Goal: Task Accomplishment & Management: Complete application form

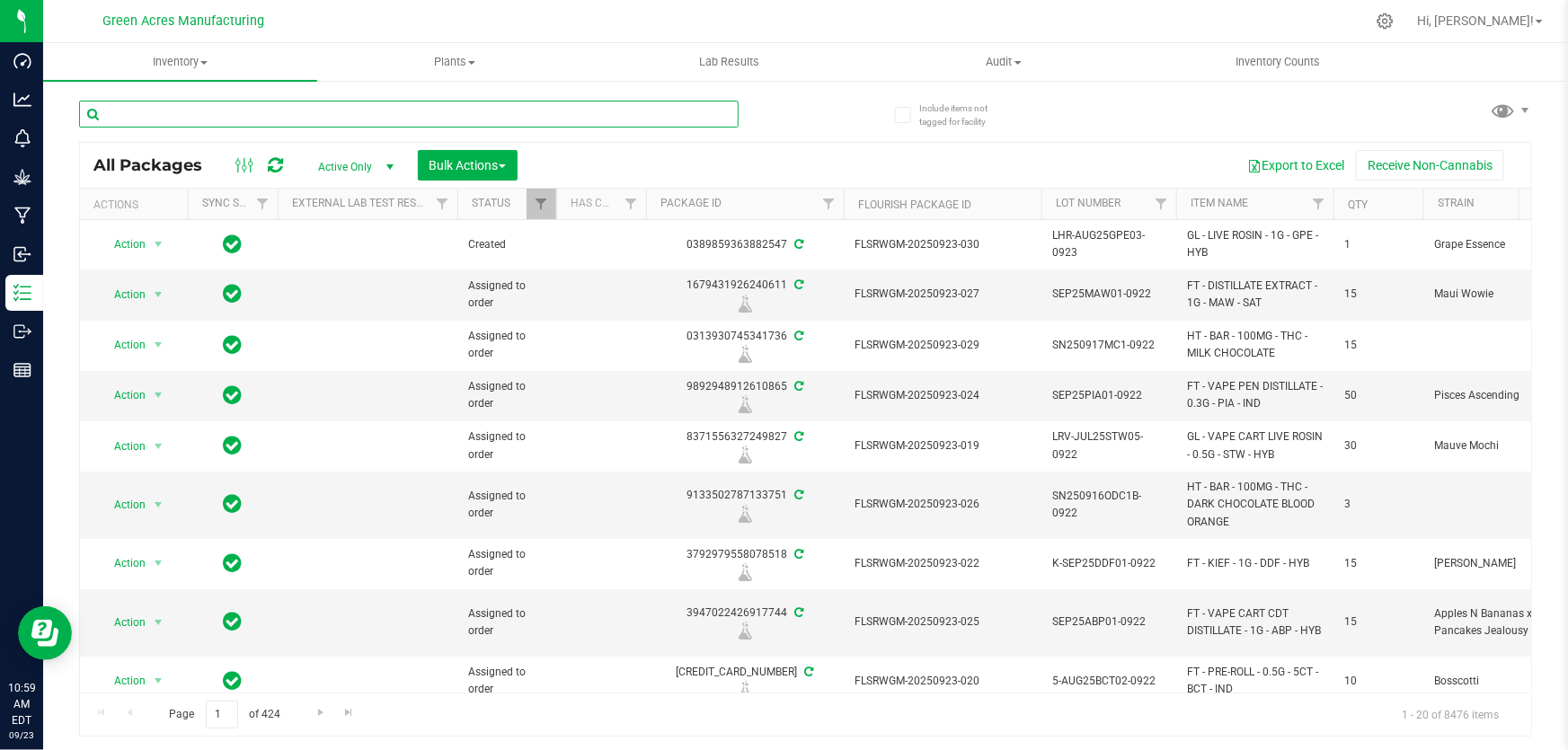
click at [332, 115] on input "text" at bounding box center [408, 114] width 659 height 27
paste input "GA-250922-EM-VKS-HYB-T-THC01"
type input "GA-250922-EM-VKS-HYB-T-THC01"
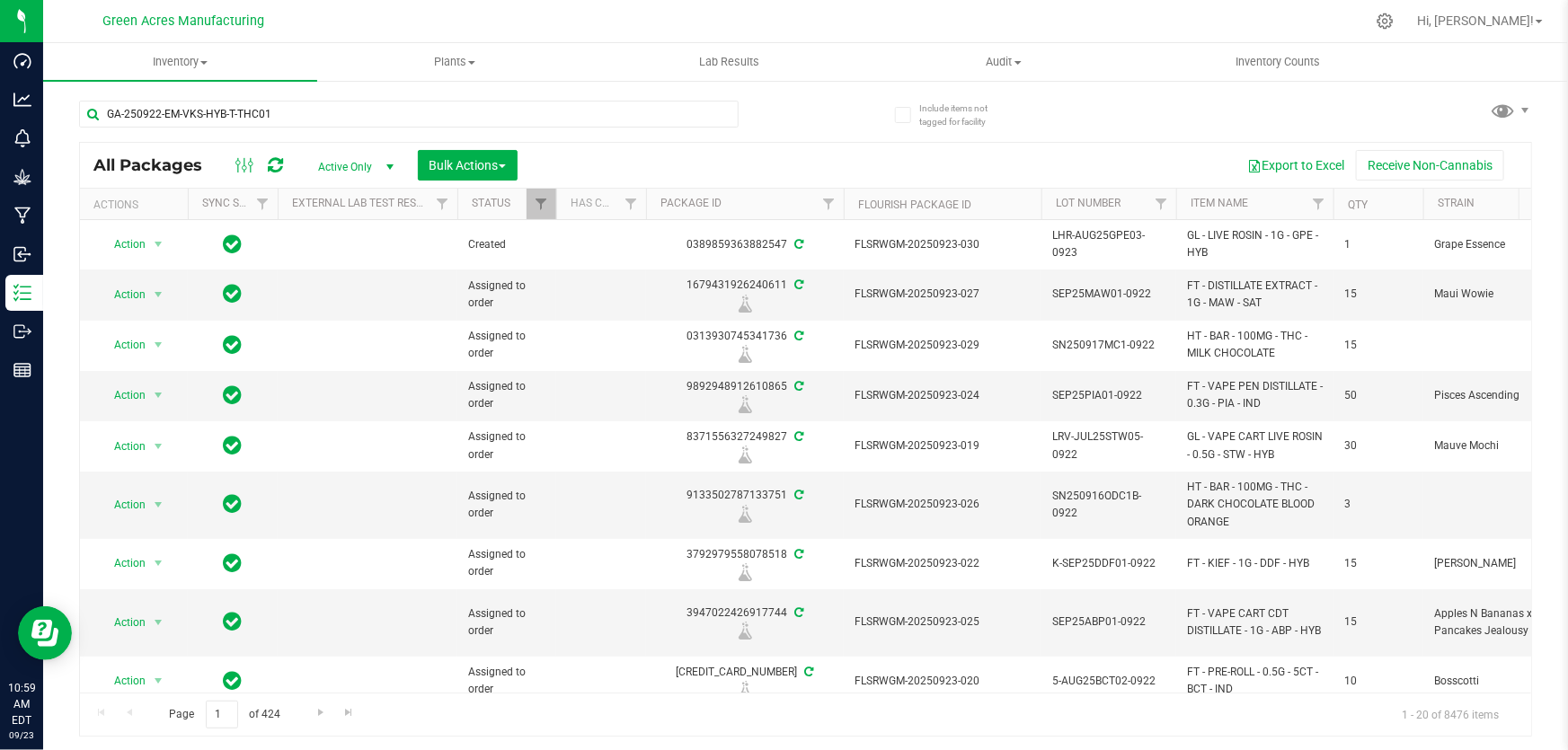
click at [811, 146] on div "All Packages Active Only Active Only Lab Samples Locked All External Internal B…" at bounding box center [805, 165] width 1450 height 44
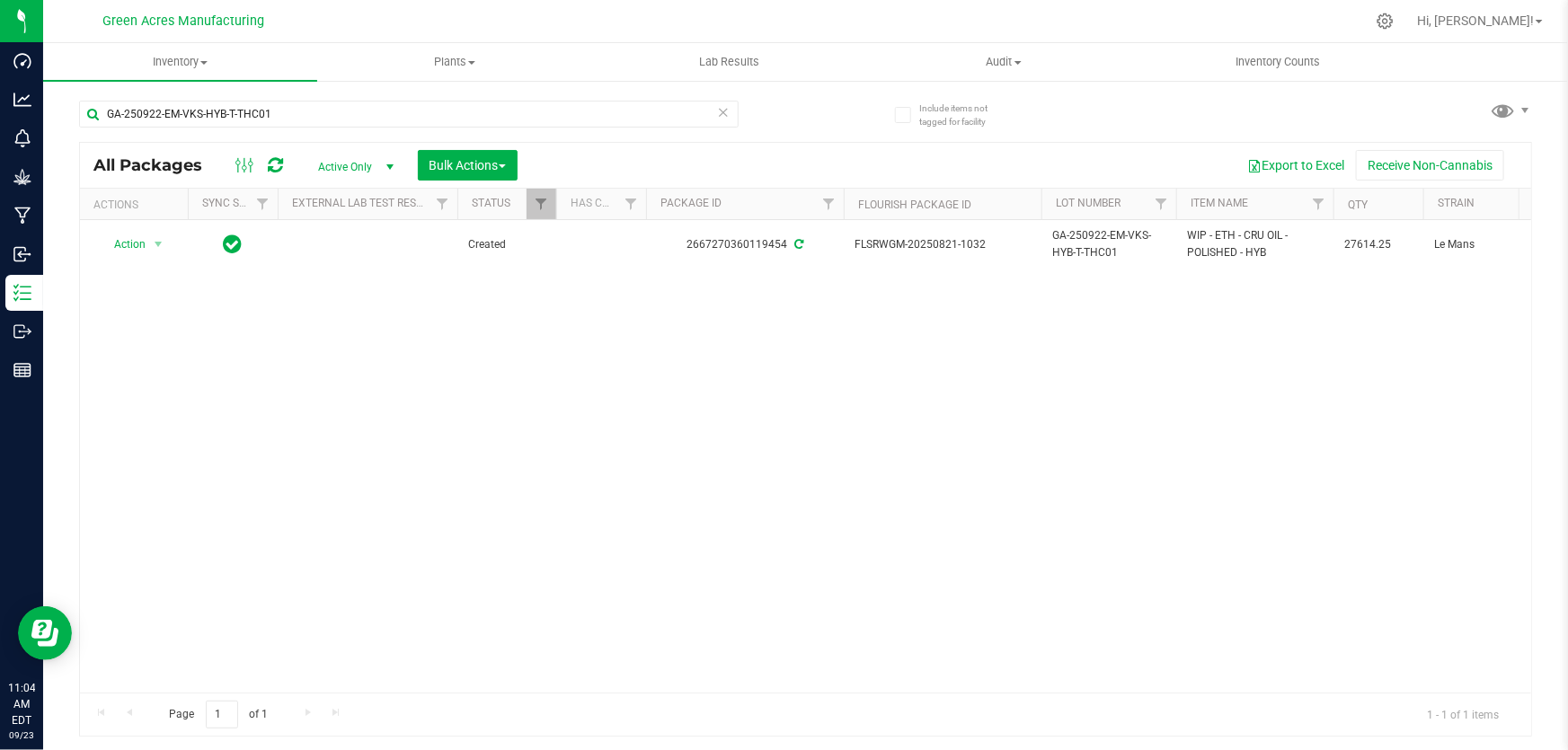
click at [680, 528] on div "Action Action Adjust qty Create package Edit attributes Global inventory Locate…" at bounding box center [805, 456] width 1450 height 472
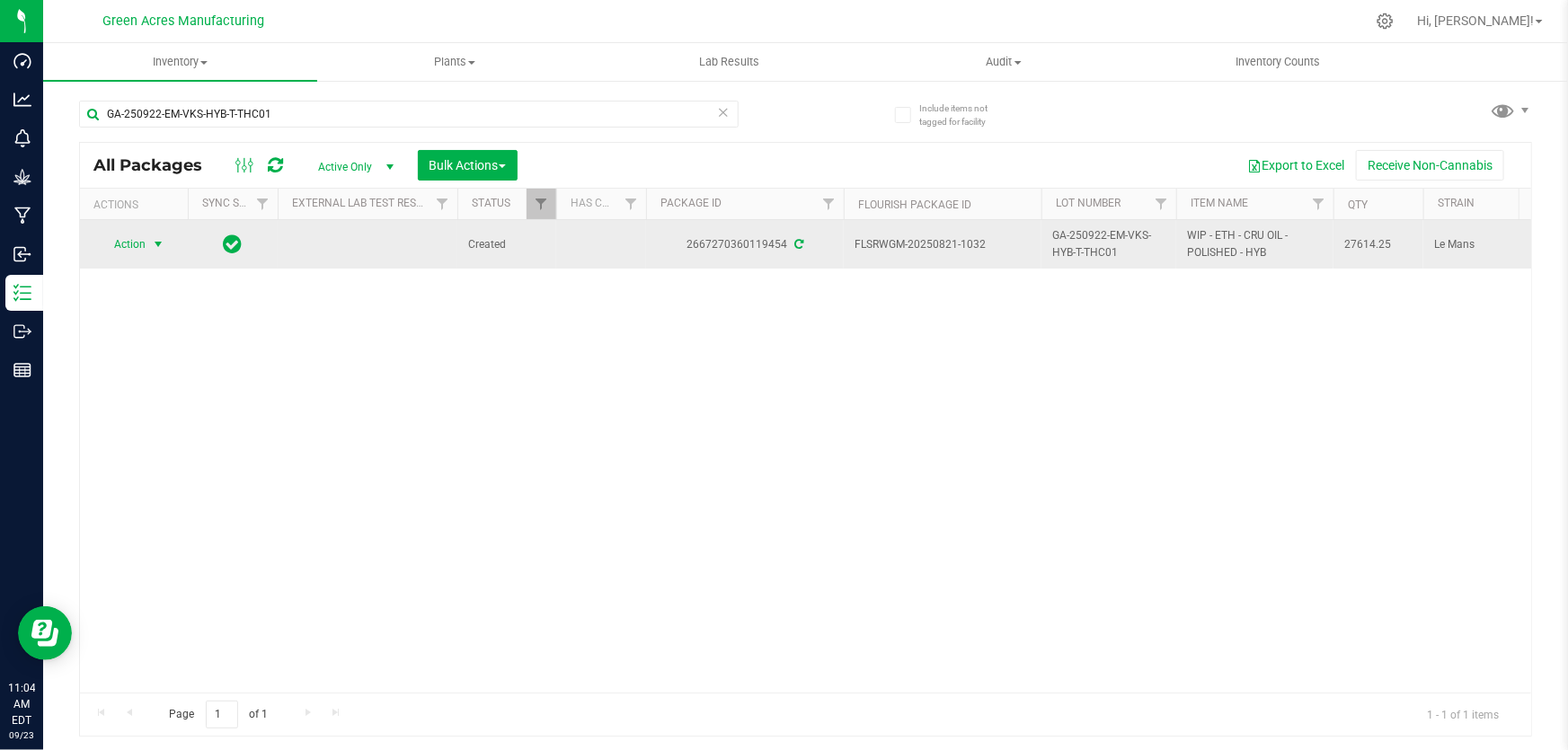
click at [157, 233] on span "select" at bounding box center [158, 244] width 22 height 25
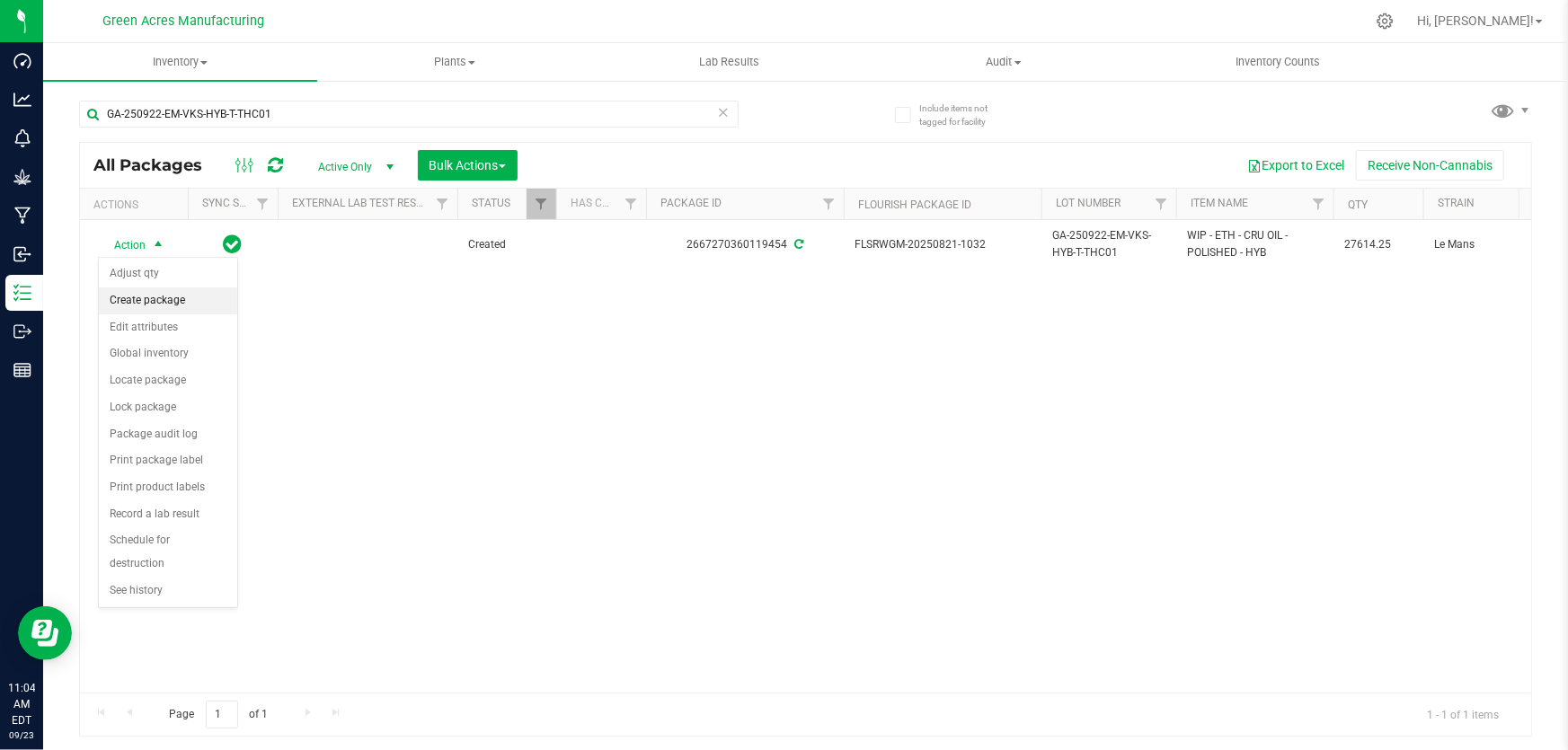
click at [133, 294] on li "Create package" at bounding box center [168, 300] width 138 height 27
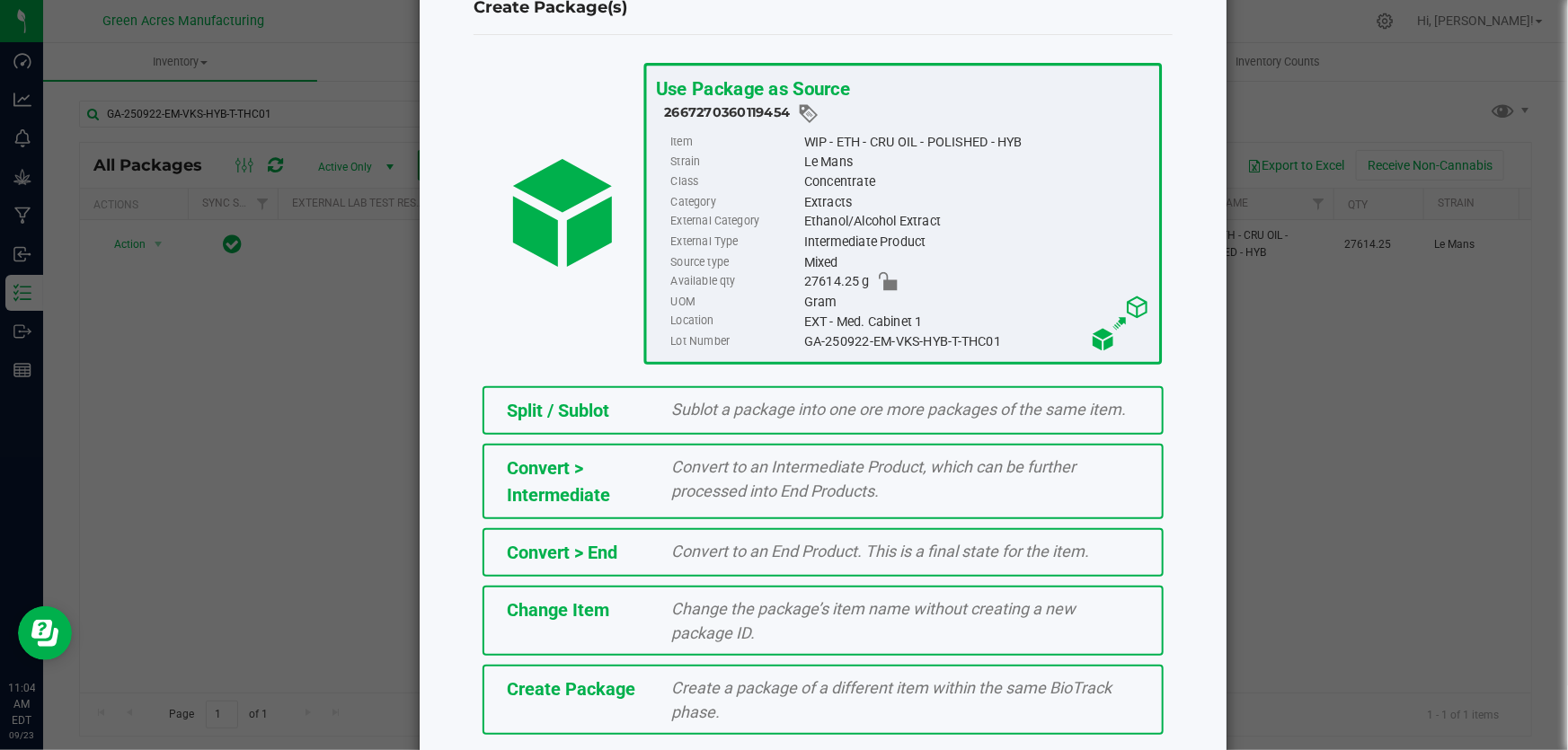
scroll to position [123, 0]
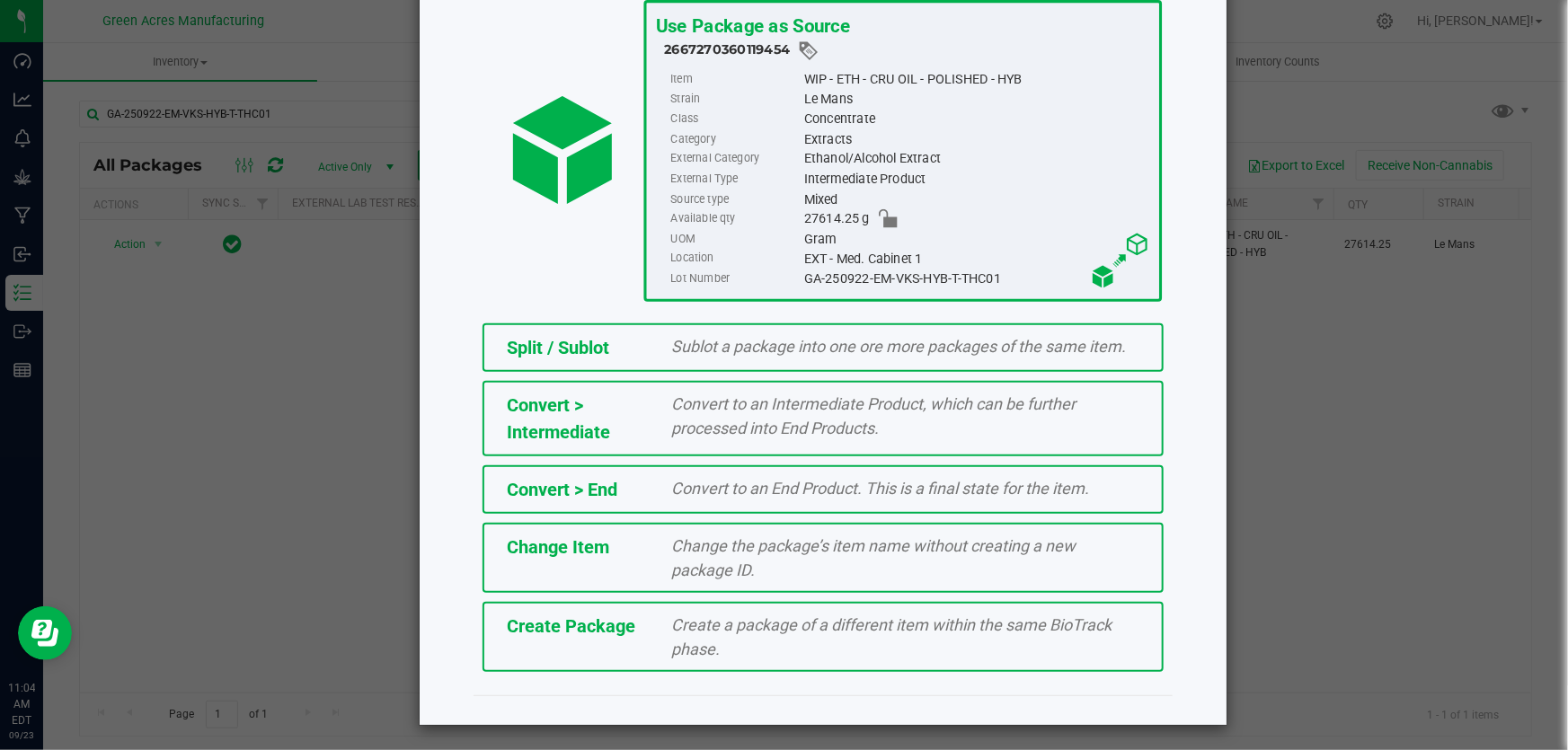
click at [784, 623] on span "Create a package of a different item within the same BioTrack phase." at bounding box center [892, 636] width 440 height 44
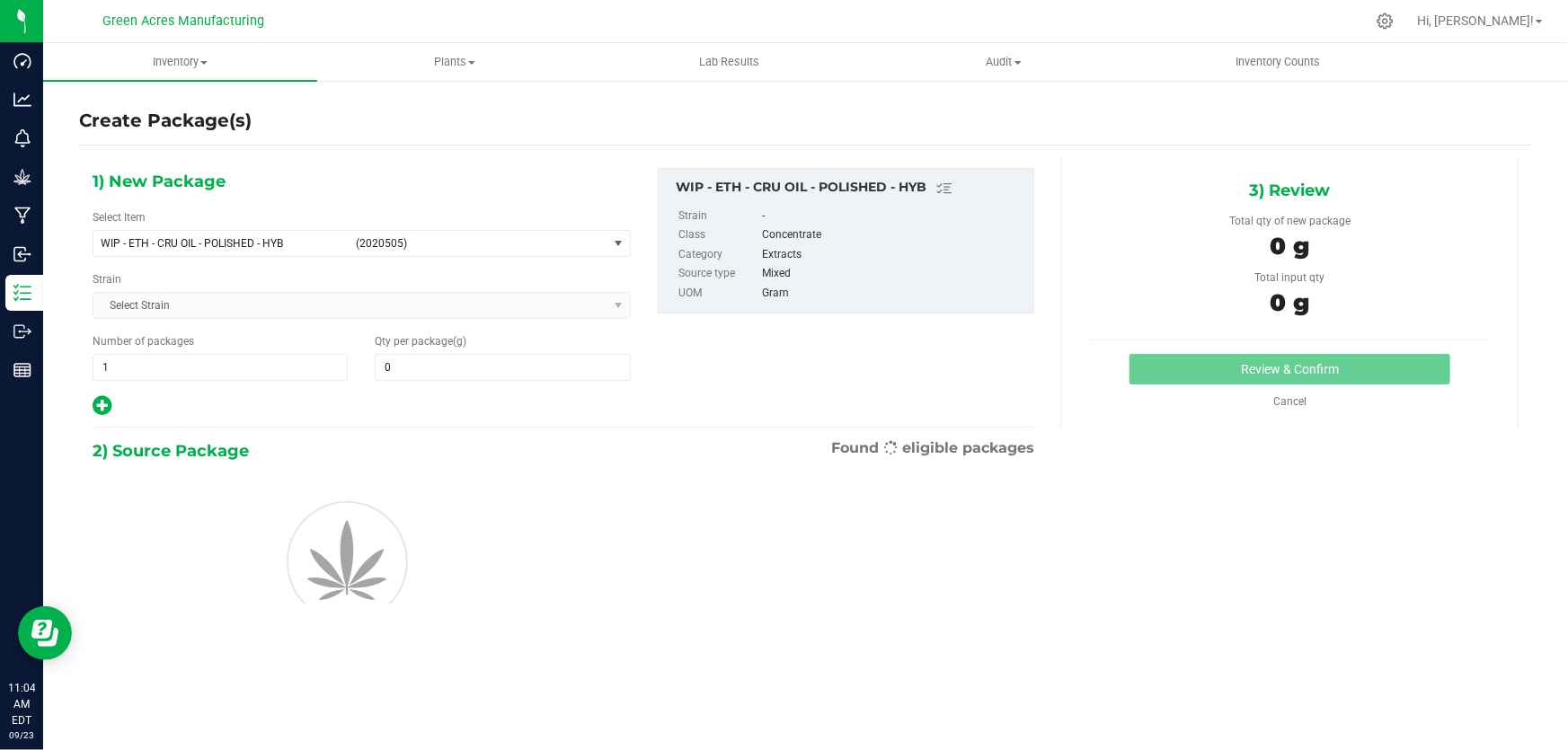
type input "0.0000"
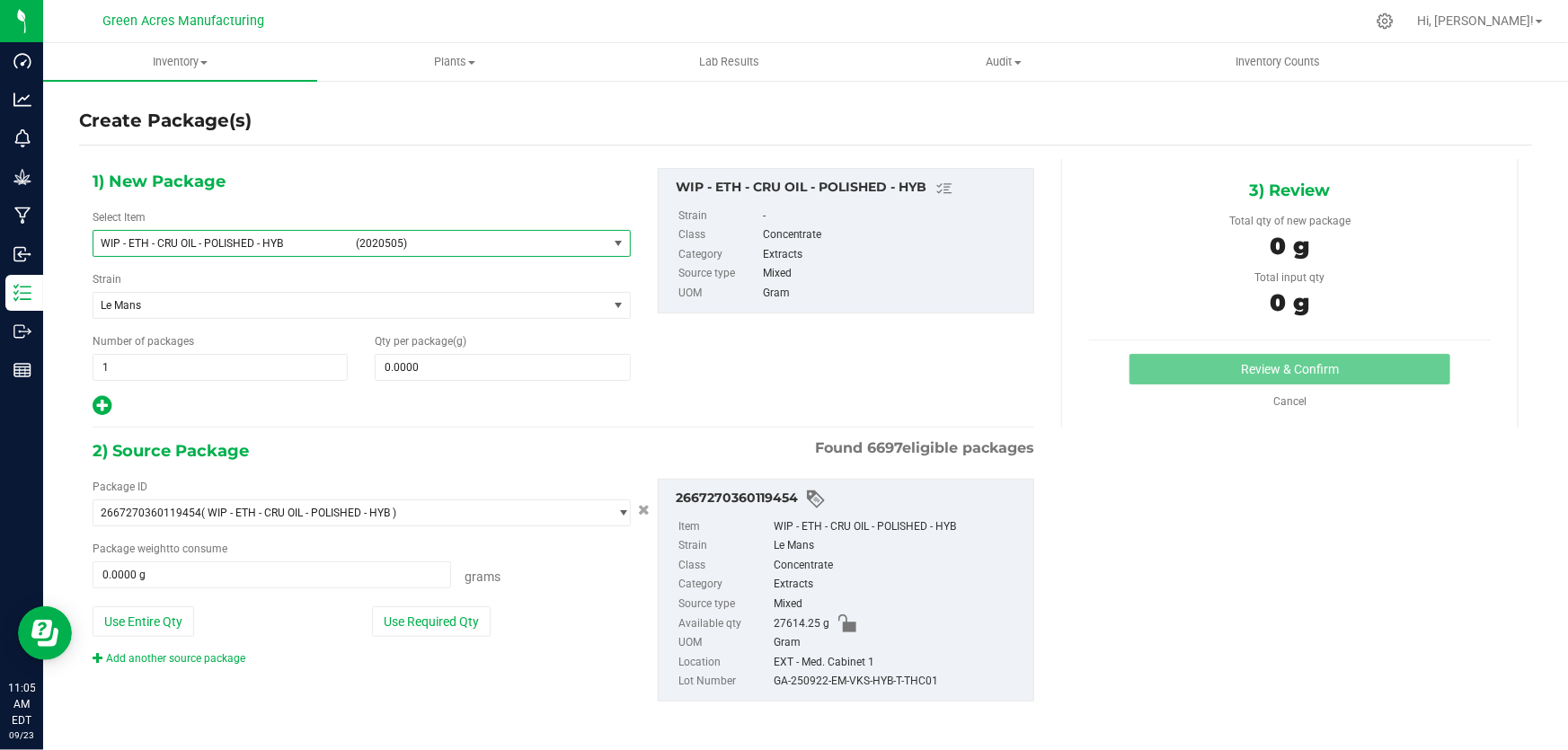
drag, startPoint x: 234, startPoint y: 245, endPoint x: 252, endPoint y: 240, distance: 18.7
click at [251, 240] on span "WIP - ETH - CRU OIL - POLISHED - HYB" at bounding box center [223, 244] width 245 height 13
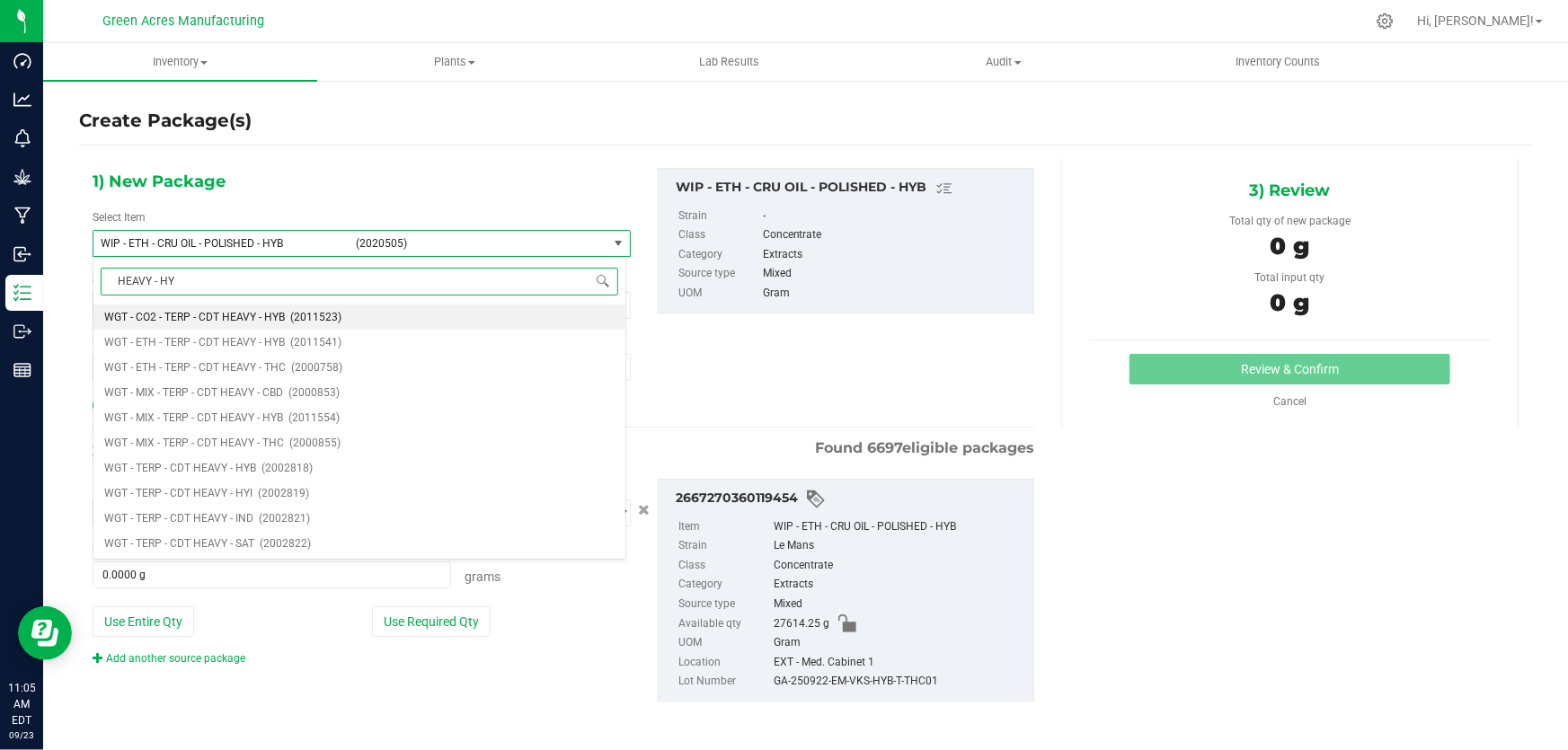
type input "HEAVY - HYB"
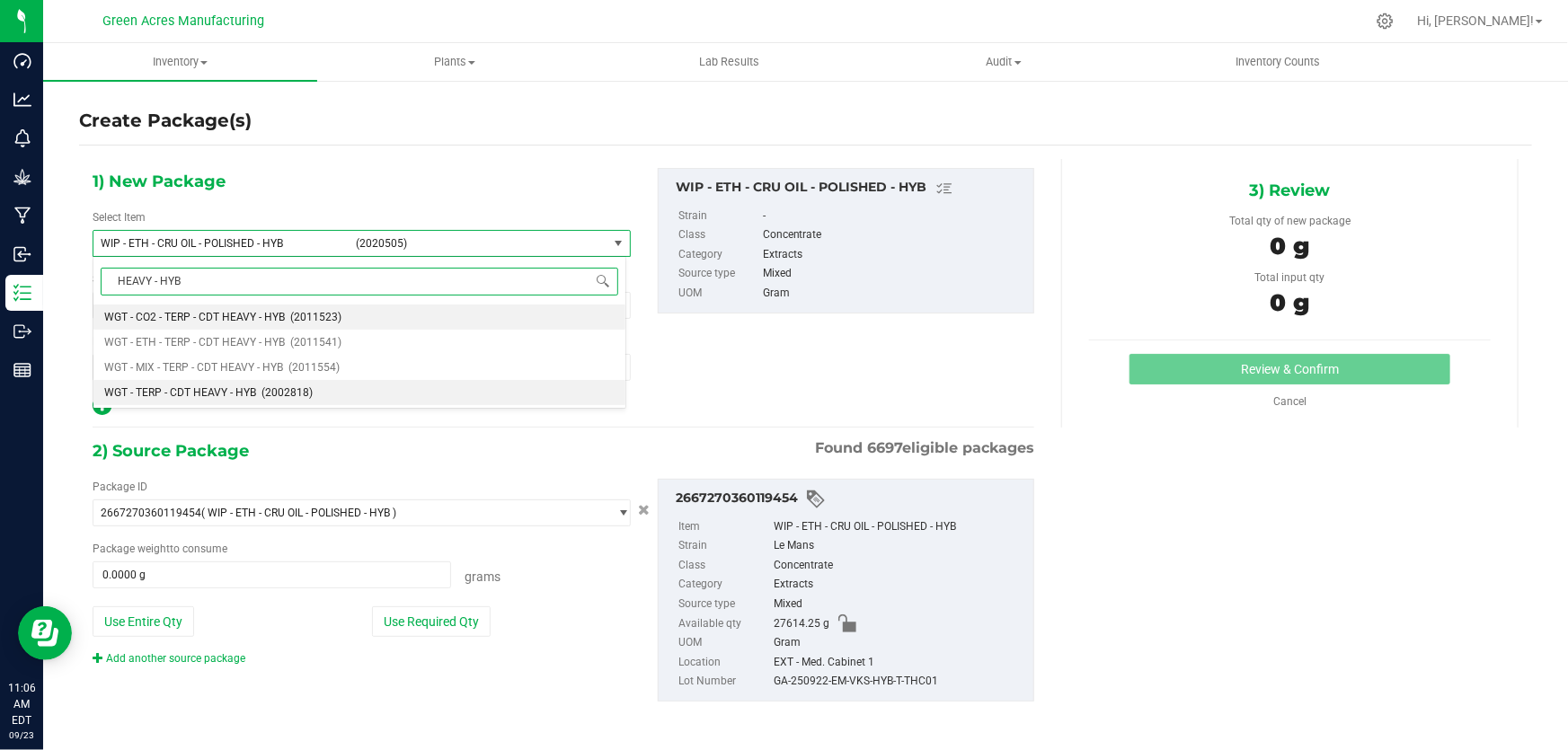
click at [205, 390] on span "WGT - TERP - CDT HEAVY - HYB" at bounding box center [181, 393] width 152 height 13
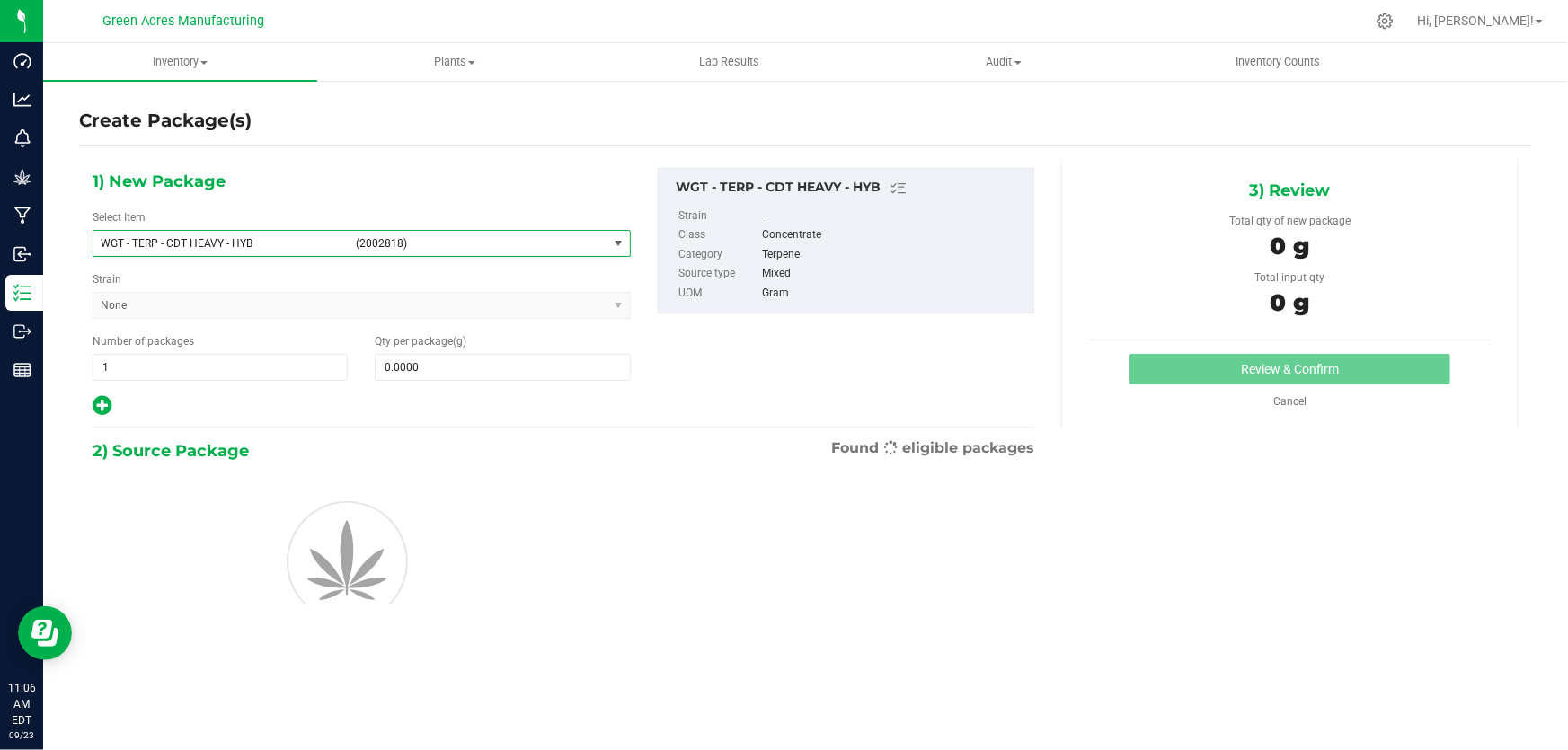
type input "0.0000"
click at [517, 366] on span at bounding box center [501, 367] width 255 height 27
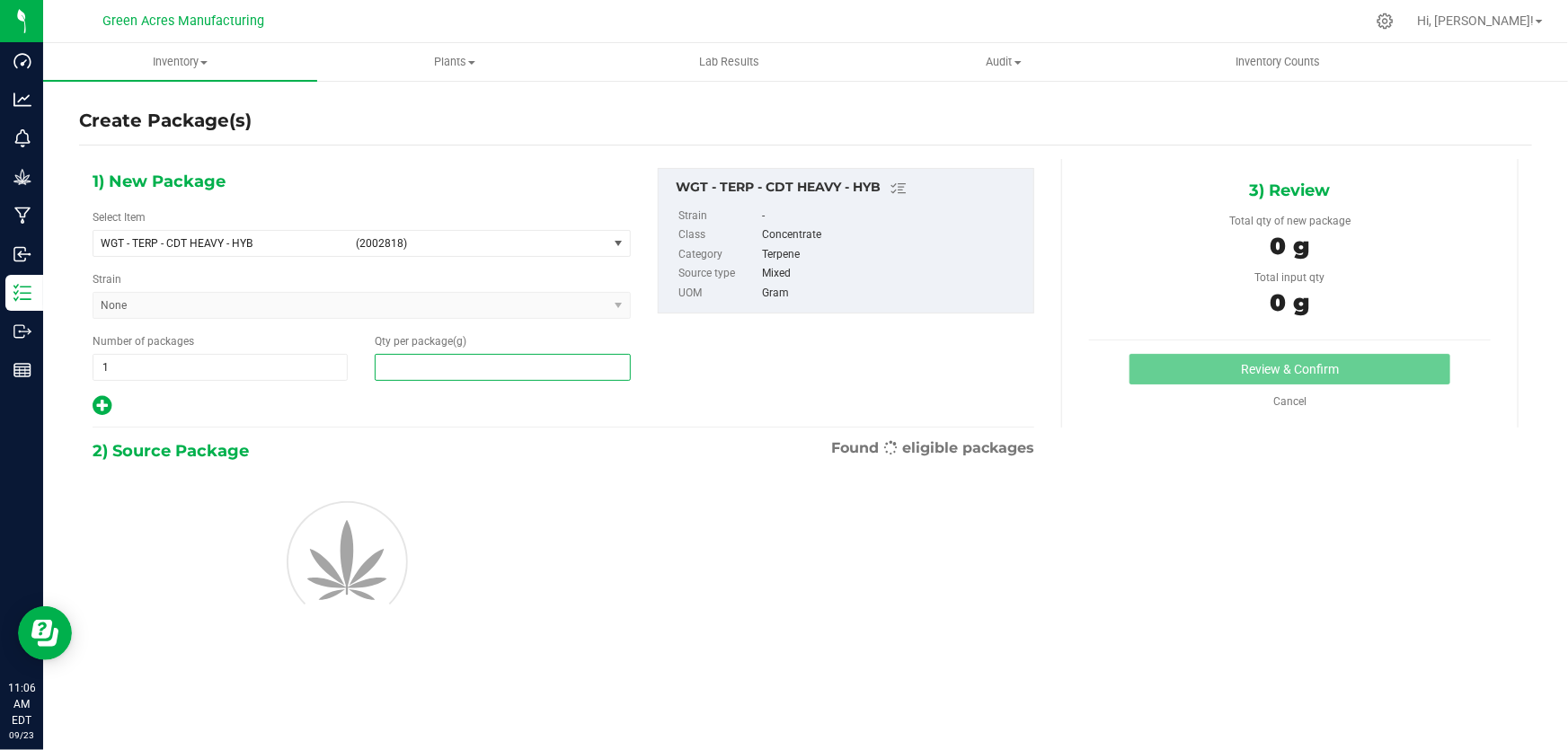
paste input "7"
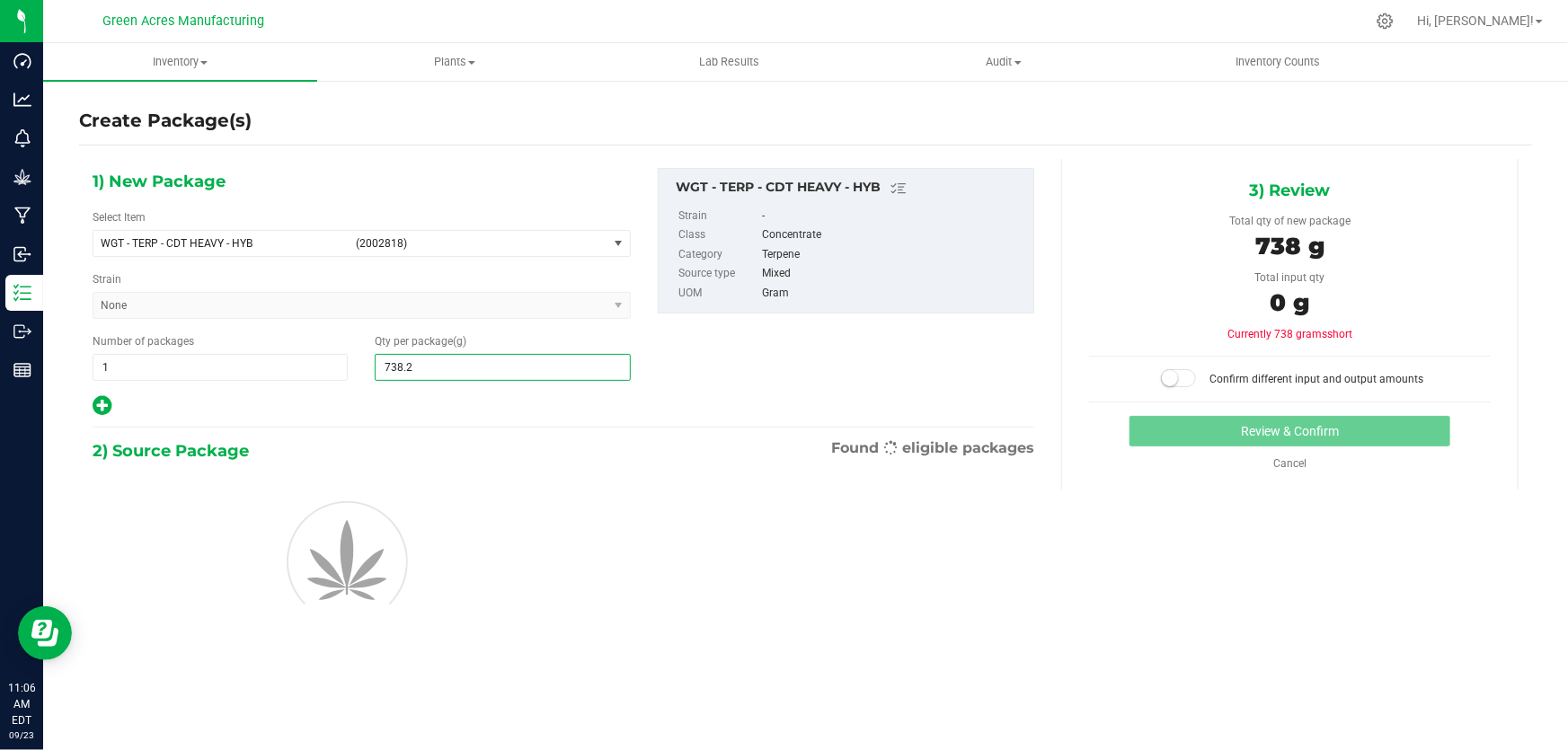
type input "738.20"
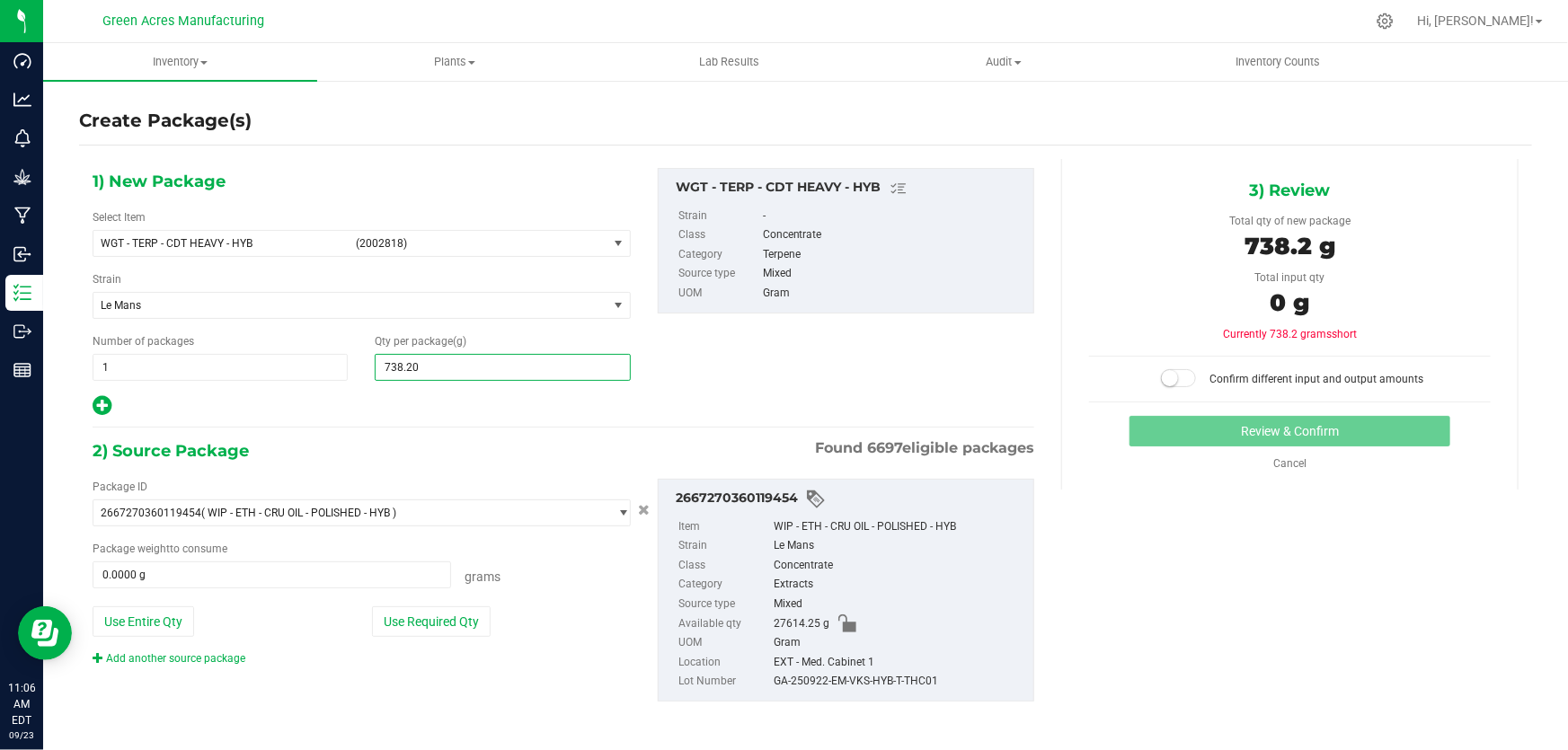
type input "738.2000"
click at [778, 442] on div "2) Source Package Found 6697 eligible packages" at bounding box center [563, 450] width 942 height 27
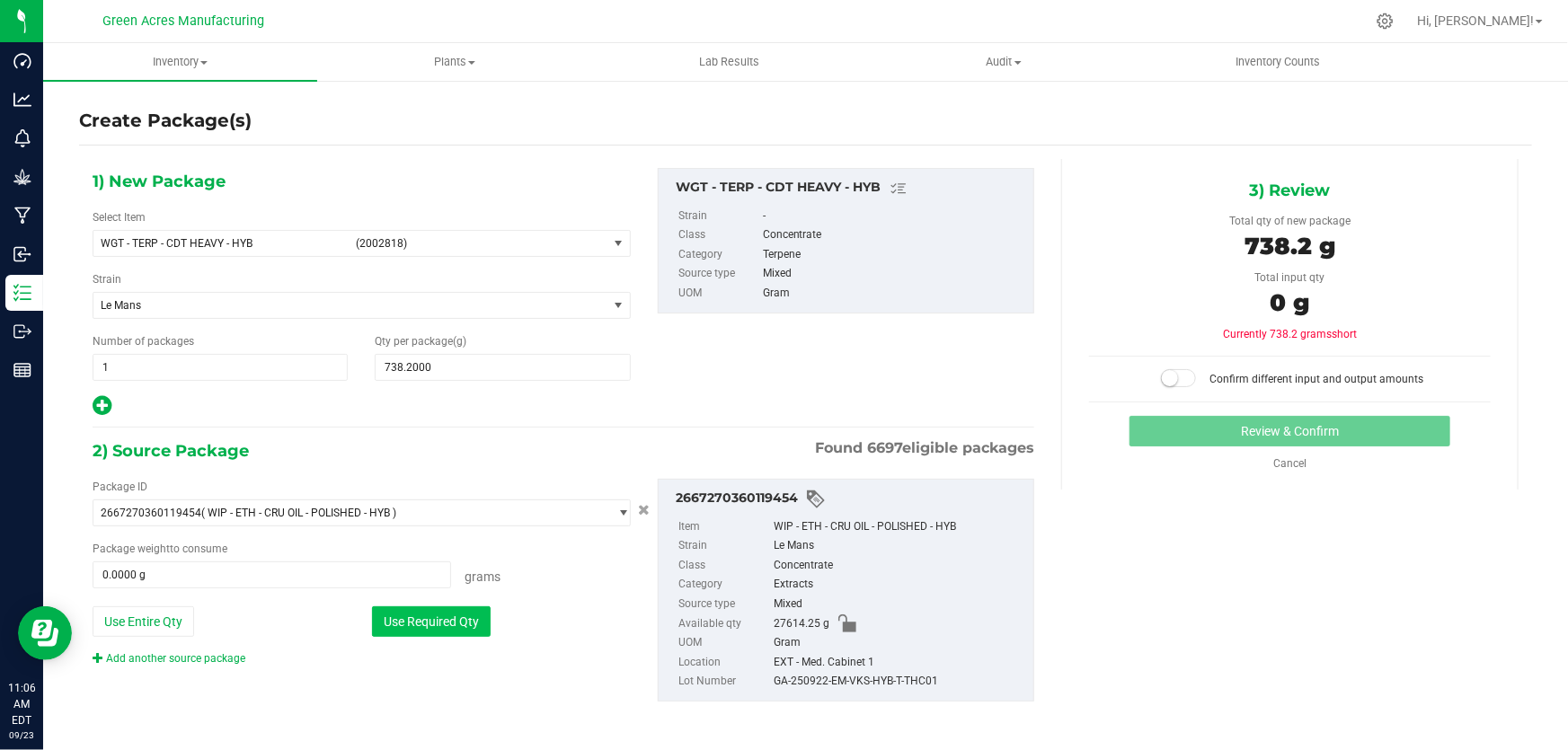
click at [470, 616] on button "Use Required Qty" at bounding box center [432, 621] width 119 height 31
type input "738.2000 g"
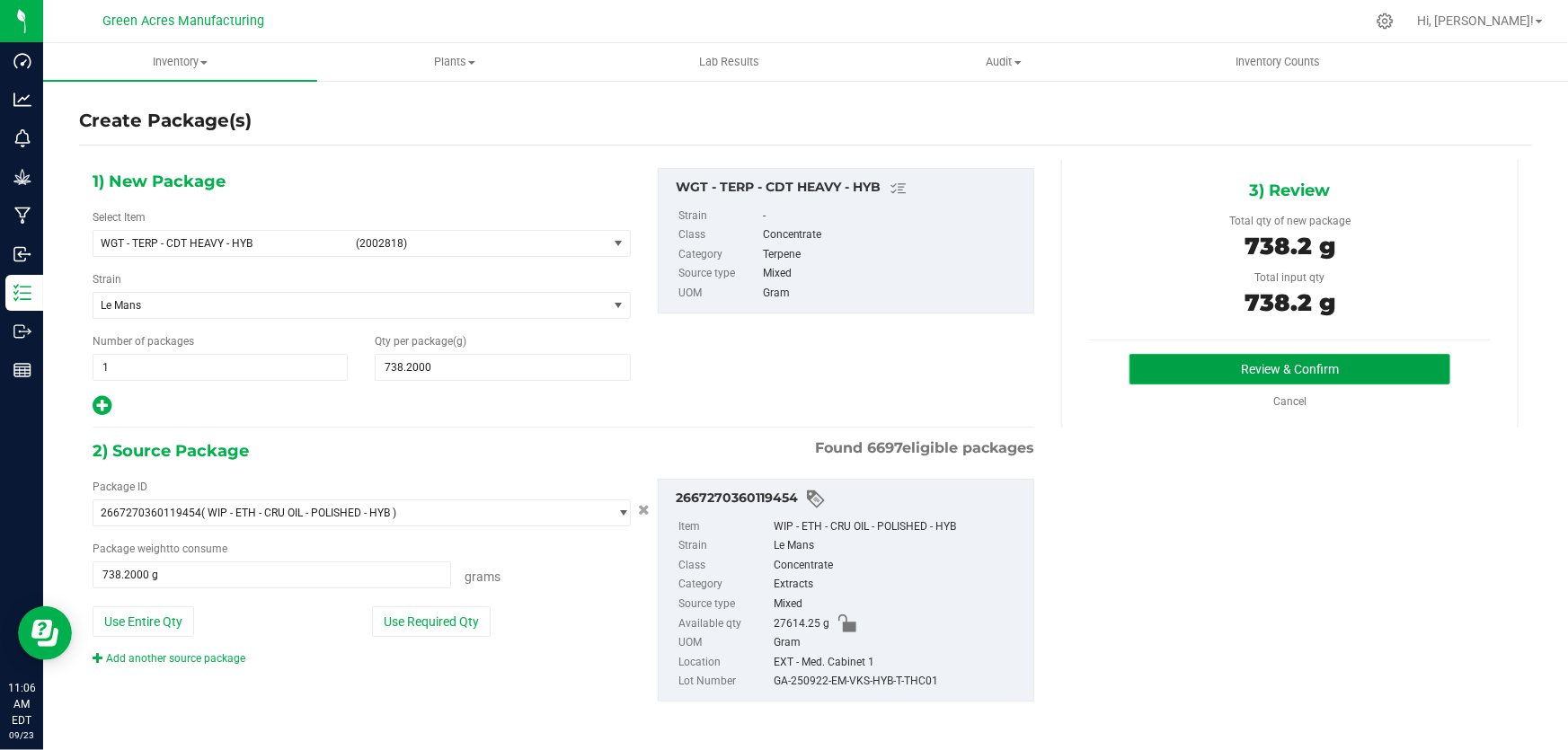
click at [1159, 376] on button "Review & Confirm" at bounding box center [1289, 369] width 321 height 31
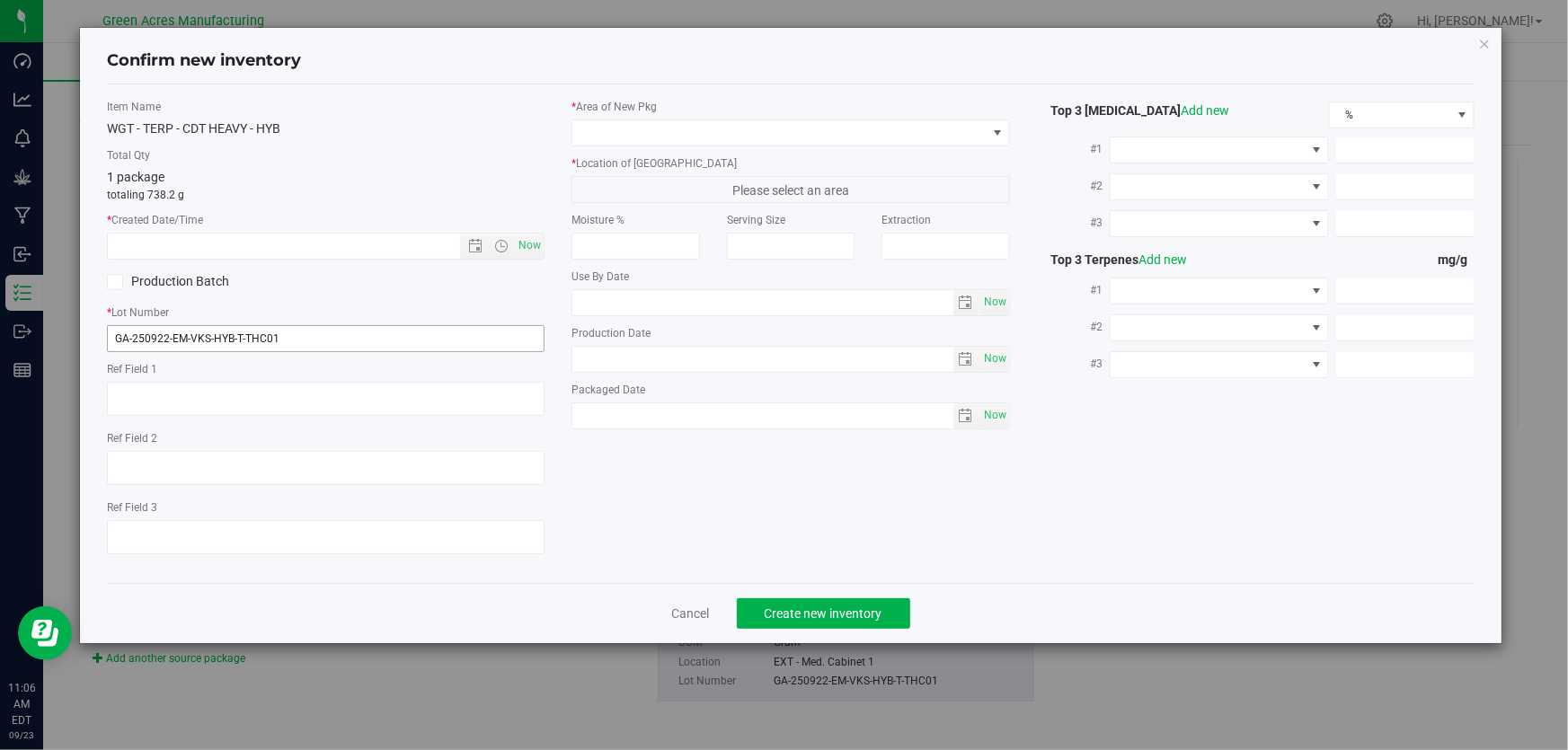
type textarea "JARS A-I"
click at [316, 346] on input "GA-250922-EM-VKS-HYB-T-THC01" at bounding box center [325, 338] width 437 height 27
type input "GA-250922-EM-VKS-HYB-T-THC01-HT"
click at [525, 241] on span "Now" at bounding box center [530, 245] width 31 height 26
type input "[DATE] 11:06 AM"
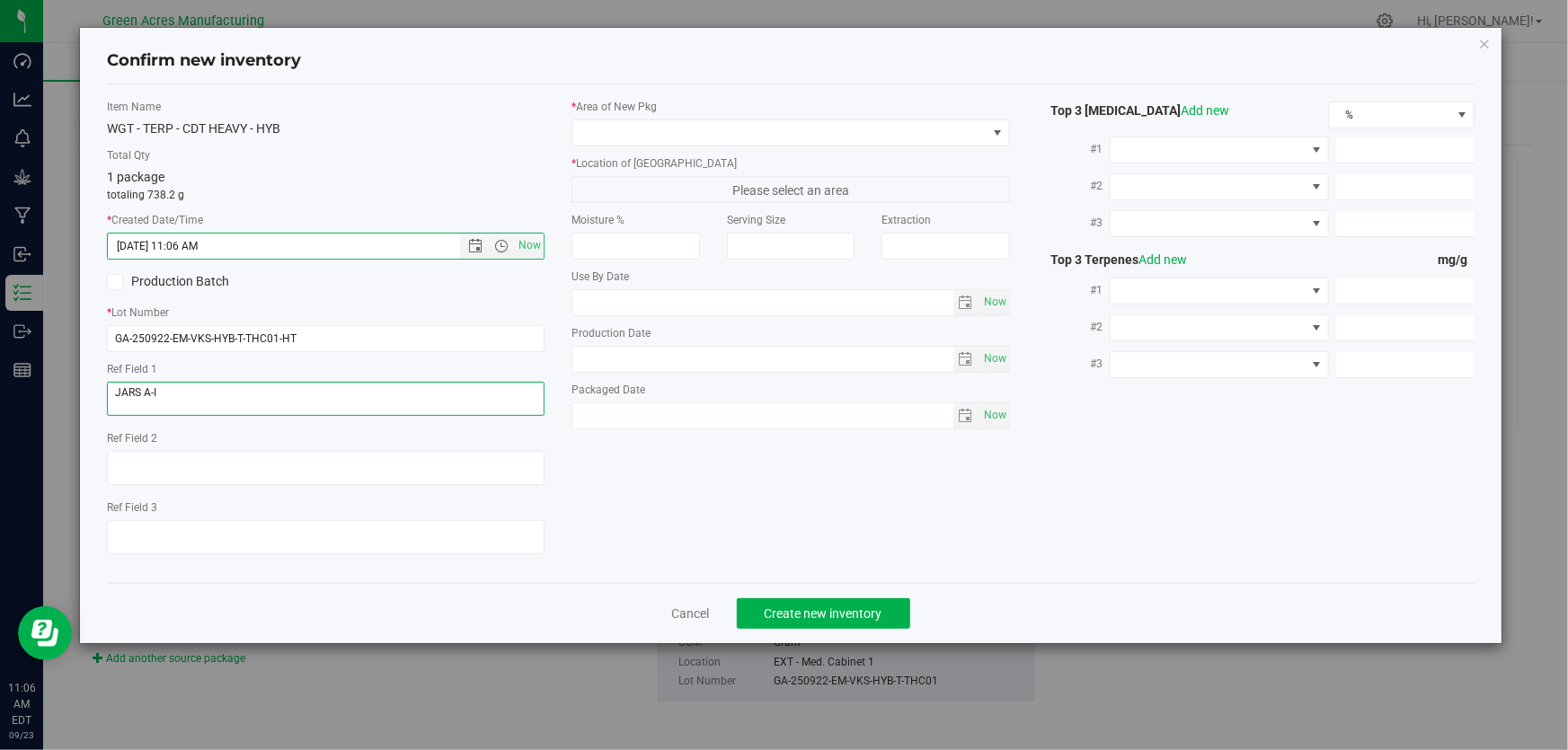
click at [428, 388] on textarea at bounding box center [325, 398] width 437 height 34
type textarea "HT"
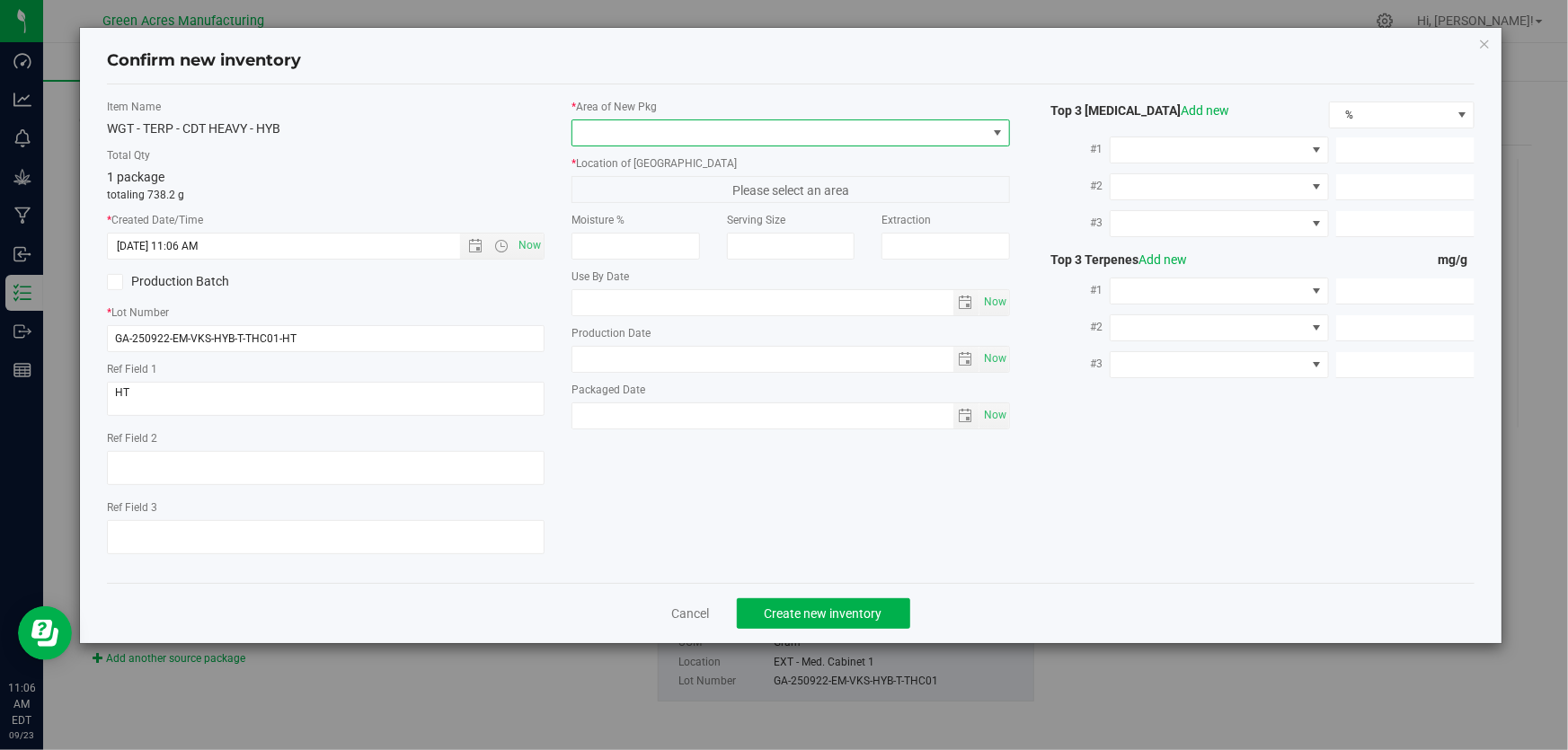
click at [614, 135] on span at bounding box center [779, 132] width 413 height 25
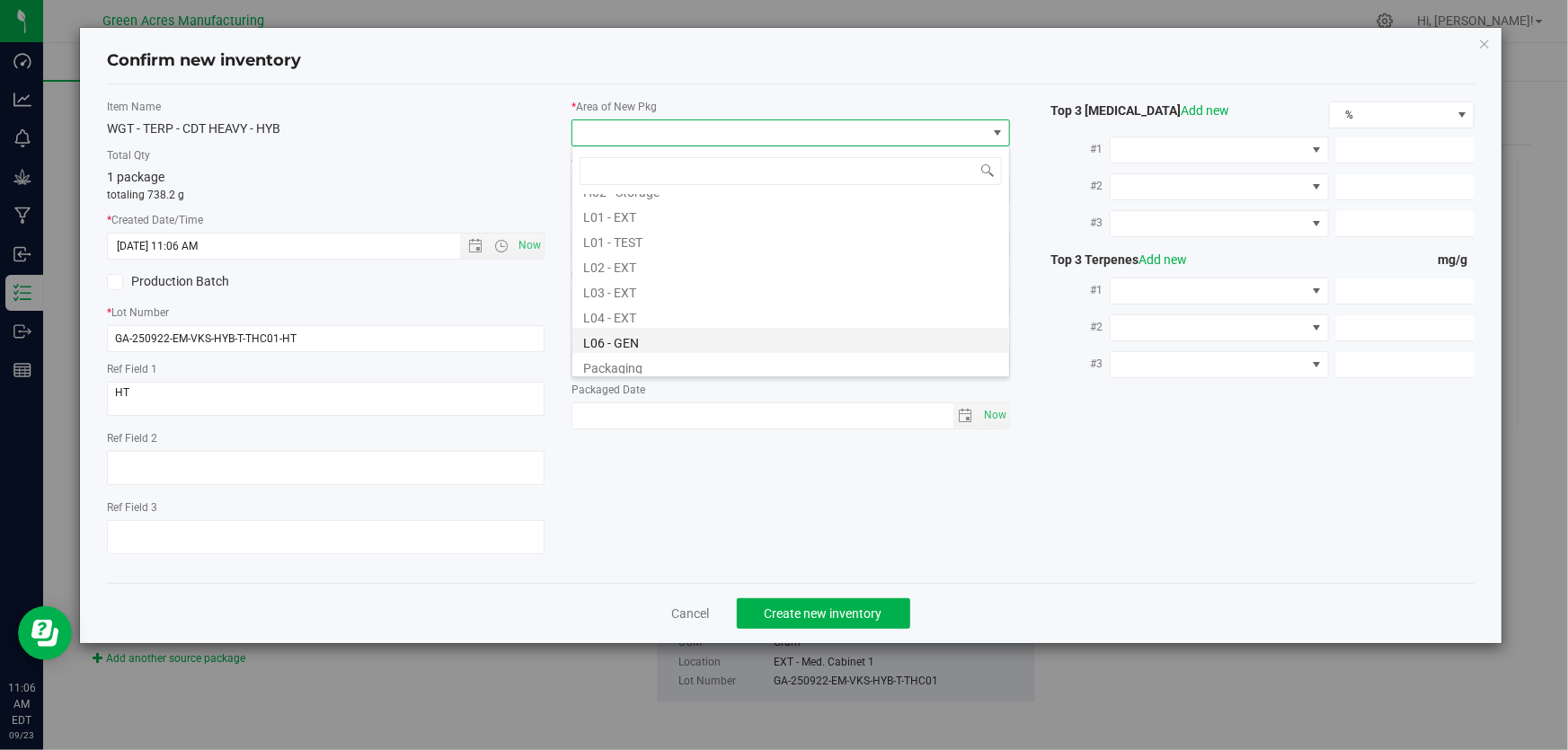
scroll to position [326, 0]
click at [635, 280] on li "L03 - EXT" at bounding box center [790, 282] width 436 height 25
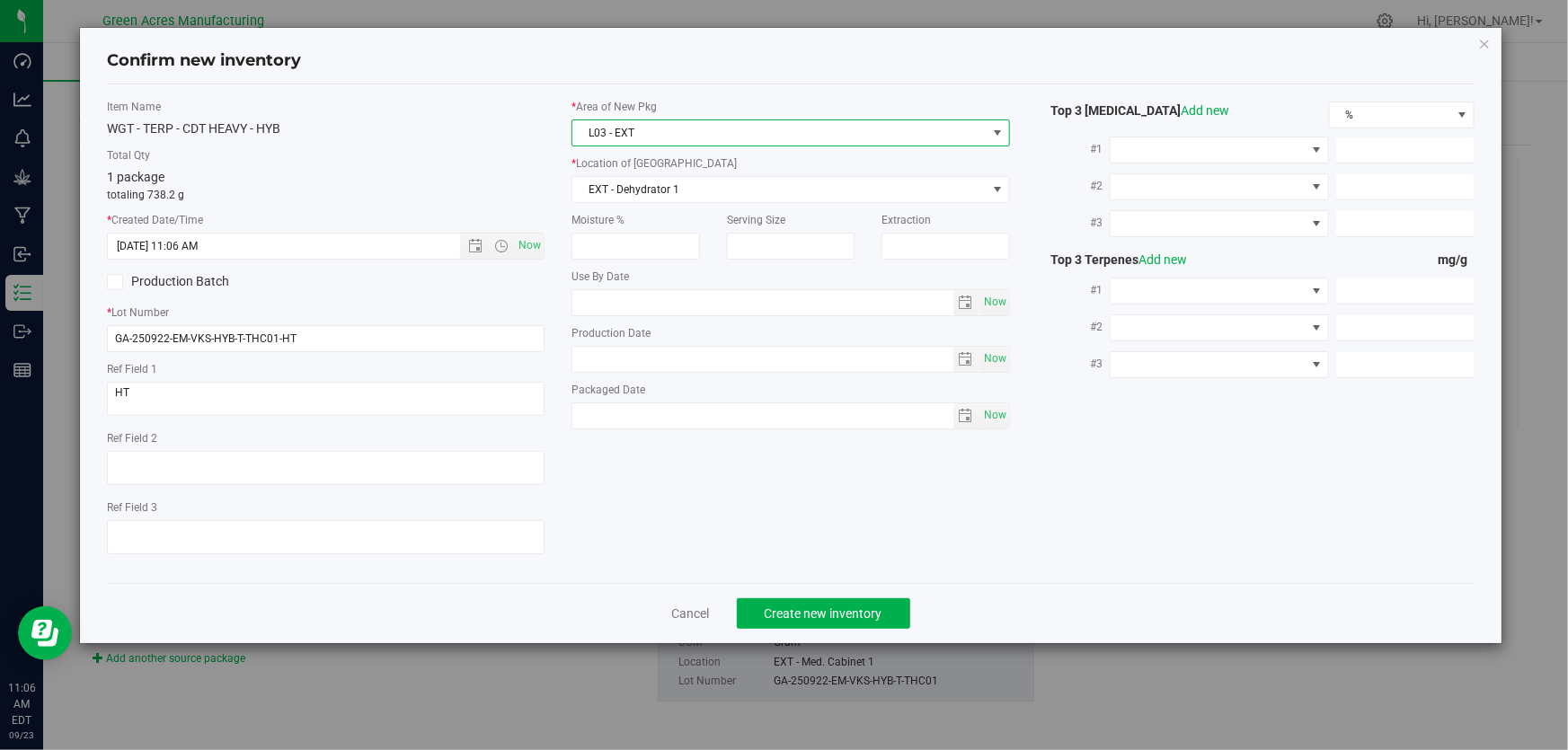
click at [646, 170] on label "* Location of [GEOGRAPHIC_DATA]" at bounding box center [790, 163] width 437 height 16
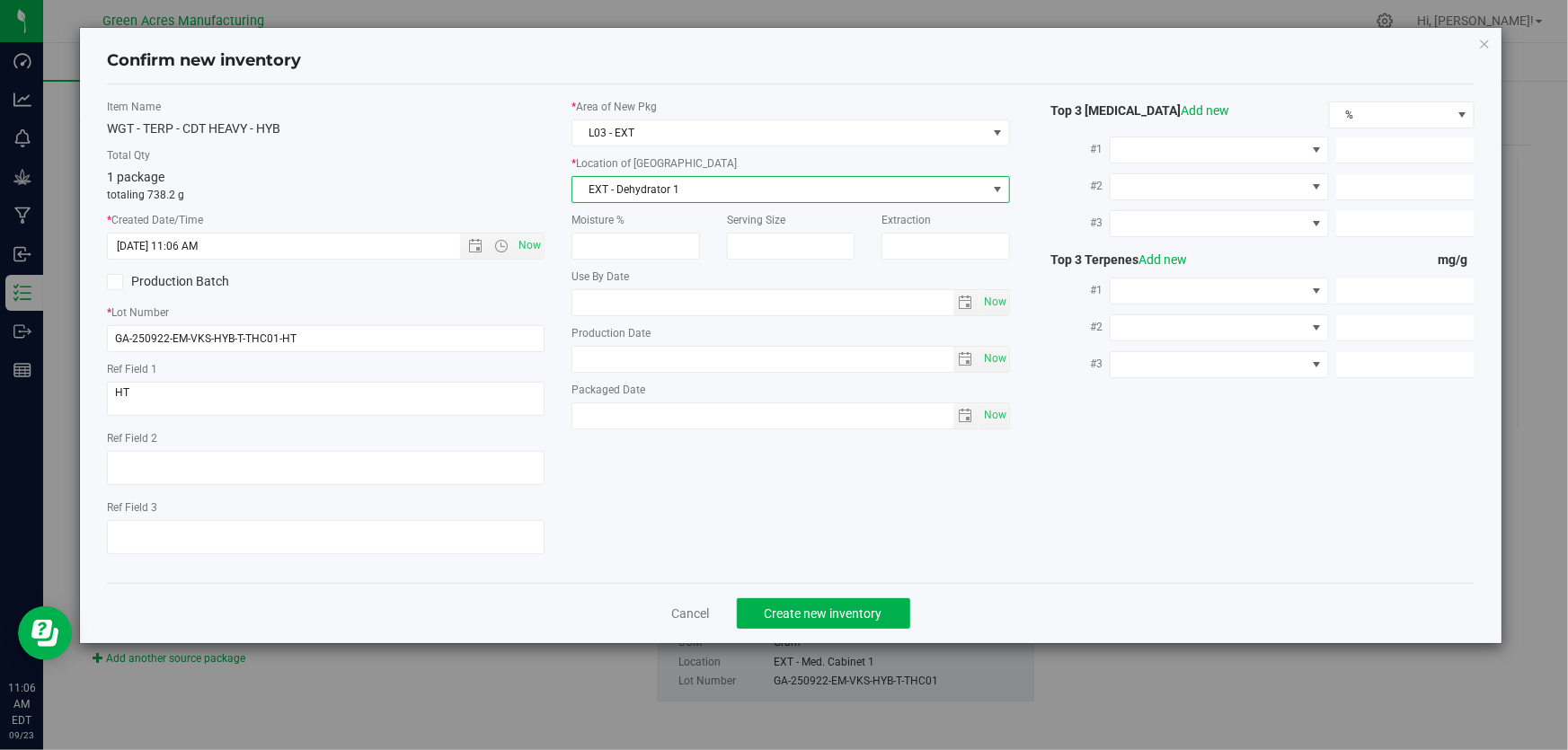
click at [650, 189] on span "EXT - Dehydrator 1" at bounding box center [779, 189] width 413 height 25
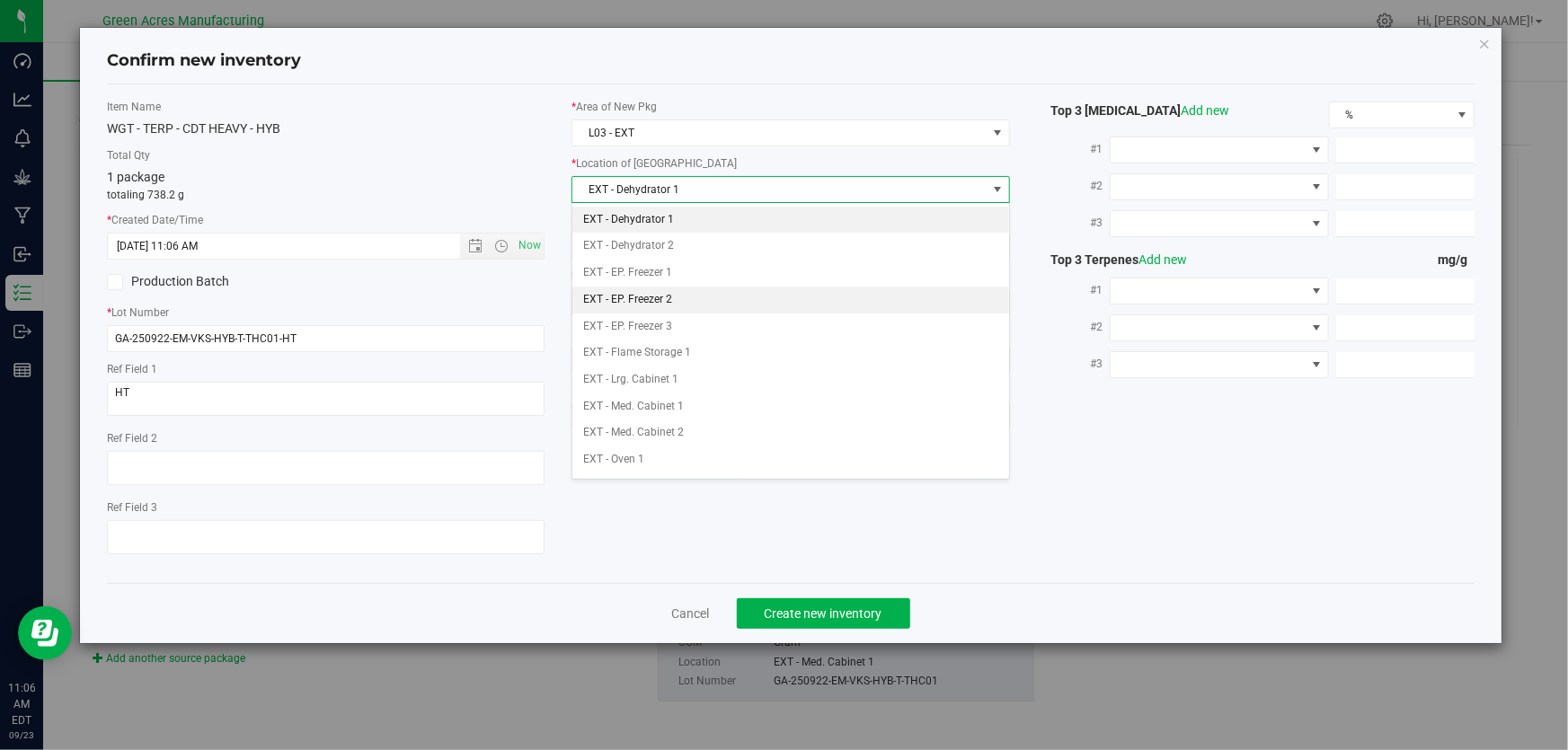
click at [688, 294] on li "EXT - EP. Freezer 2" at bounding box center [790, 299] width 436 height 27
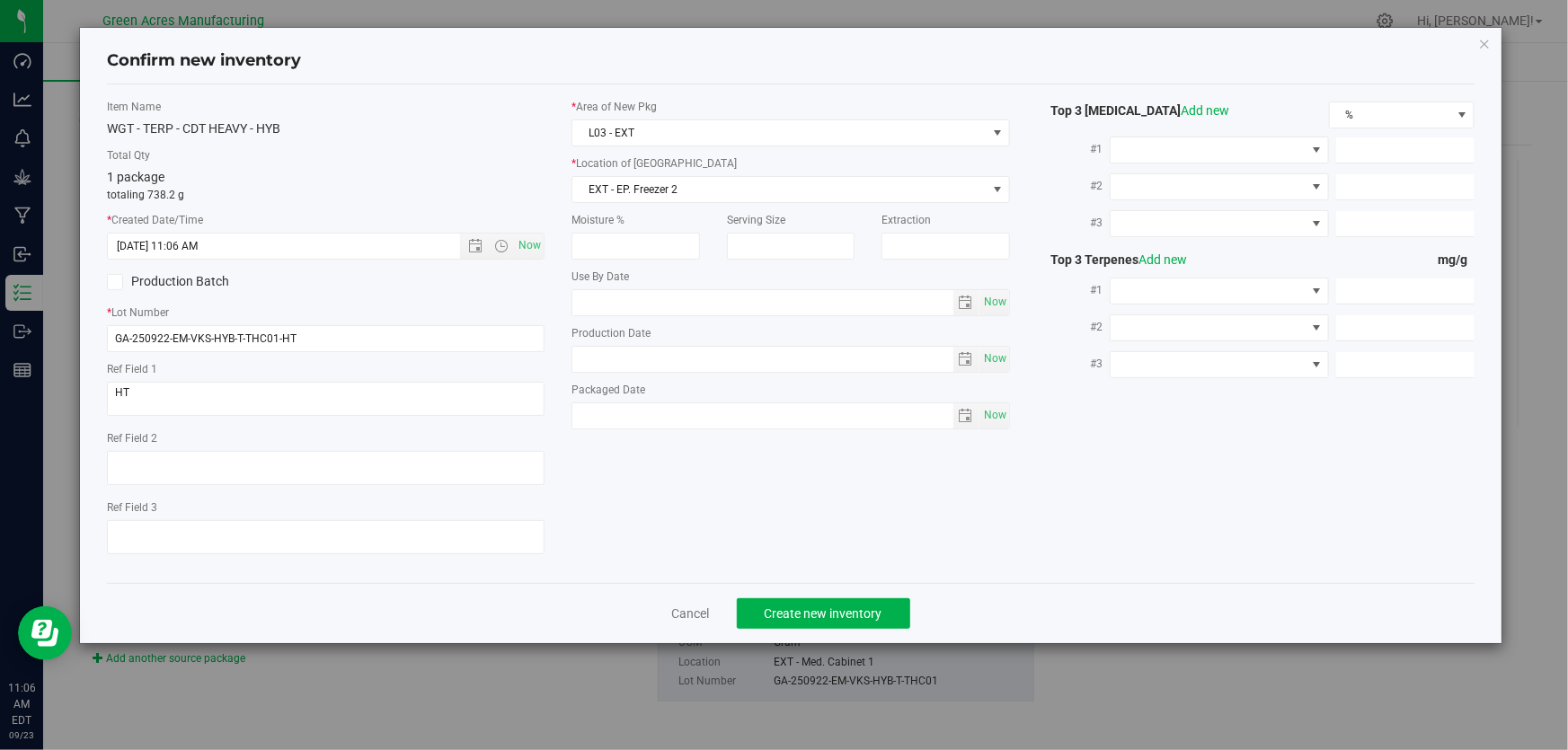
click at [402, 113] on label "Item Name" at bounding box center [325, 106] width 437 height 16
click at [806, 610] on span "Create new inventory" at bounding box center [822, 614] width 118 height 15
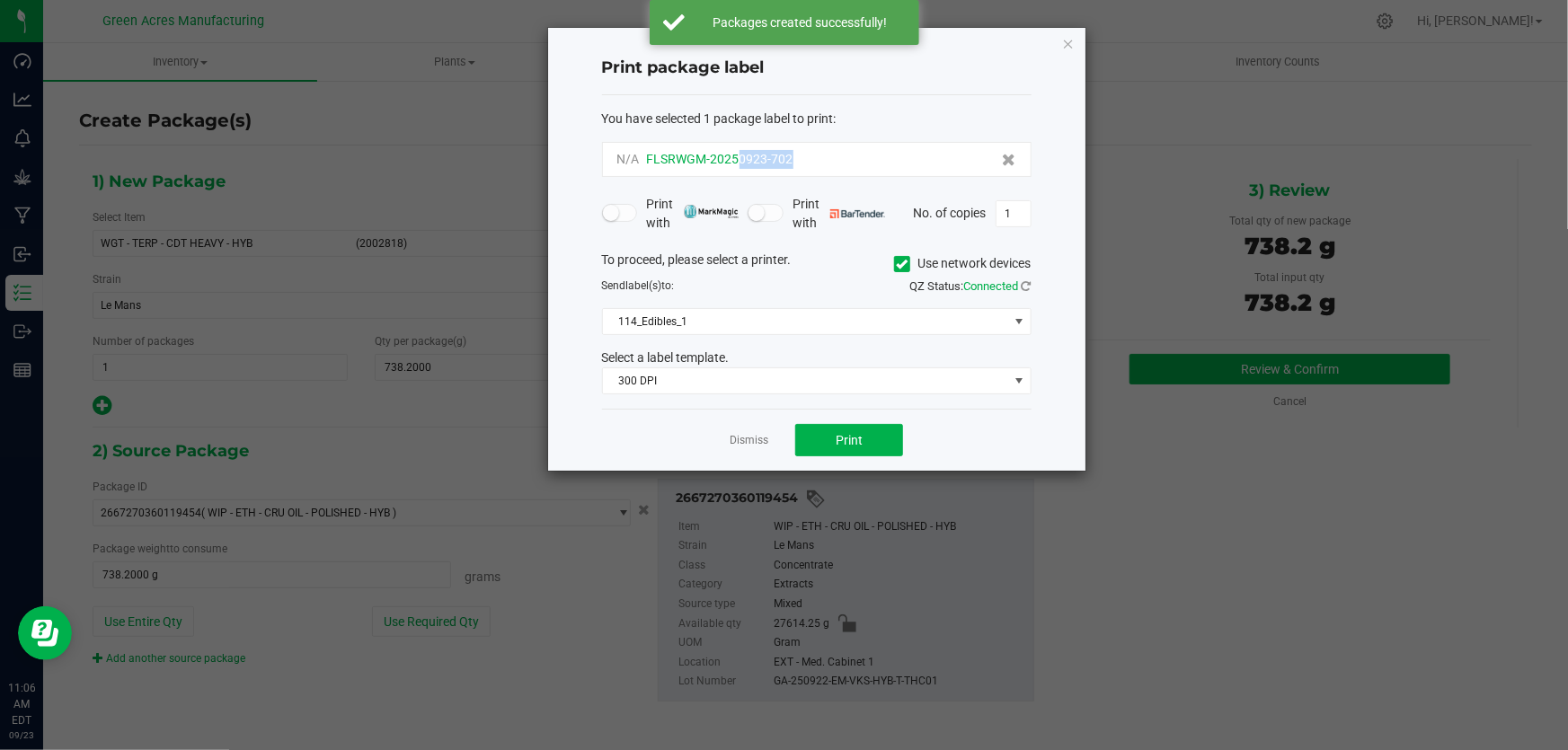
drag, startPoint x: 788, startPoint y: 140, endPoint x: 740, endPoint y: 156, distance: 50.6
click at [740, 156] on div "You have selected 1 package label to print : N/A FLSRWGM-20250923-702" at bounding box center [817, 143] width 430 height 68
copy span "0923-702"
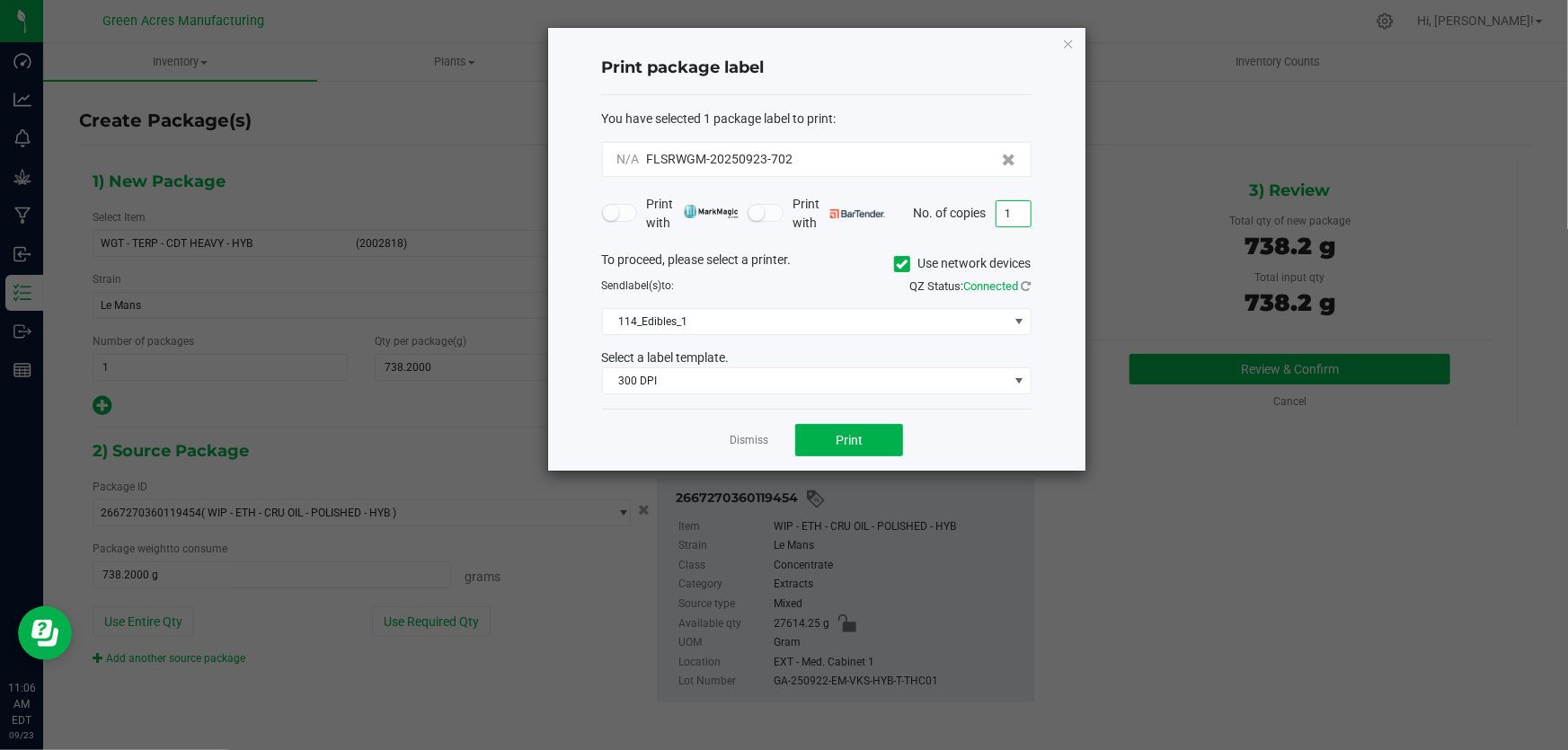
click at [1024, 214] on input "1" at bounding box center [1013, 213] width 34 height 25
type input "3"
click at [926, 119] on div "You have selected 1 package label to print :" at bounding box center [817, 119] width 430 height 19
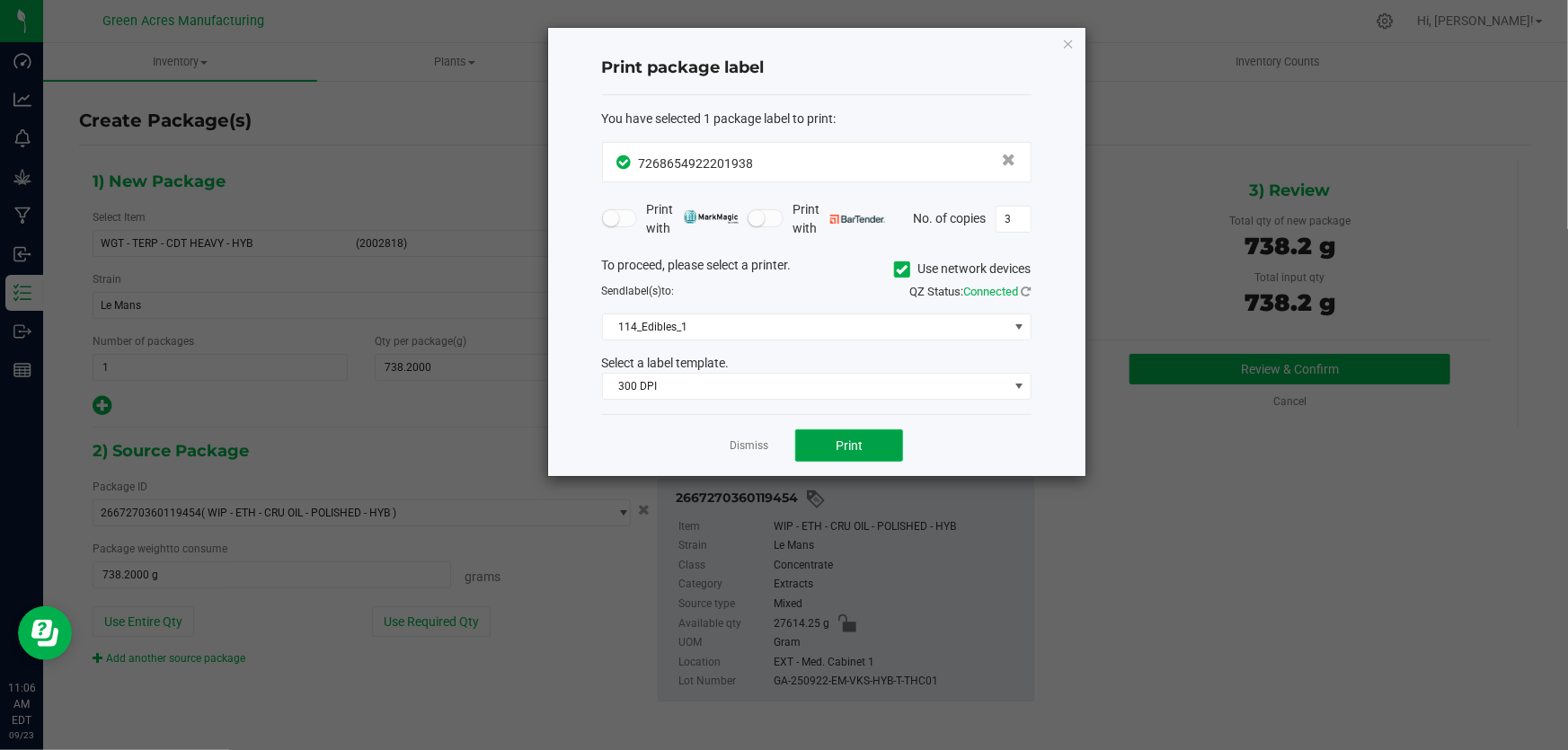
click at [851, 434] on button "Print" at bounding box center [848, 445] width 107 height 32
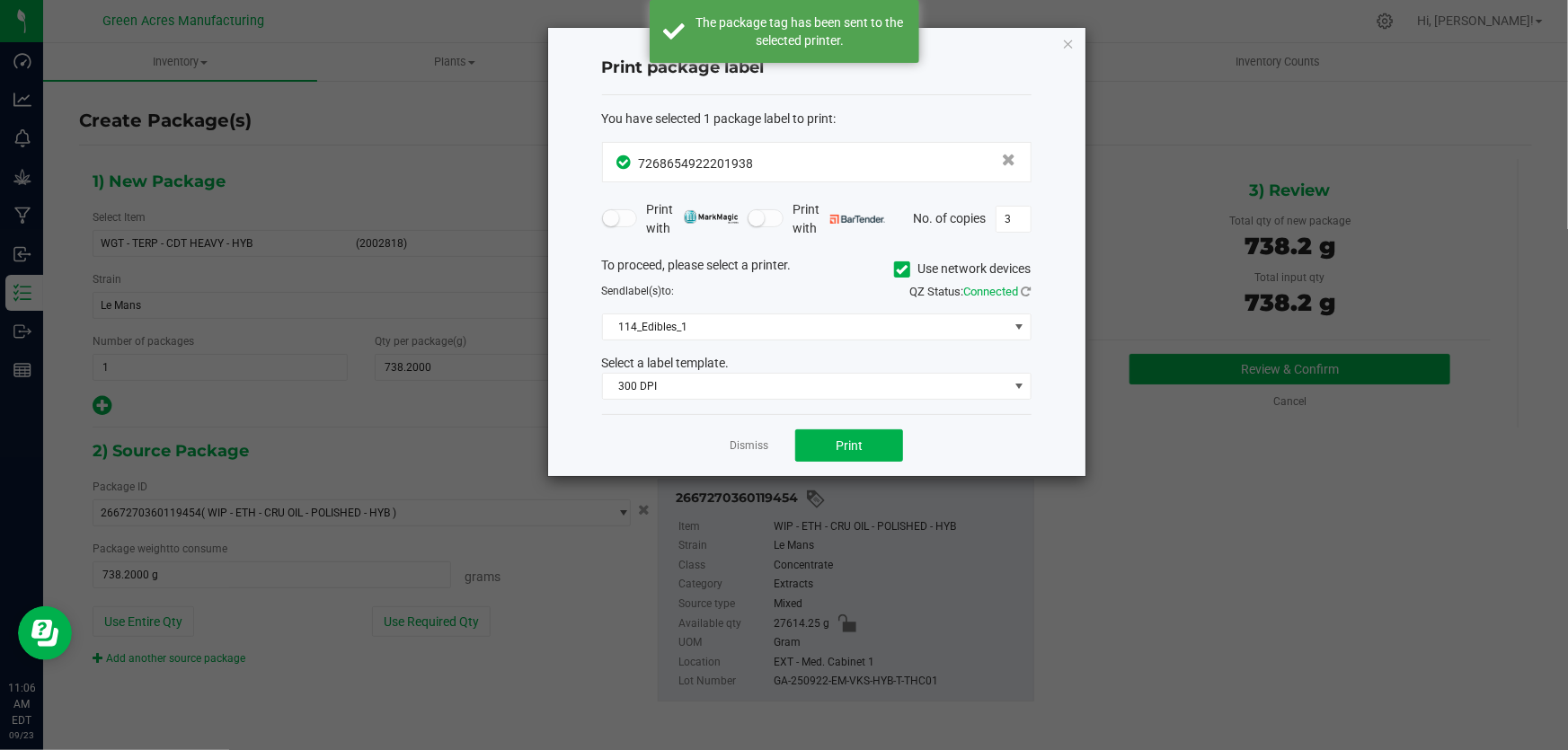
click at [770, 307] on div "To proceed, please select a printer. Use network devices Send label(s) to: QZ S…" at bounding box center [817, 328] width 430 height 144
click at [767, 330] on span "114_Edibles_1" at bounding box center [805, 326] width 405 height 25
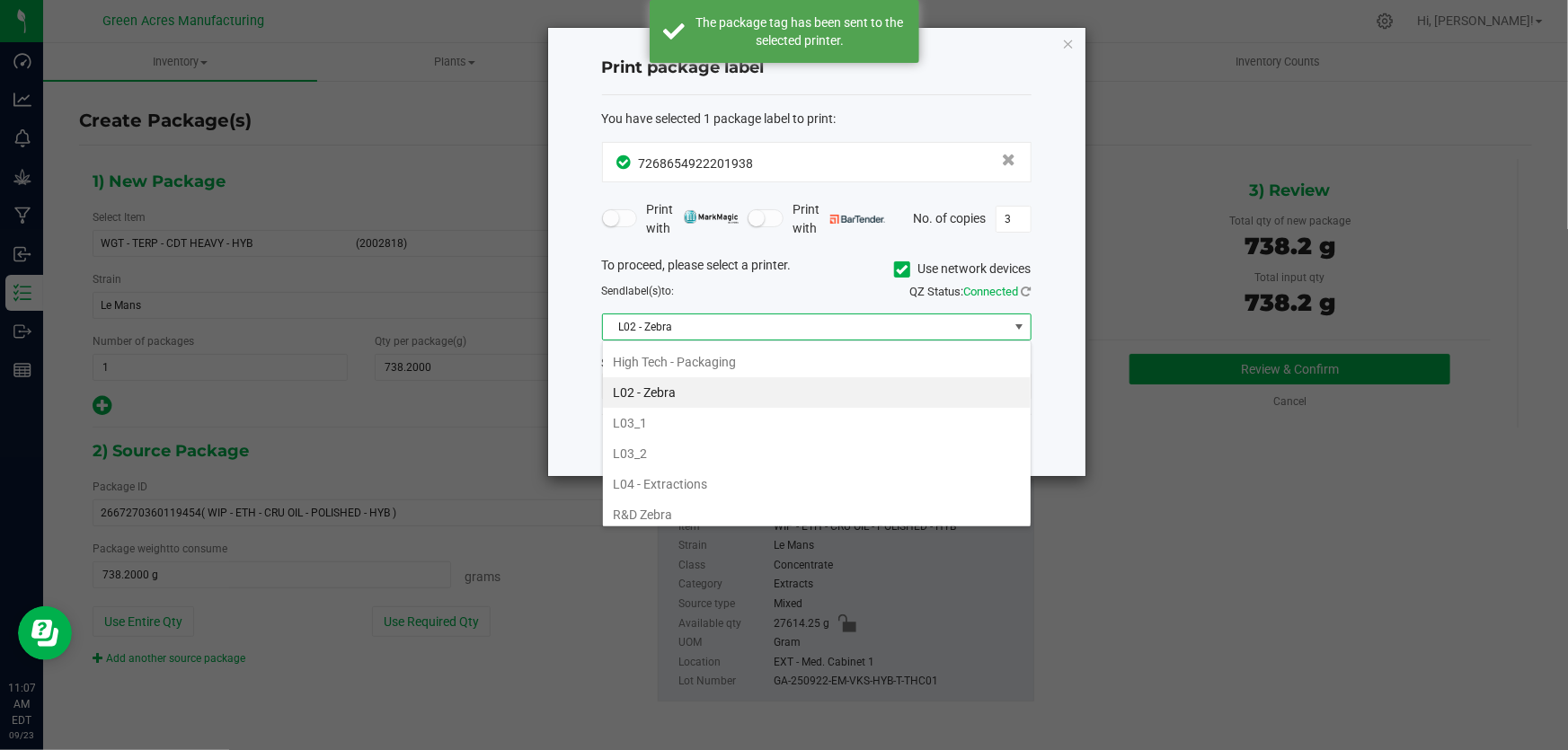
scroll to position [620, 0]
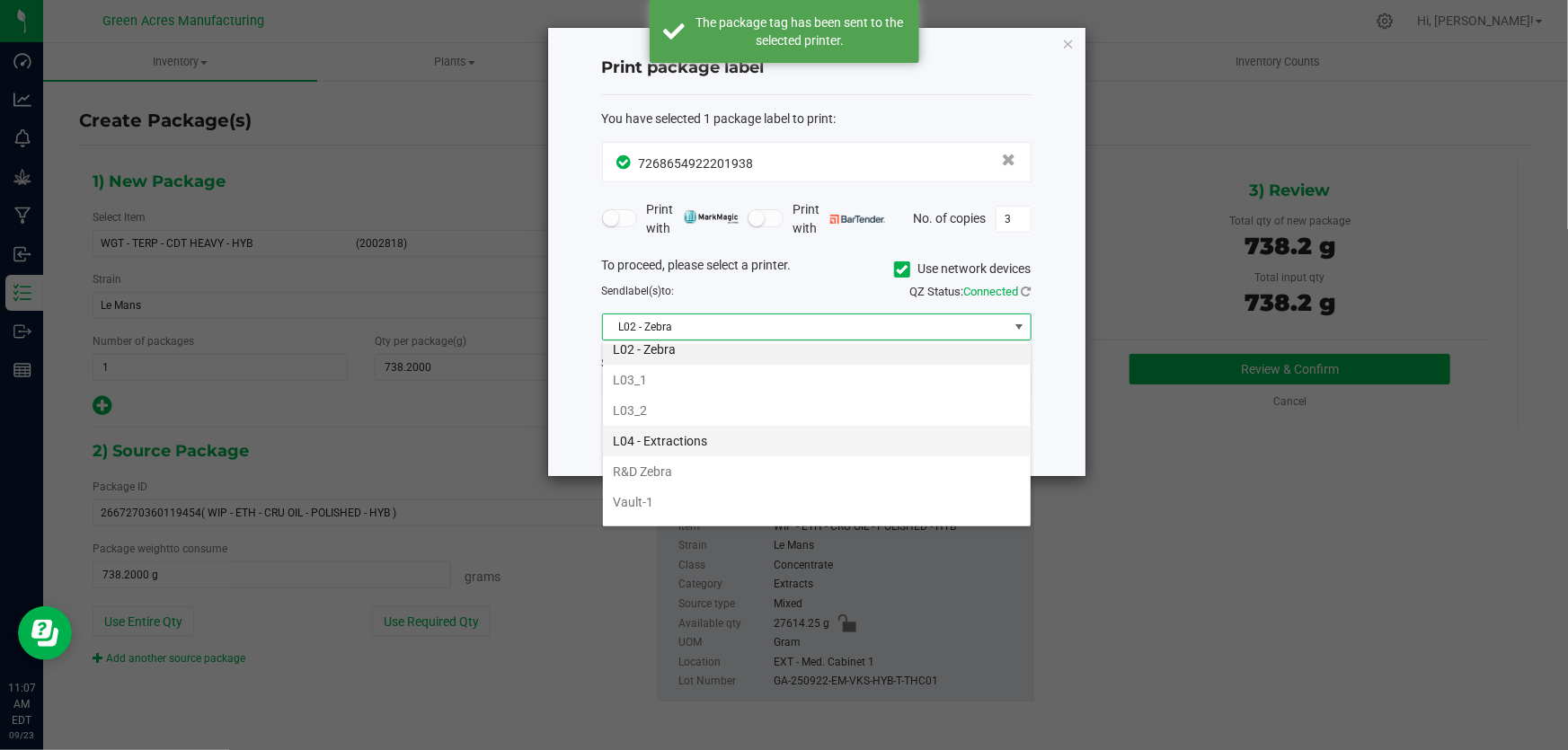
click at [678, 435] on li "L04 - Extractions" at bounding box center [817, 441] width 428 height 31
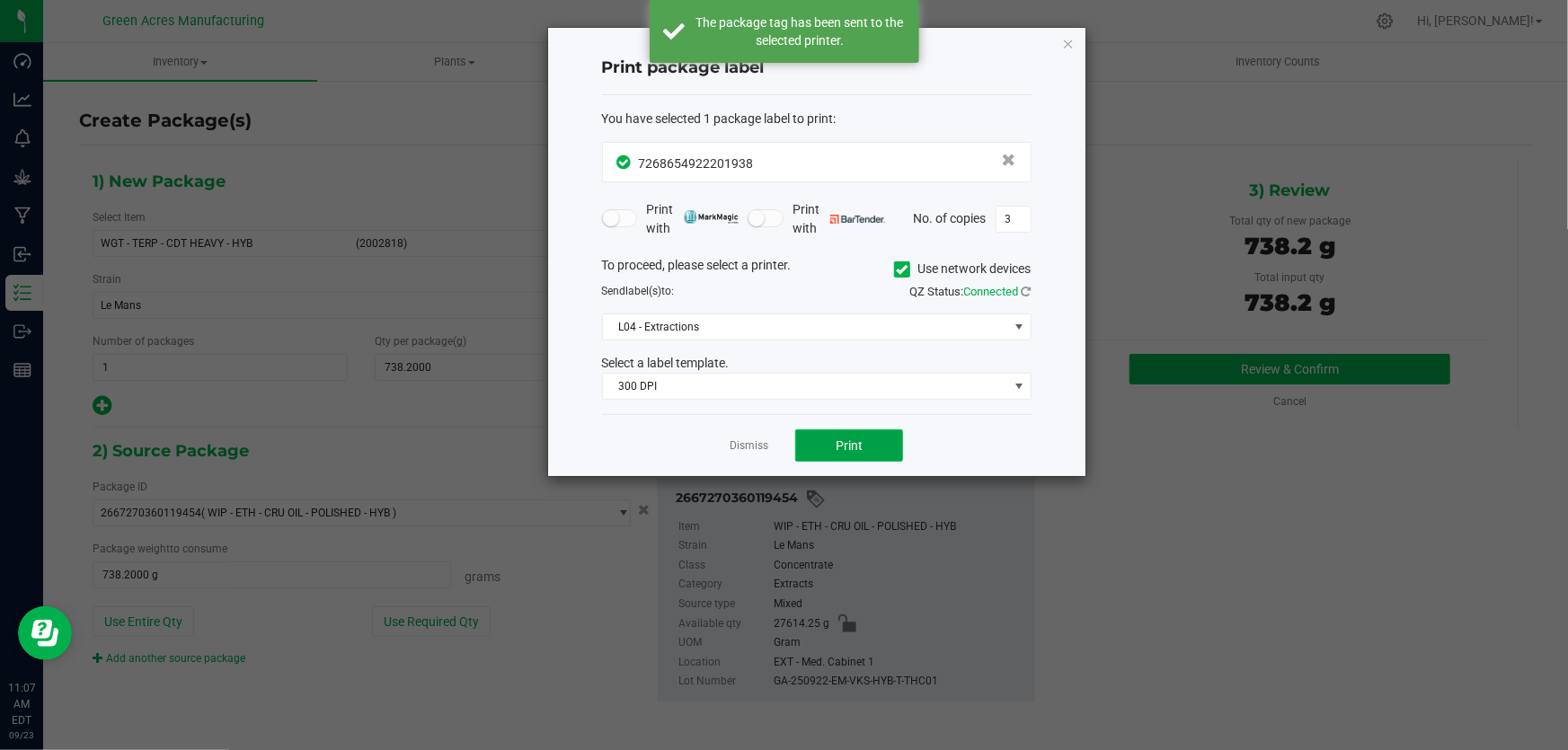
click at [871, 447] on button "Print" at bounding box center [848, 445] width 107 height 32
click at [742, 448] on link "Dismiss" at bounding box center [749, 445] width 39 height 15
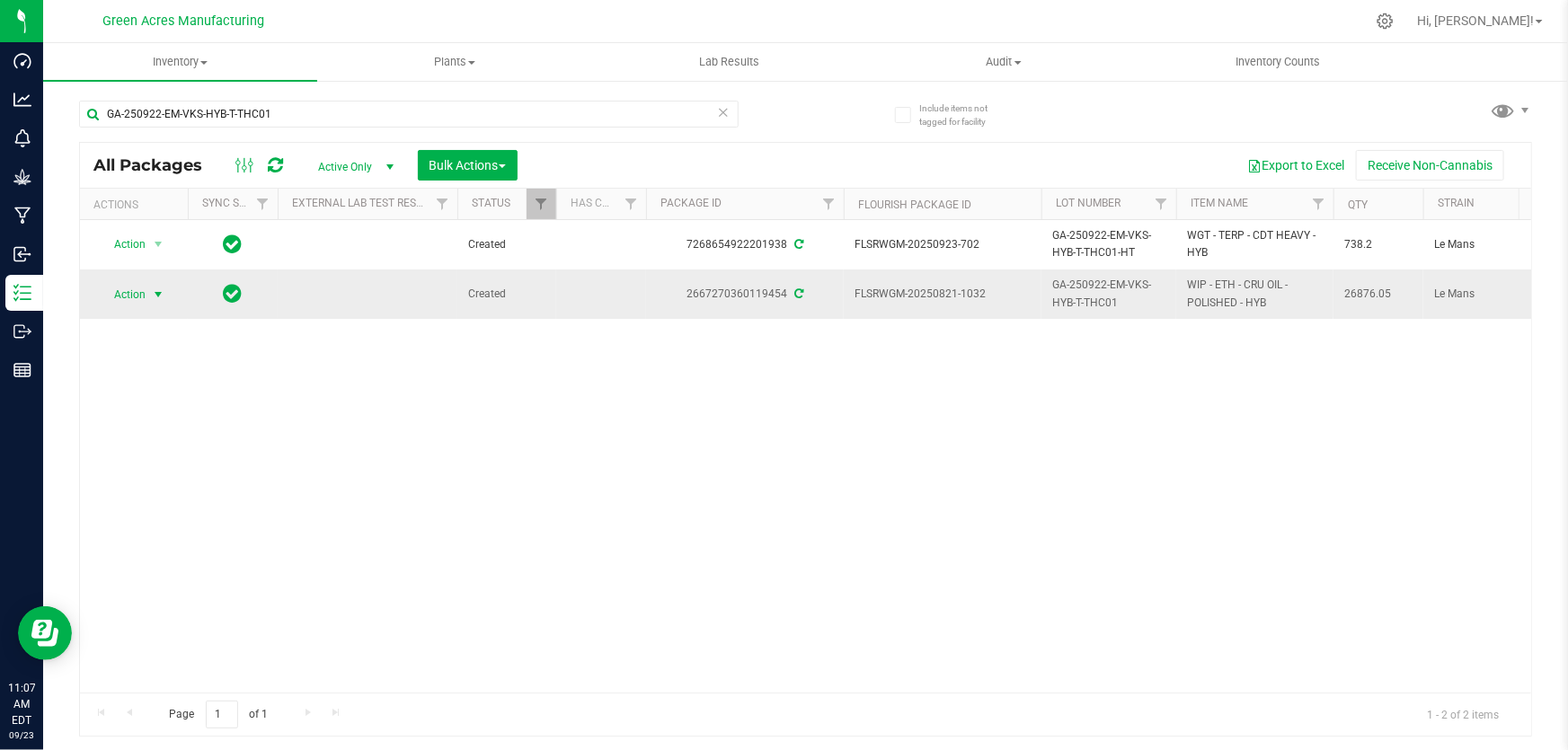
click at [138, 297] on span "Action" at bounding box center [122, 294] width 48 height 25
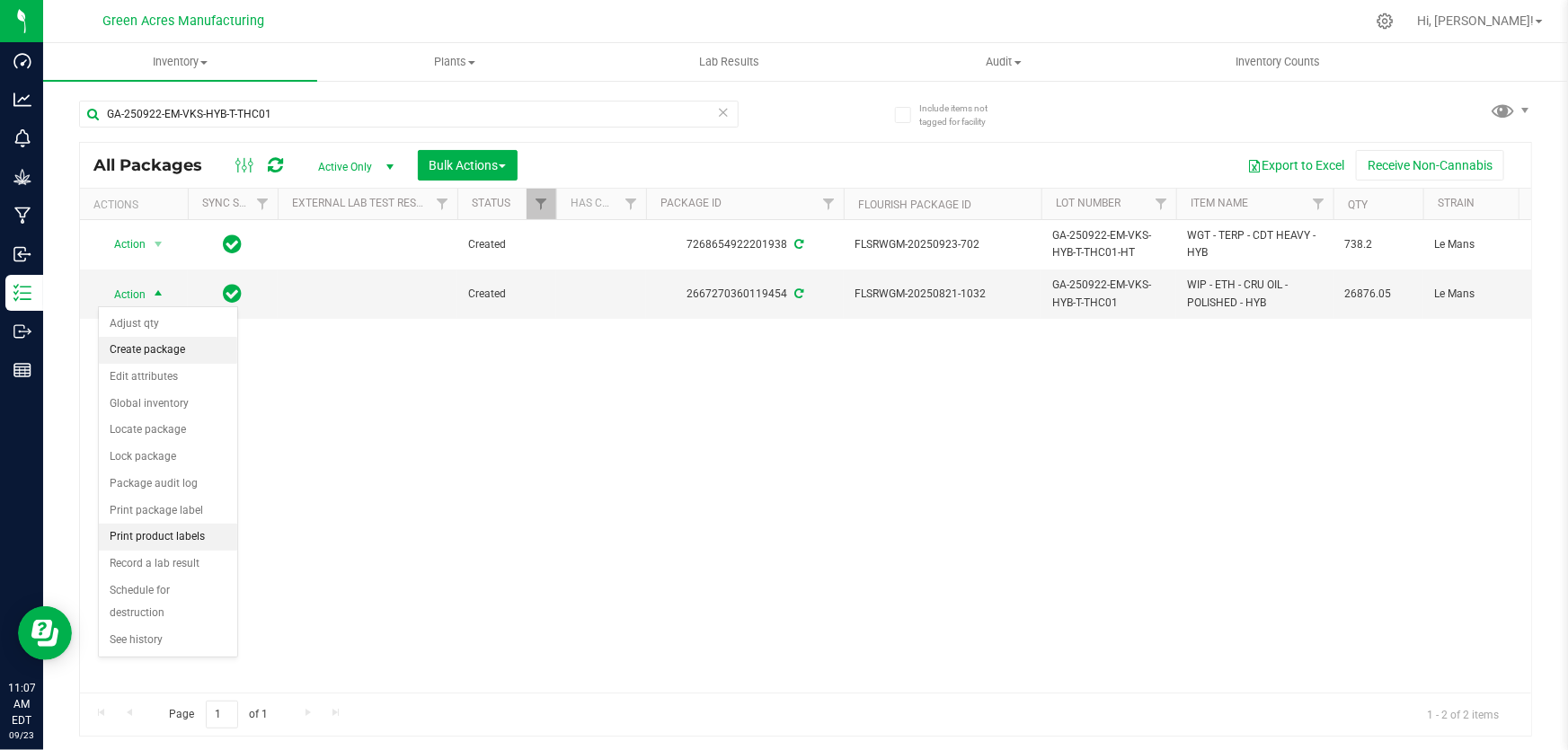
drag, startPoint x: 151, startPoint y: 346, endPoint x: 182, endPoint y: 358, distance: 33.2
click at [152, 347] on li "Create package" at bounding box center [168, 350] width 138 height 27
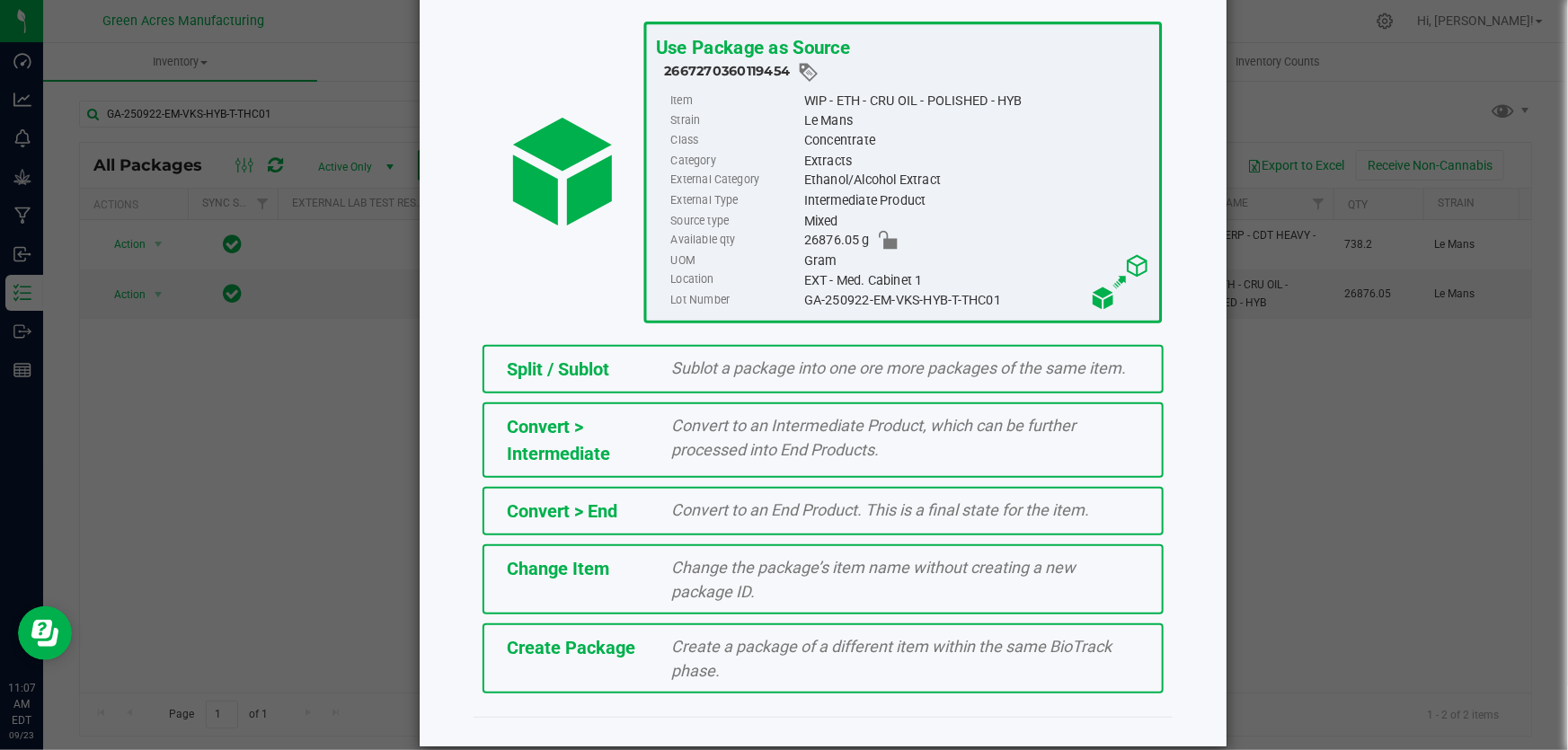
scroll to position [42, 0]
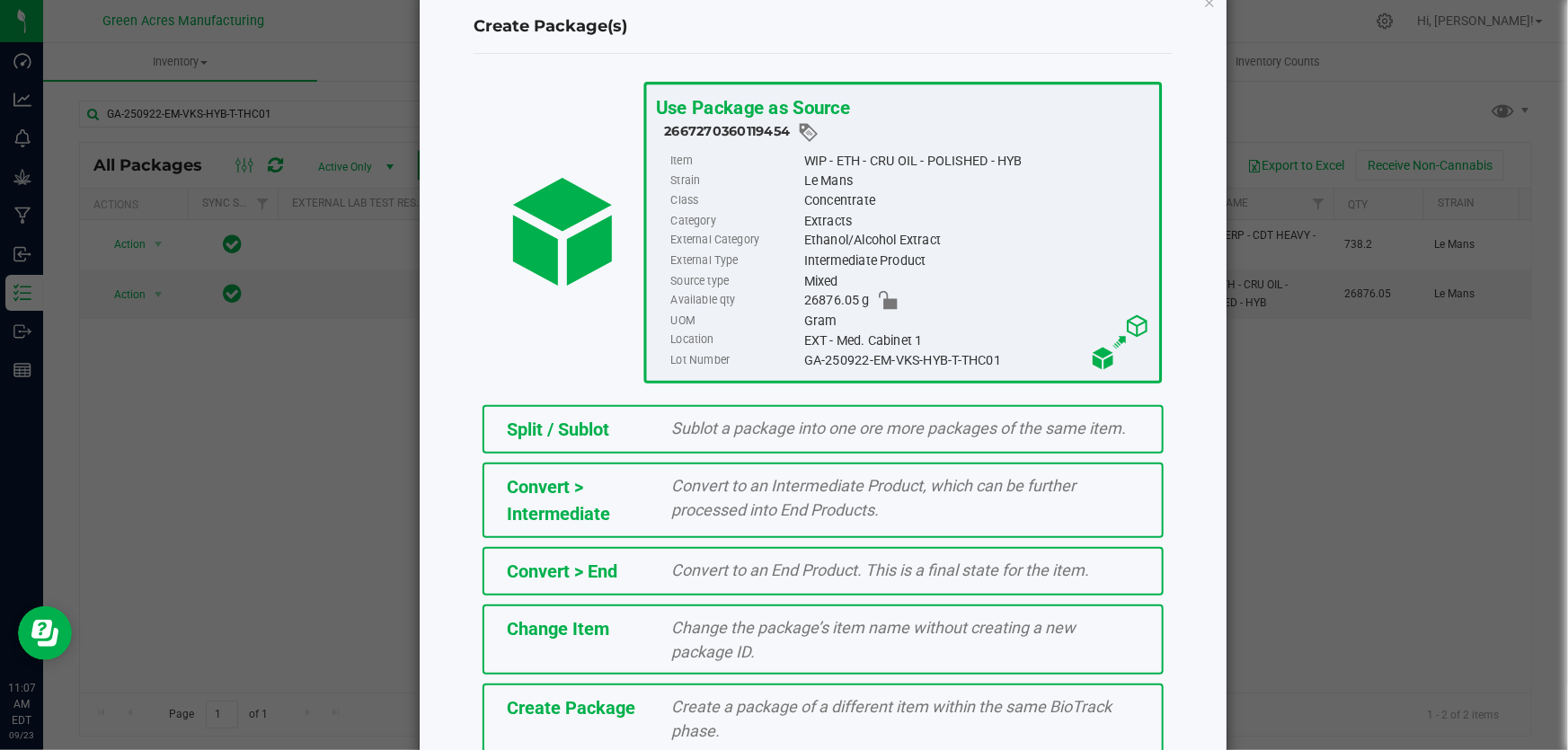
click at [854, 700] on span "Create a package of a different item within the same BioTrack phase." at bounding box center [892, 719] width 440 height 44
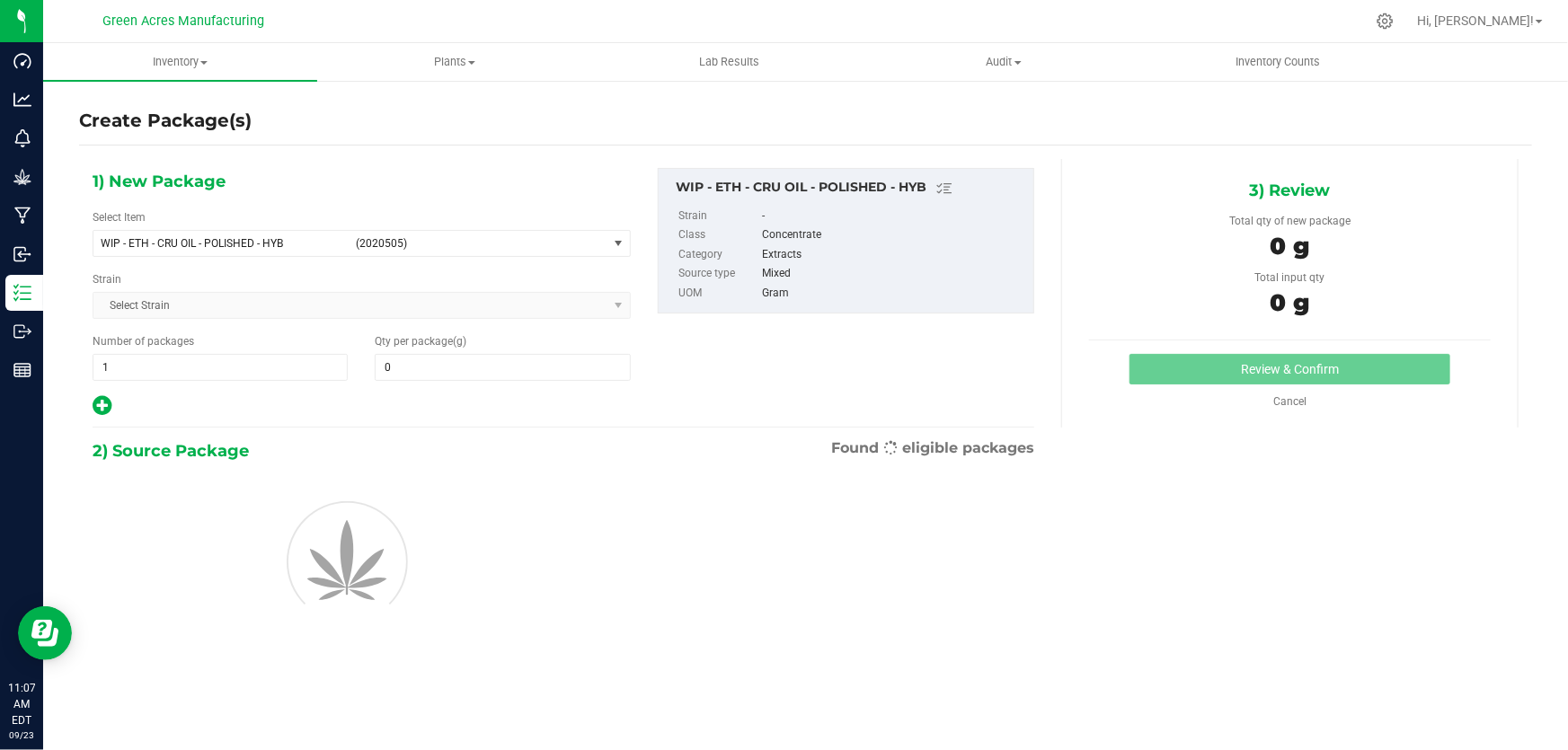
type input "0.0000"
click at [321, 245] on span "WIP - ETH - CRU OIL - POLISHED - HYB" at bounding box center [223, 244] width 245 height 13
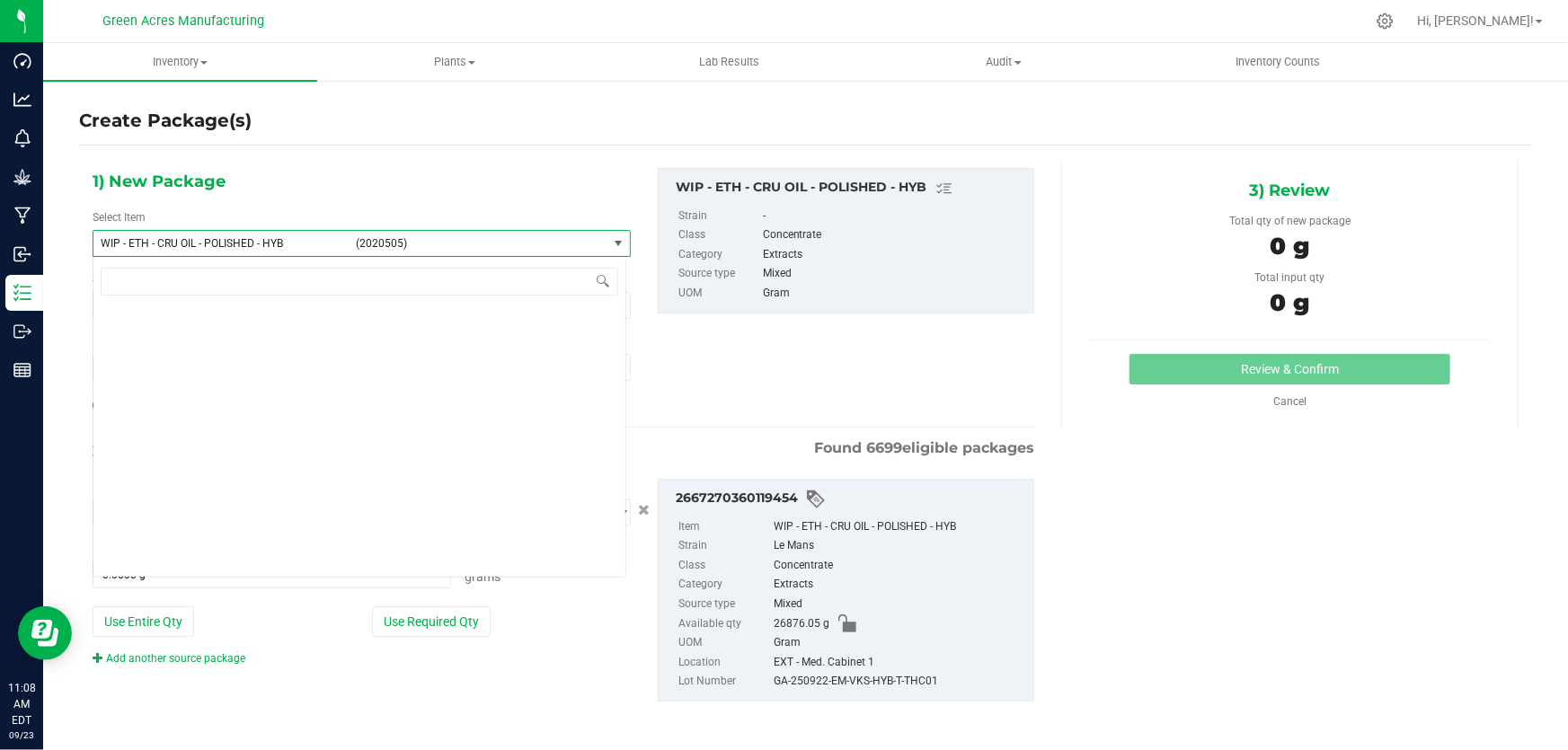
scroll to position [485368, 0]
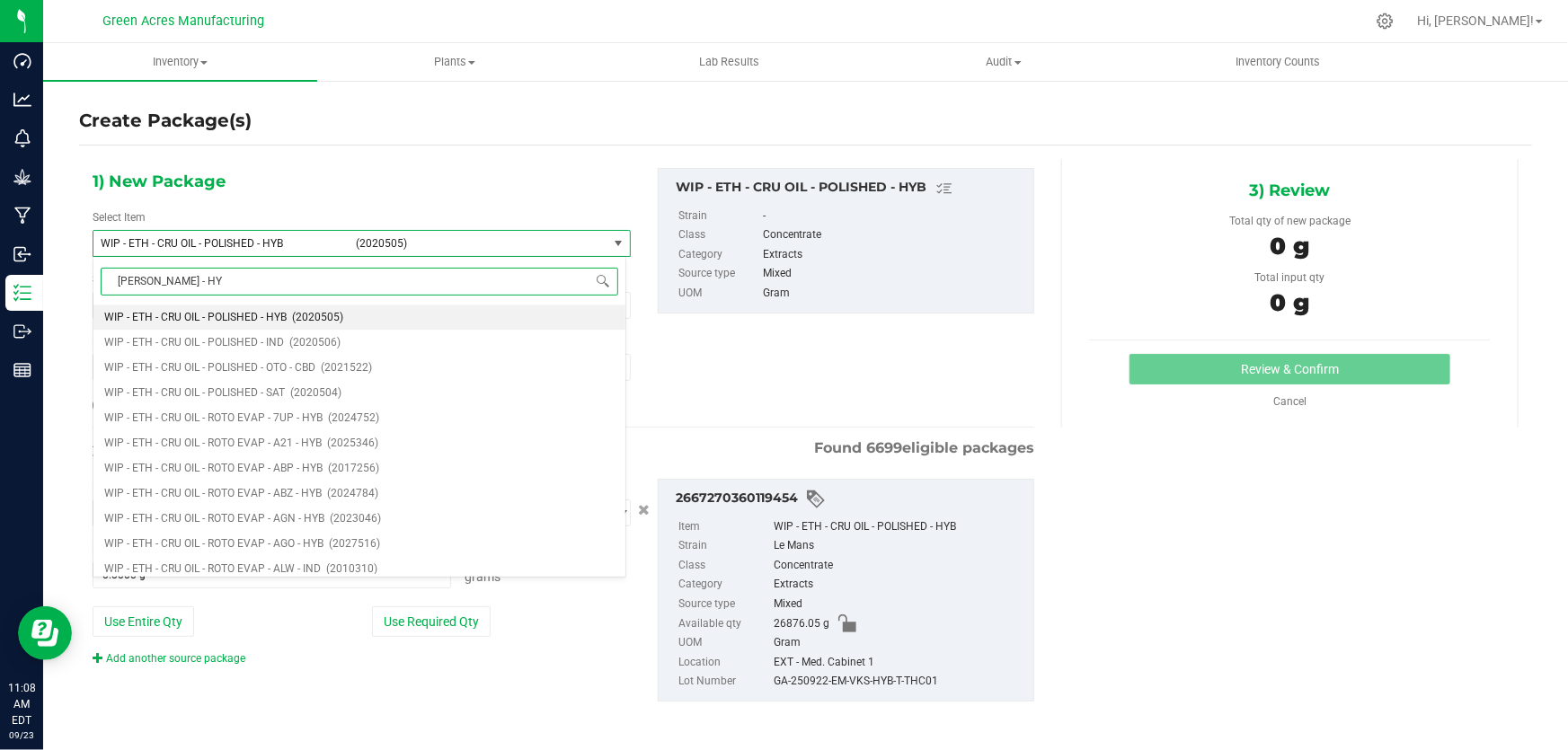
type input "[PERSON_NAME] - HYB"
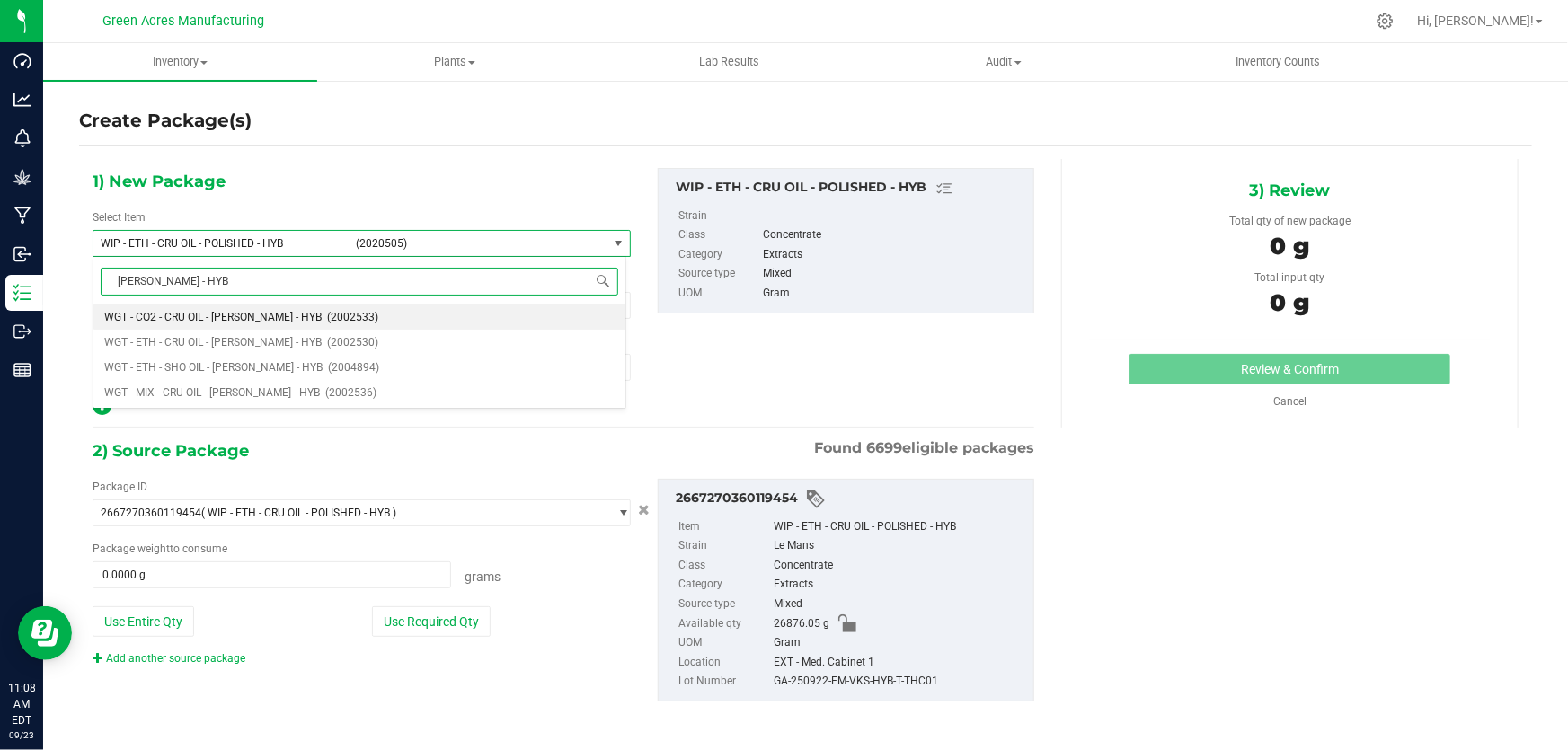
scroll to position [0, 0]
click at [230, 341] on span "WGT - ETH - CRU OIL - [PERSON_NAME] - HYB" at bounding box center [213, 343] width 218 height 13
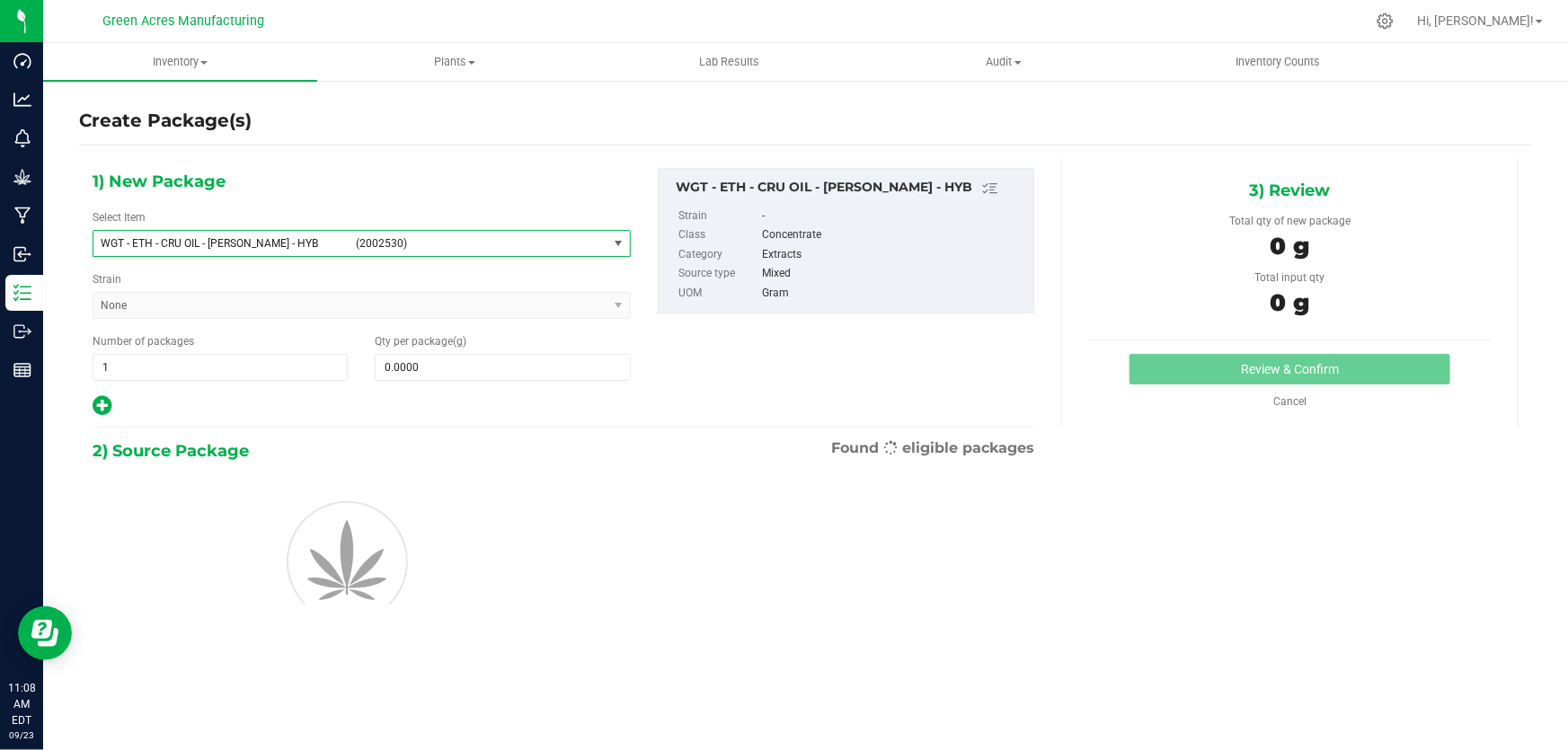
type input "0.0000"
click at [572, 355] on span at bounding box center [501, 367] width 255 height 27
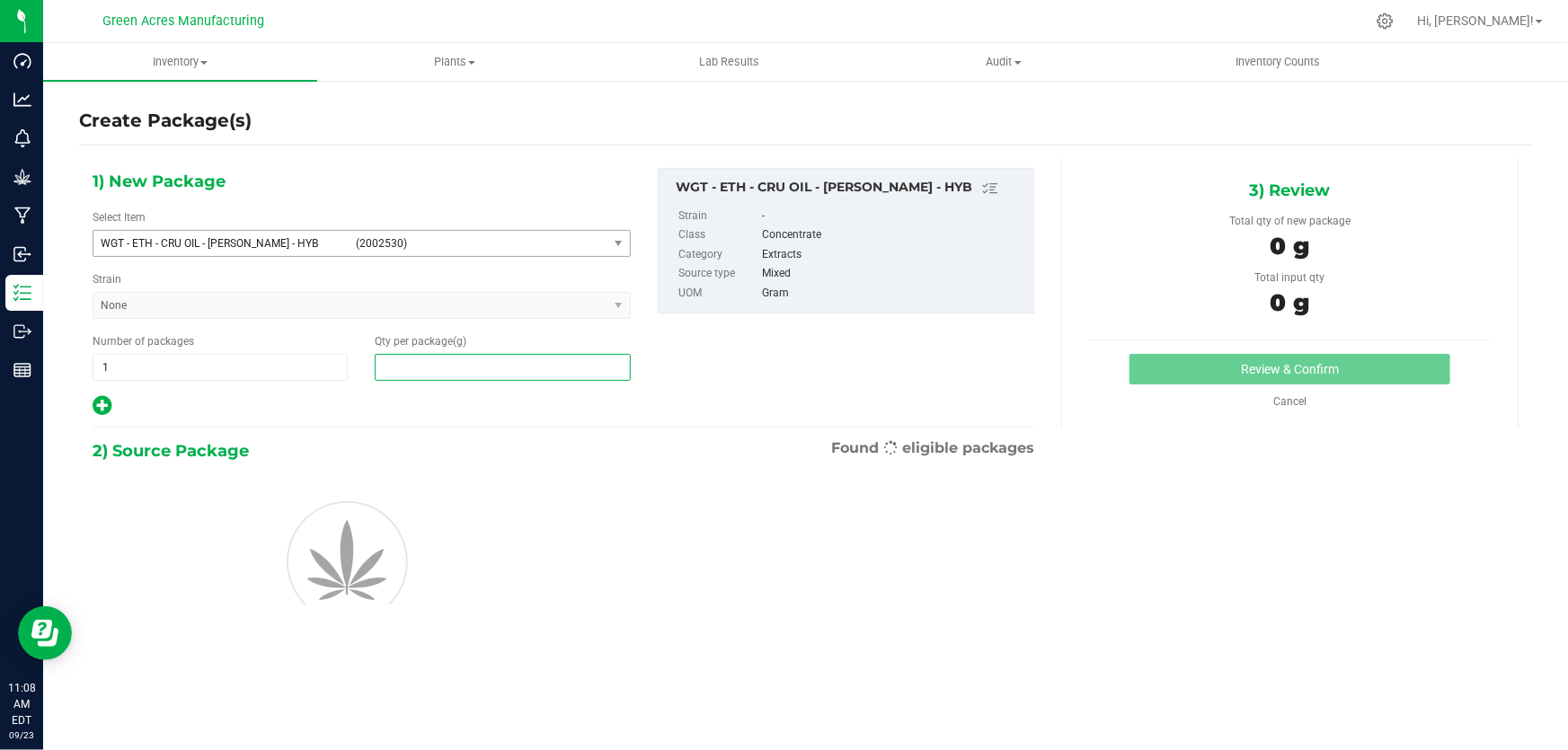
paste input "25737.5"
type input "25737.5"
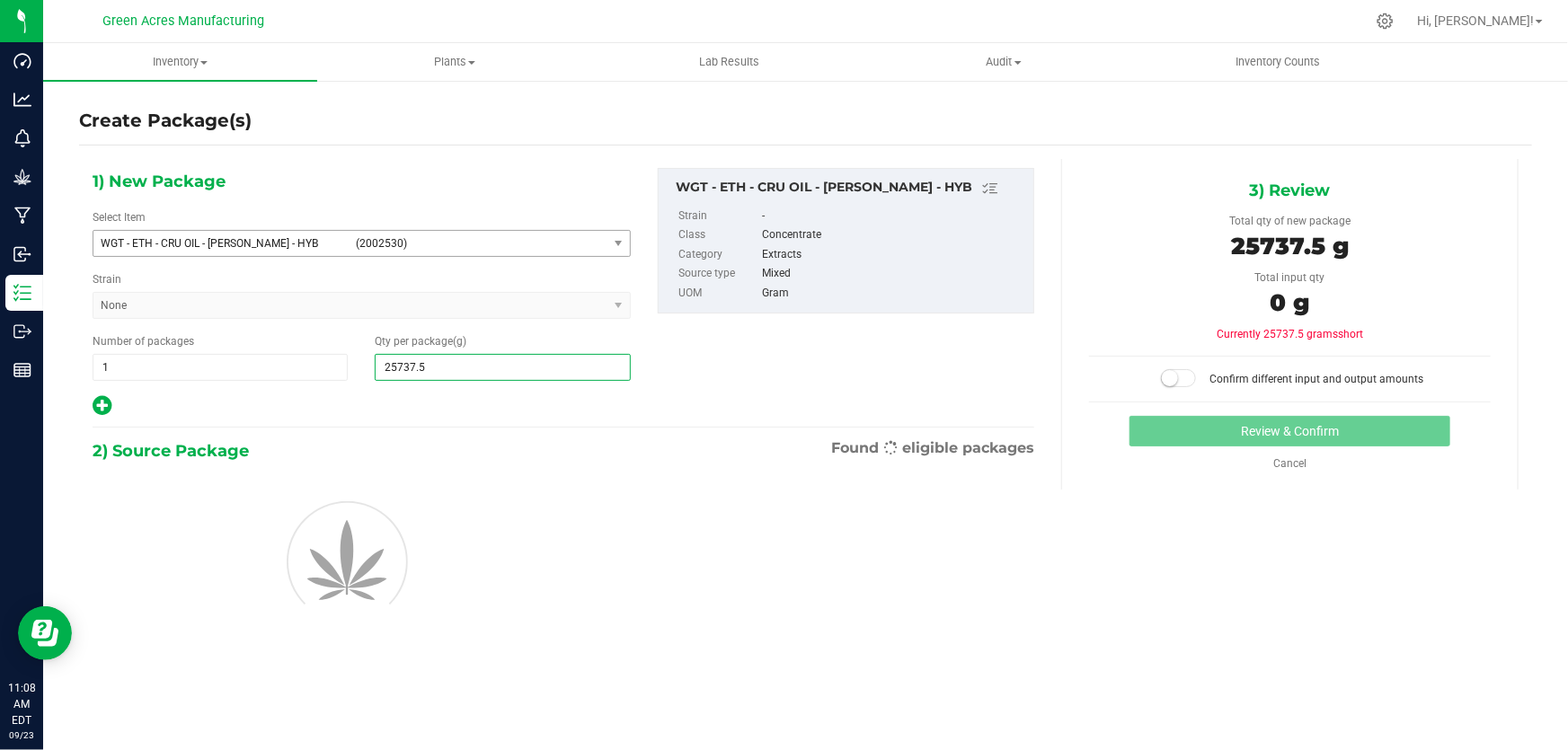
type input "25,737.5000"
click at [733, 380] on div "1) New Package Select Item WGT - ETH - CRU OIL - [PERSON_NAME] - HYB (2002530) …" at bounding box center [563, 293] width 969 height 250
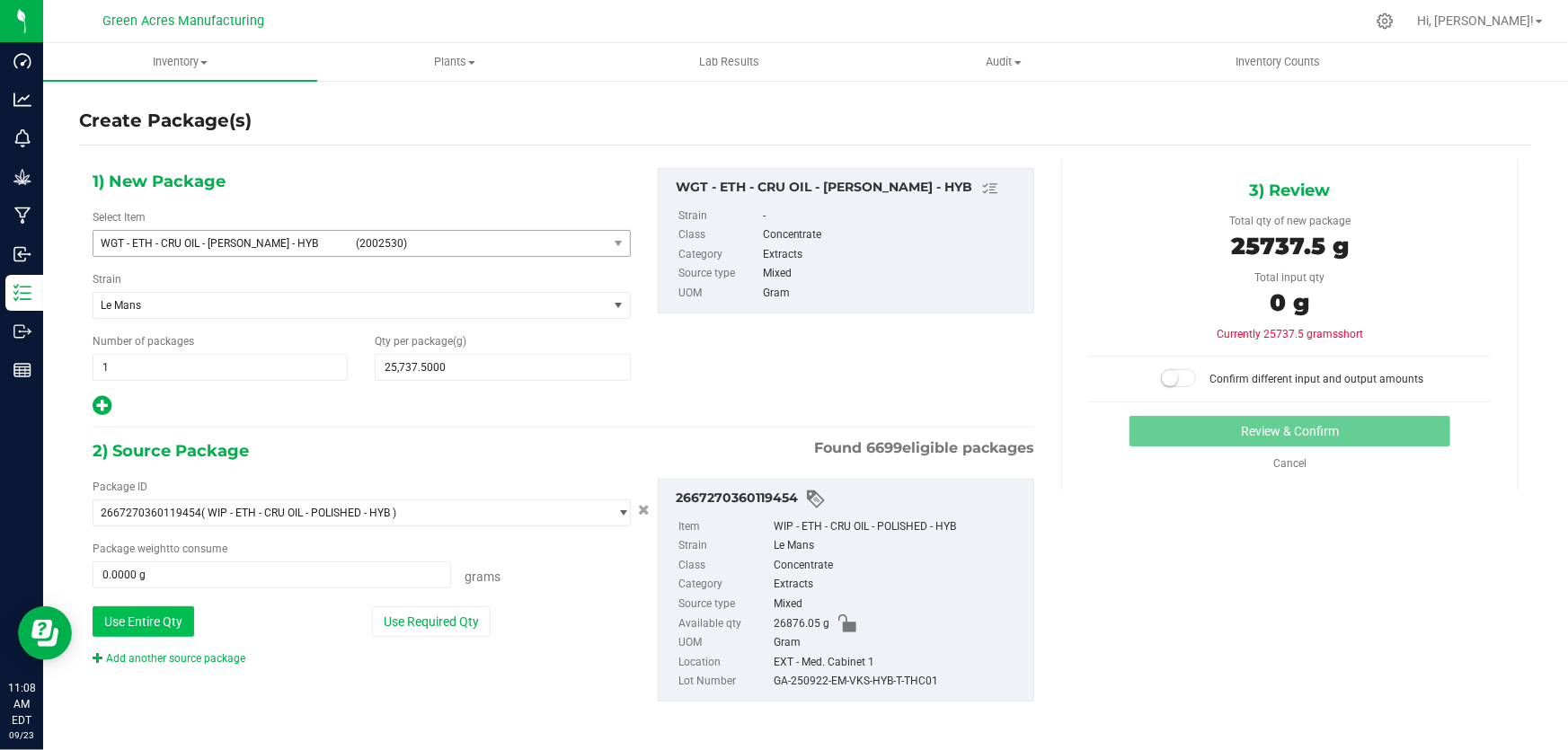
click at [147, 613] on button "Use Entire Qty" at bounding box center [144, 621] width 102 height 31
type input "26876.0500 g"
click at [1178, 381] on span at bounding box center [1178, 378] width 36 height 18
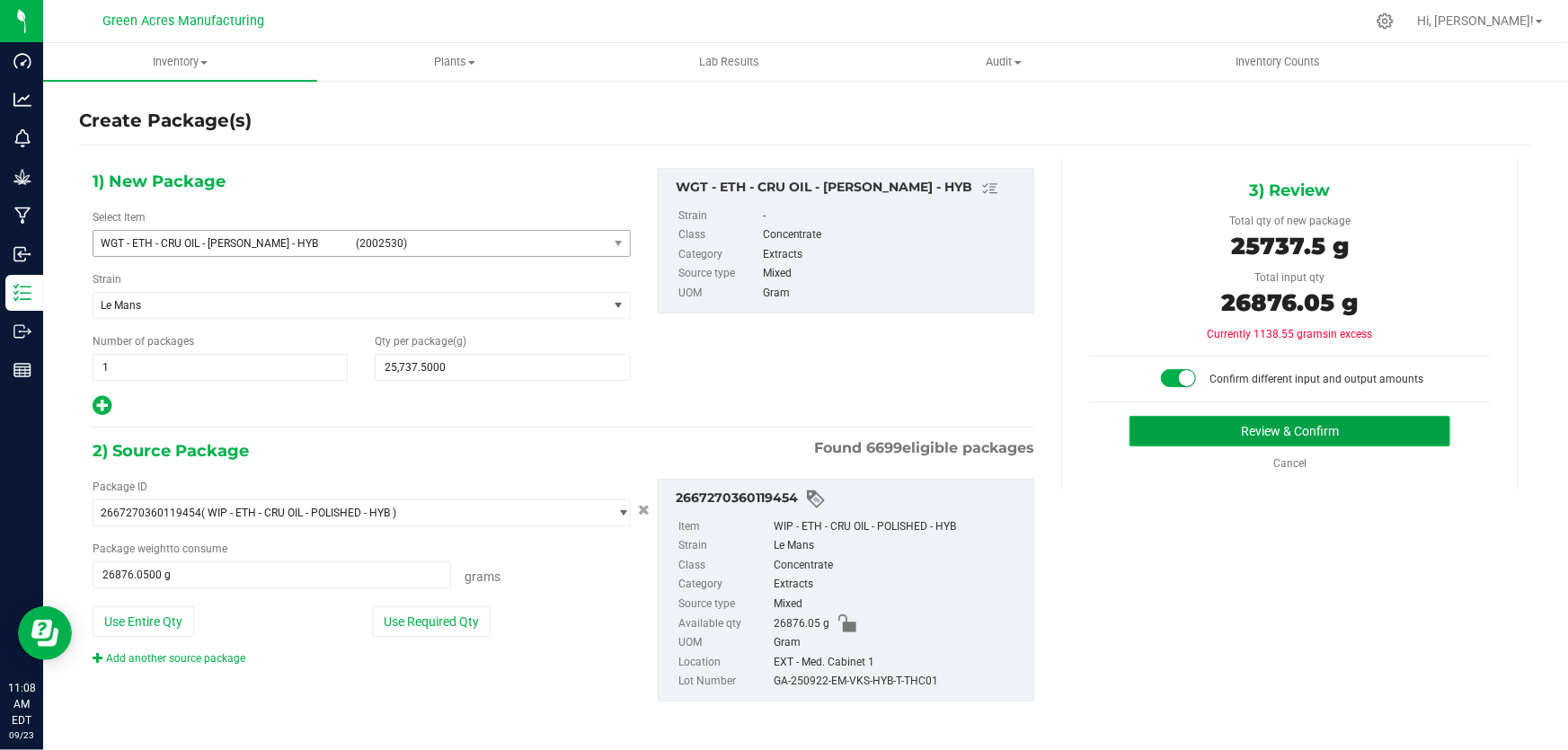
click at [1167, 418] on button "Review & Confirm" at bounding box center [1289, 431] width 321 height 31
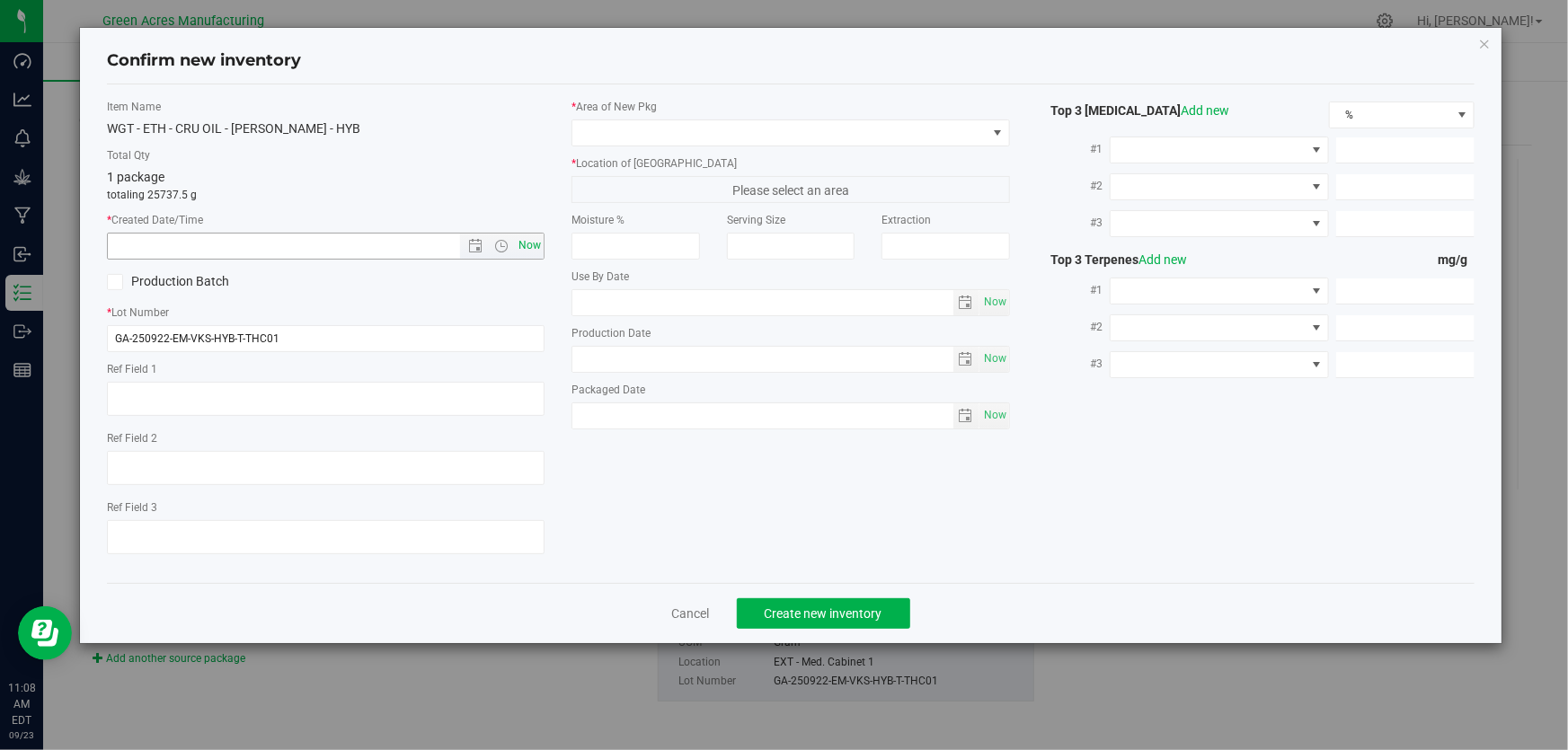
type textarea "JARS A-I"
click at [533, 243] on span "Now" at bounding box center [530, 245] width 31 height 26
type input "[DATE] 11:08 AM"
click at [482, 344] on input "GA-250922-EM-VKS-HYB-T-THC01" at bounding box center [325, 338] width 437 height 27
type input "GA-250922-EM-VKS-HYB-T-THC01-(A-I)"
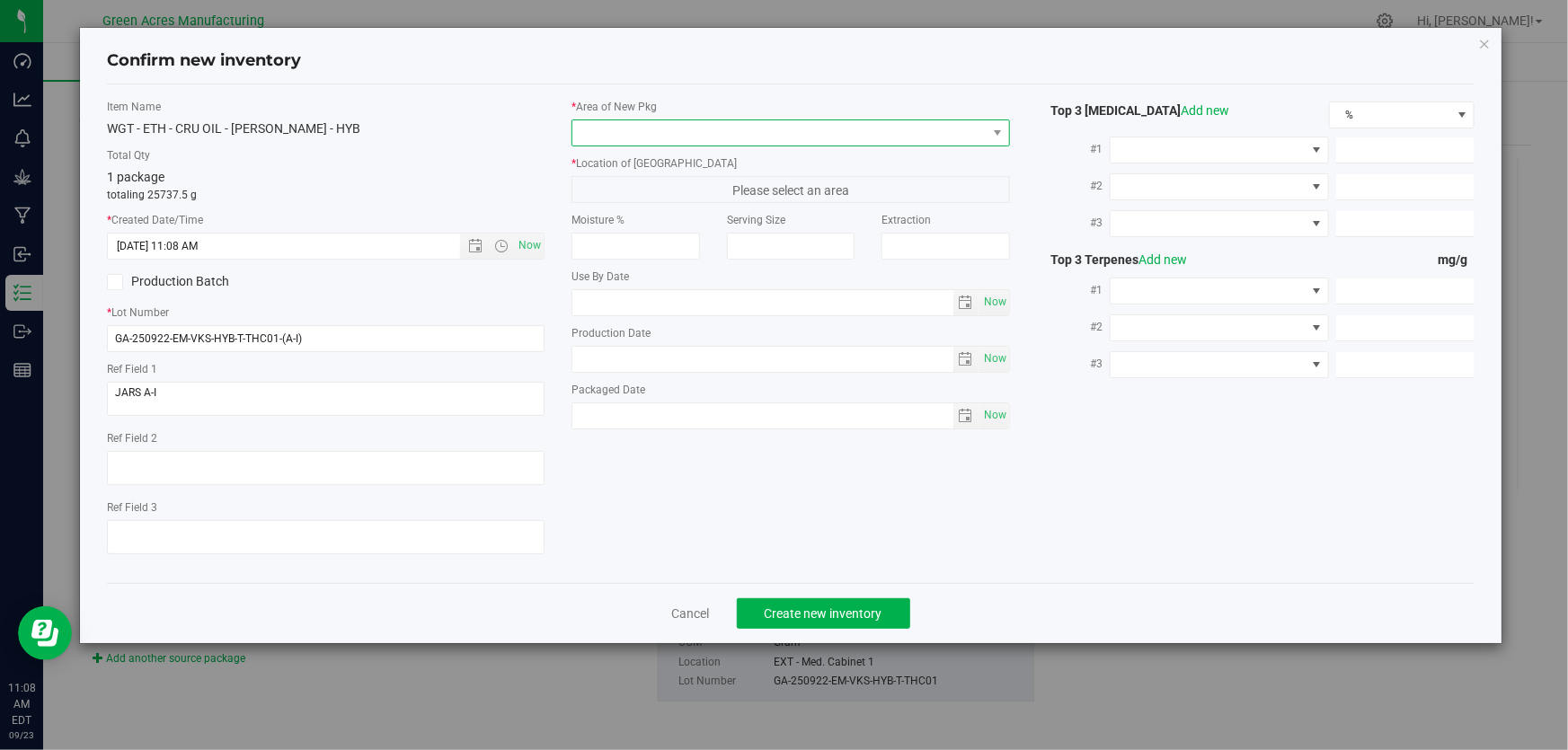
click at [643, 126] on span at bounding box center [779, 132] width 413 height 25
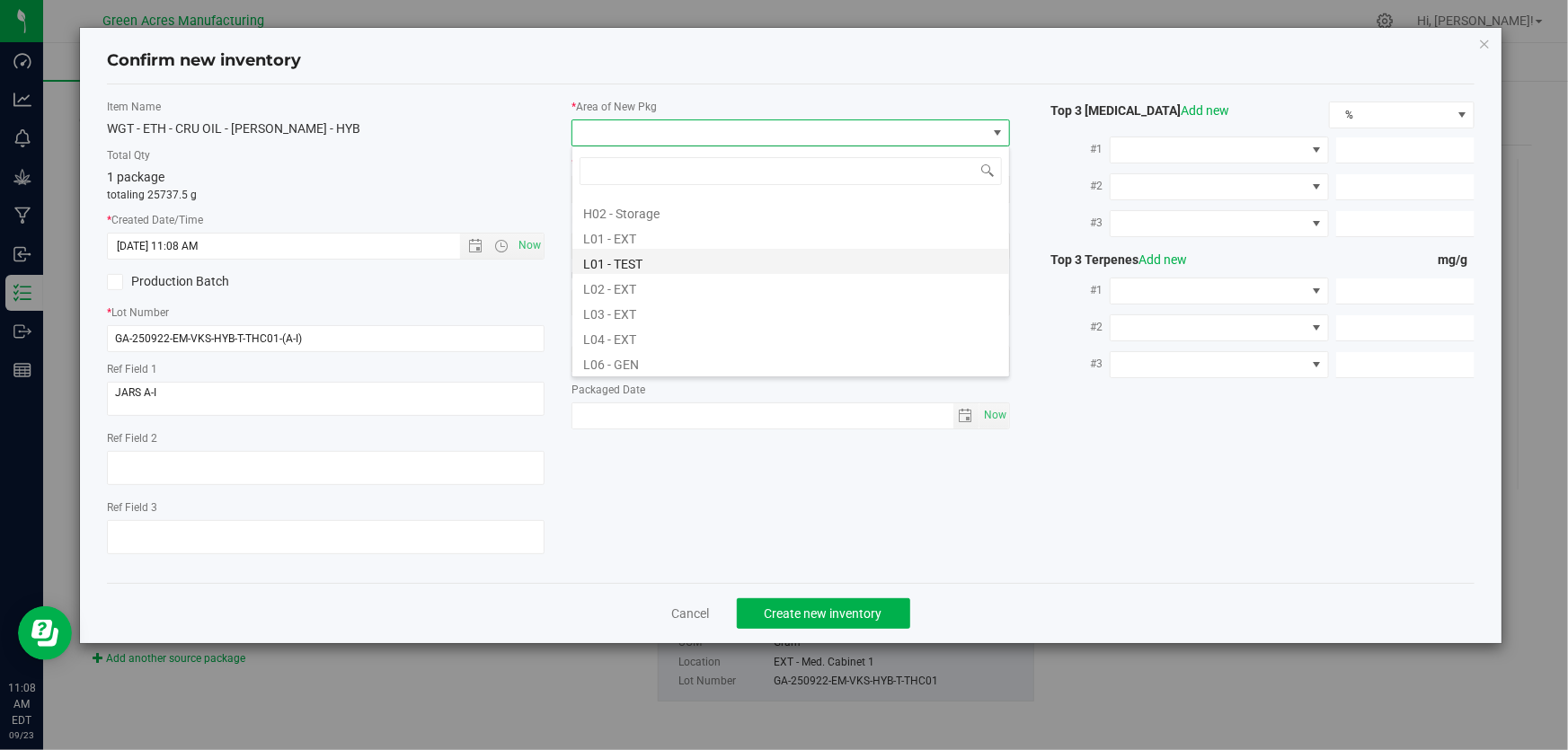
scroll to position [326, 0]
click at [643, 311] on li "L04 - EXT" at bounding box center [790, 307] width 436 height 25
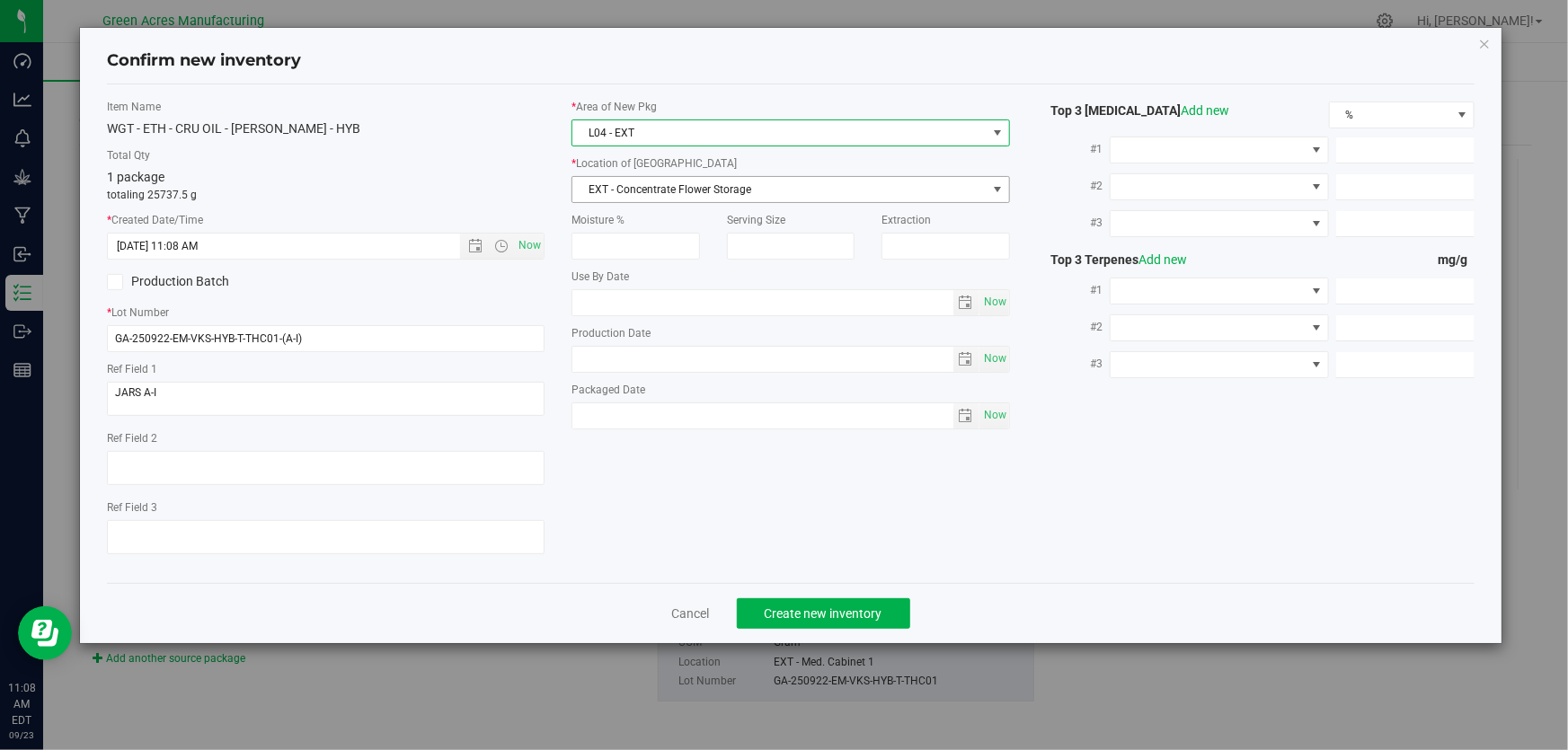
click at [656, 184] on span "EXT - Concentrate Flower Storage" at bounding box center [779, 189] width 413 height 25
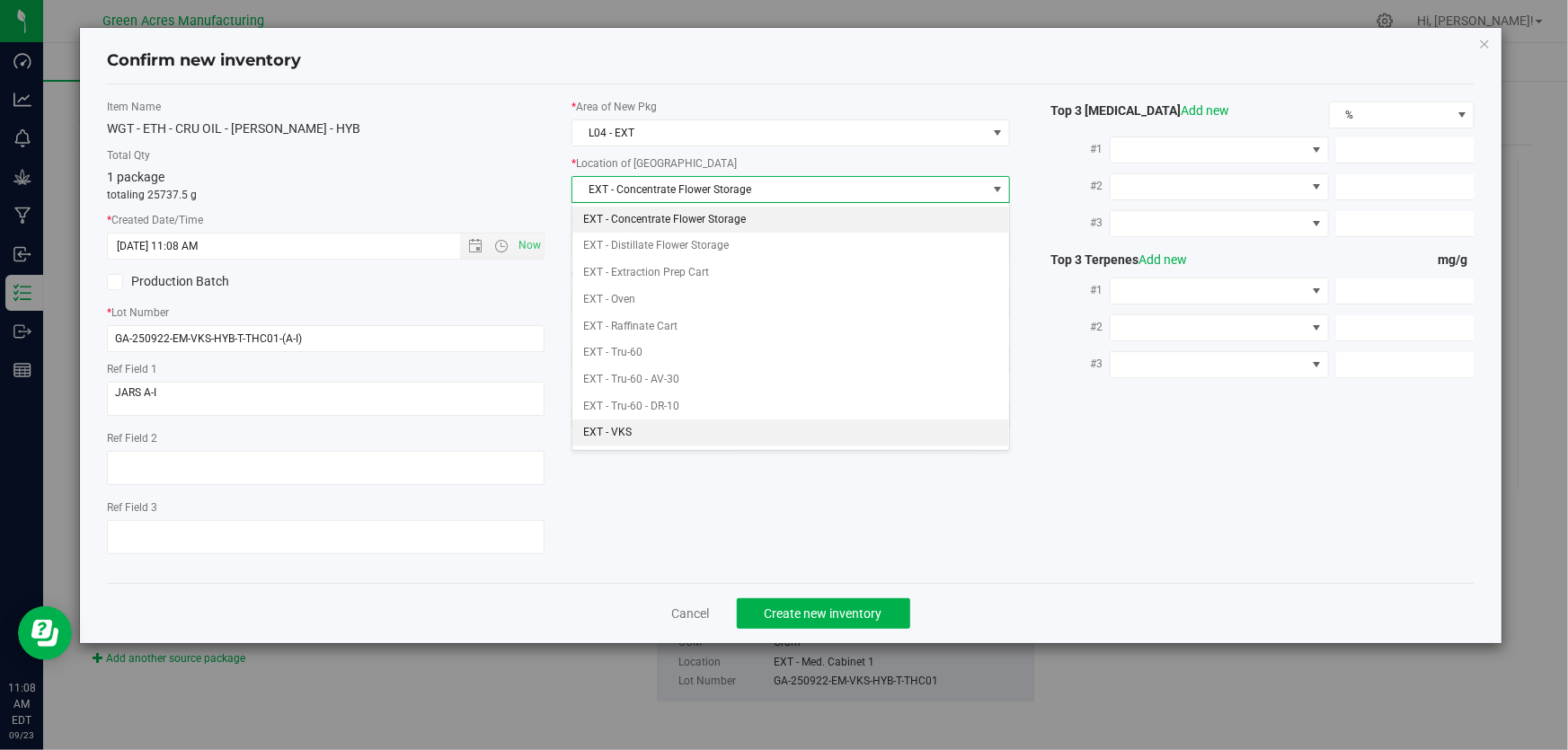
drag, startPoint x: 637, startPoint y: 423, endPoint x: 504, endPoint y: 246, distance: 221.4
click at [635, 420] on li "EXT - VKS" at bounding box center [790, 432] width 436 height 27
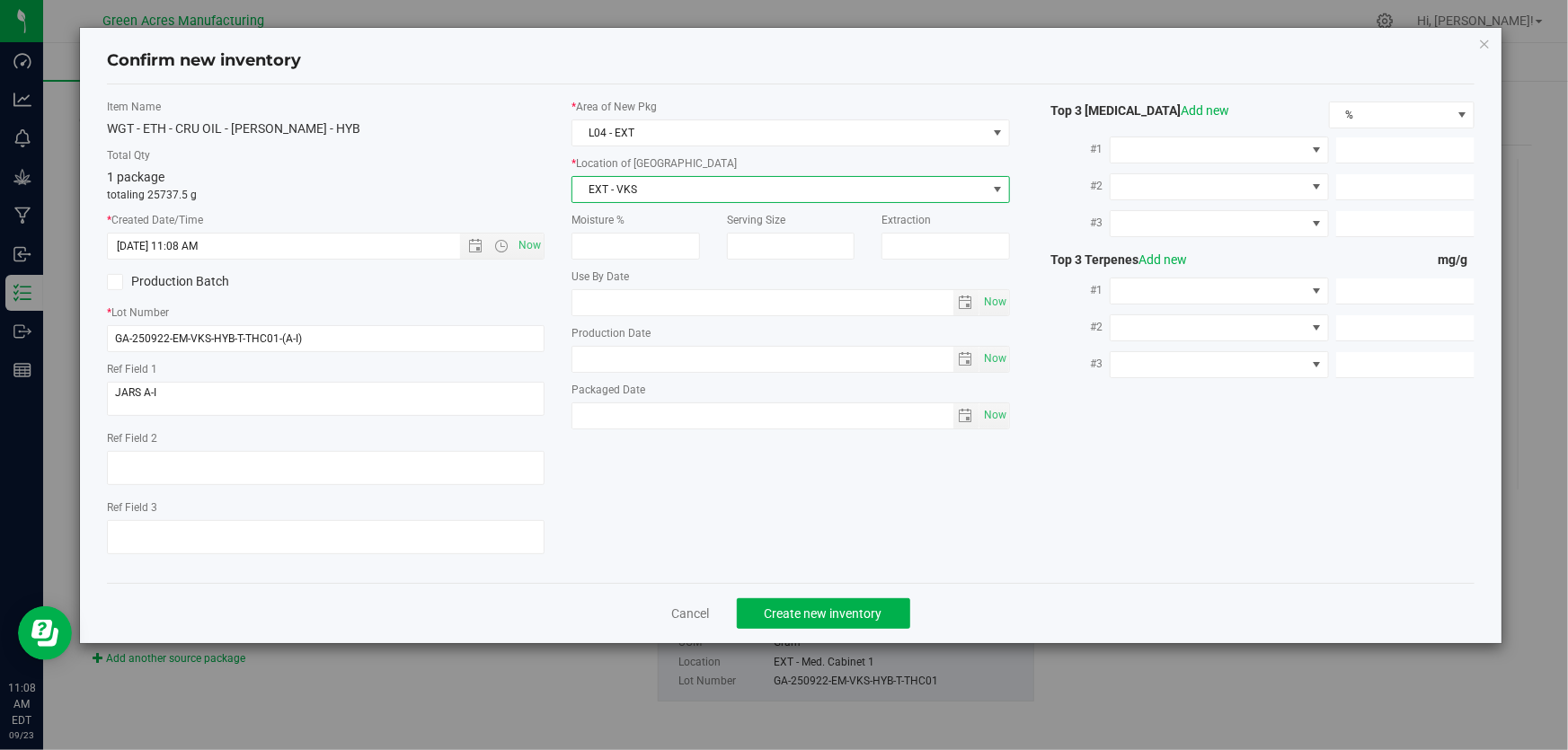
click at [450, 104] on label "Item Name" at bounding box center [325, 106] width 437 height 16
click at [845, 613] on span "Create new inventory" at bounding box center [822, 614] width 118 height 15
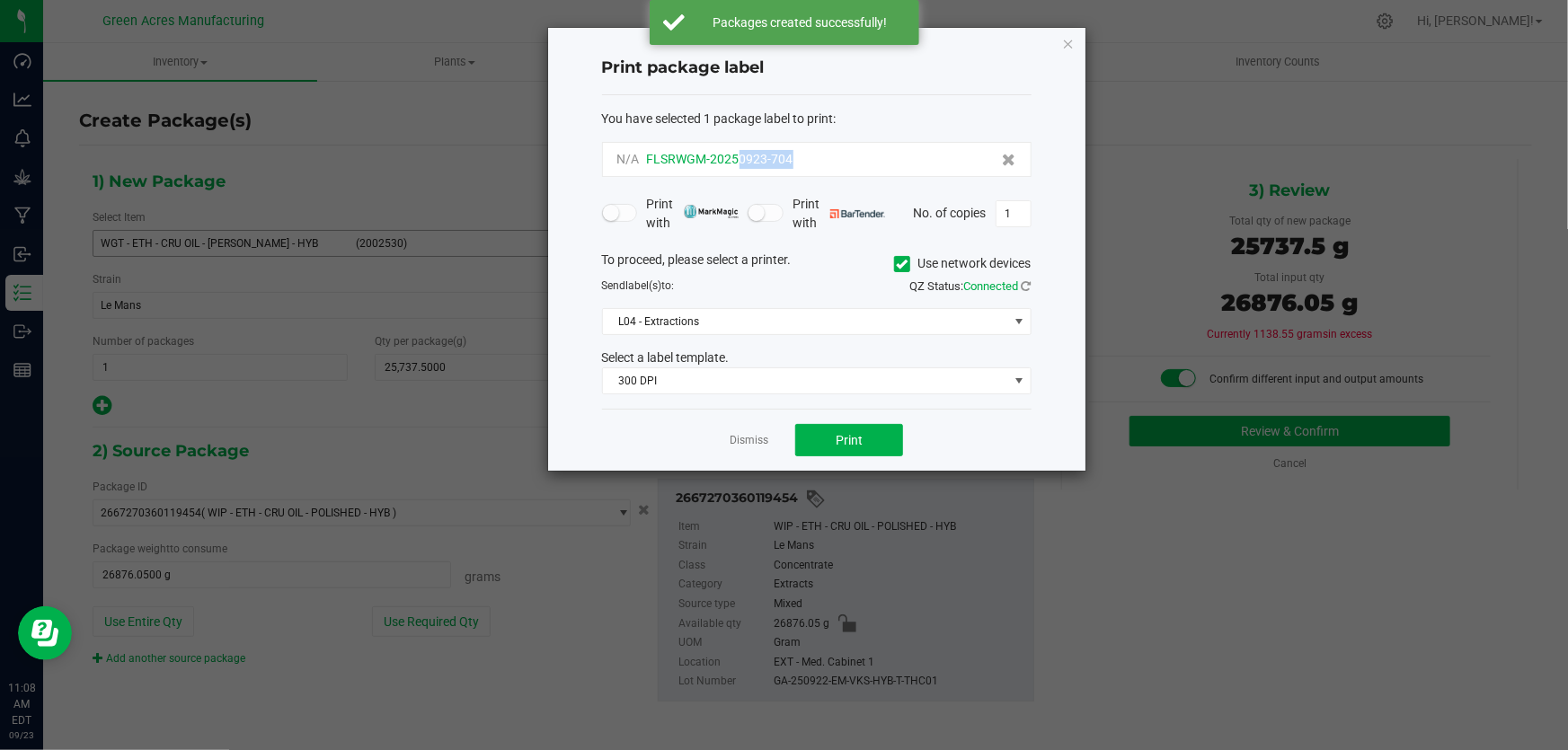
drag, startPoint x: 798, startPoint y: 156, endPoint x: 736, endPoint y: 157, distance: 62.0
click at [736, 157] on div "N/A FLSRWGM-20250923-704" at bounding box center [816, 159] width 399 height 19
copy span "0923-704"
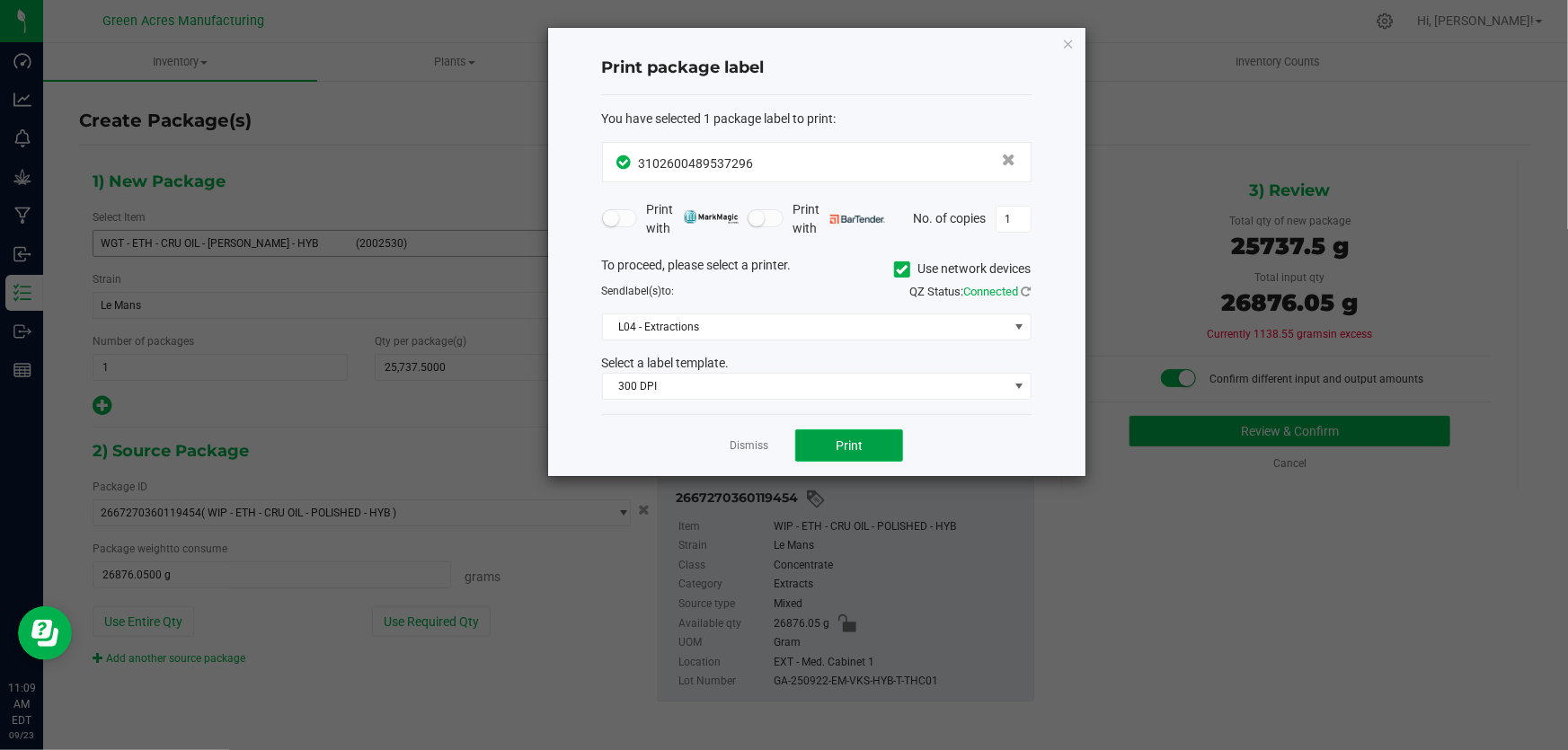
click at [835, 448] on span "Print" at bounding box center [848, 445] width 27 height 15
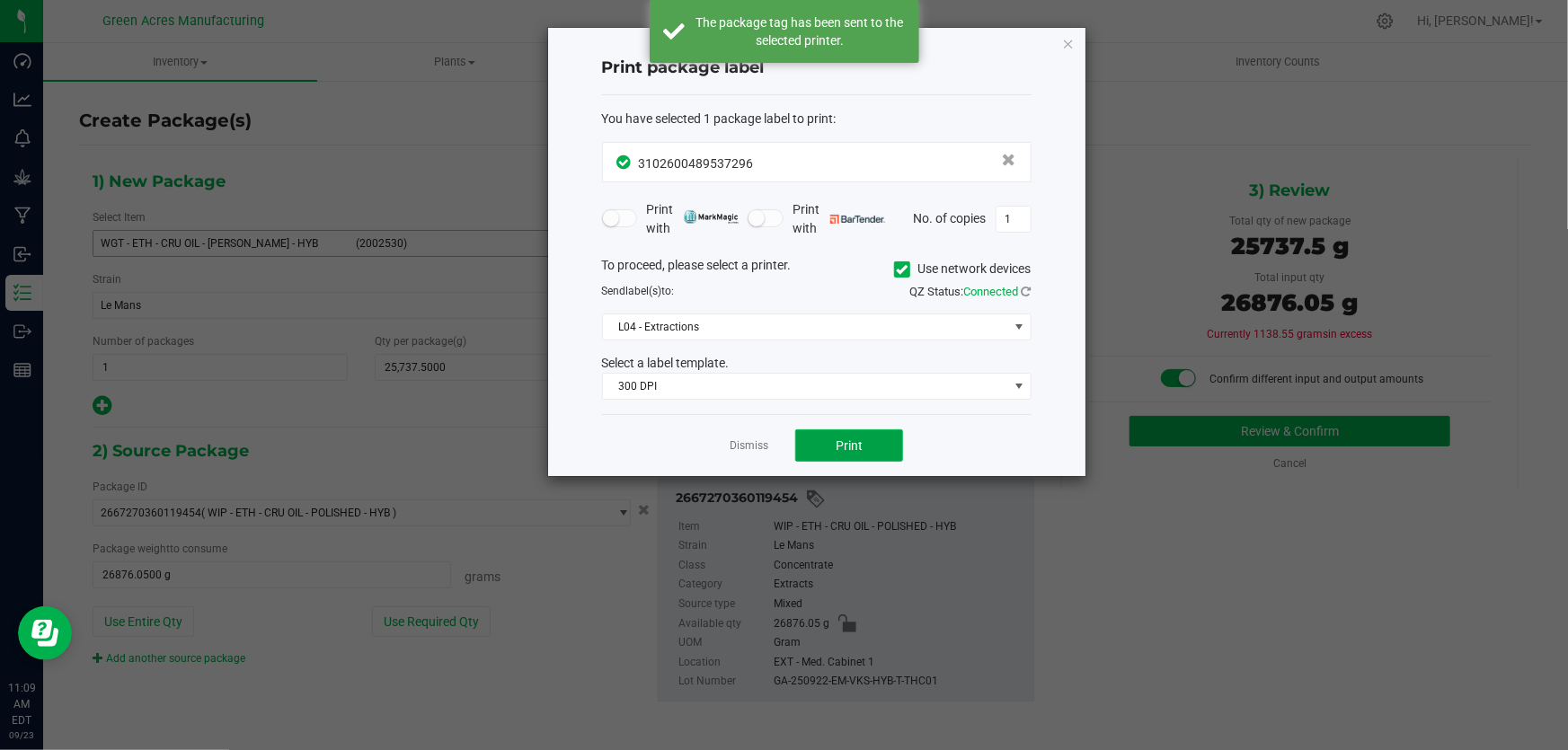
click at [844, 439] on span "Print" at bounding box center [848, 445] width 27 height 15
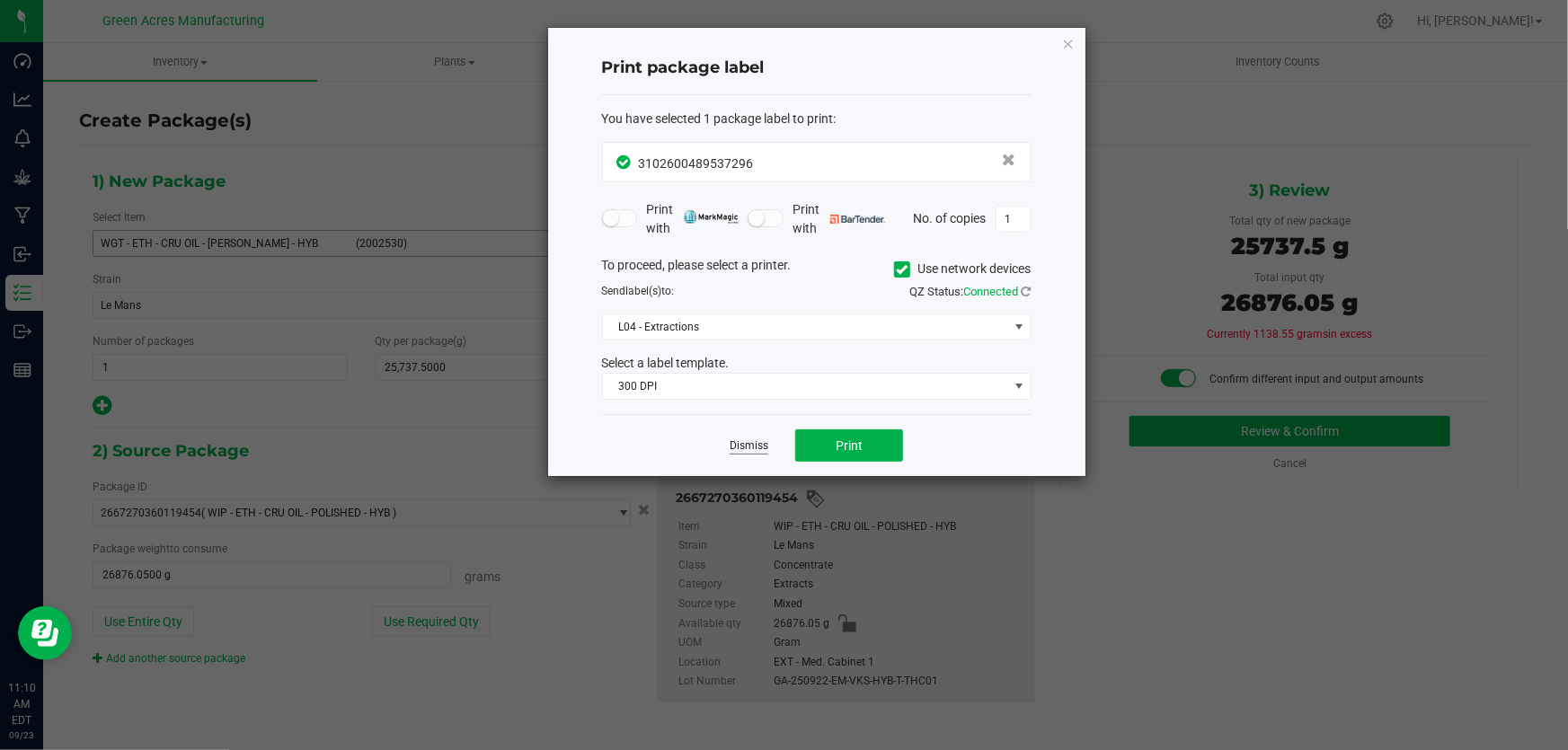
click at [756, 444] on link "Dismiss" at bounding box center [749, 445] width 39 height 15
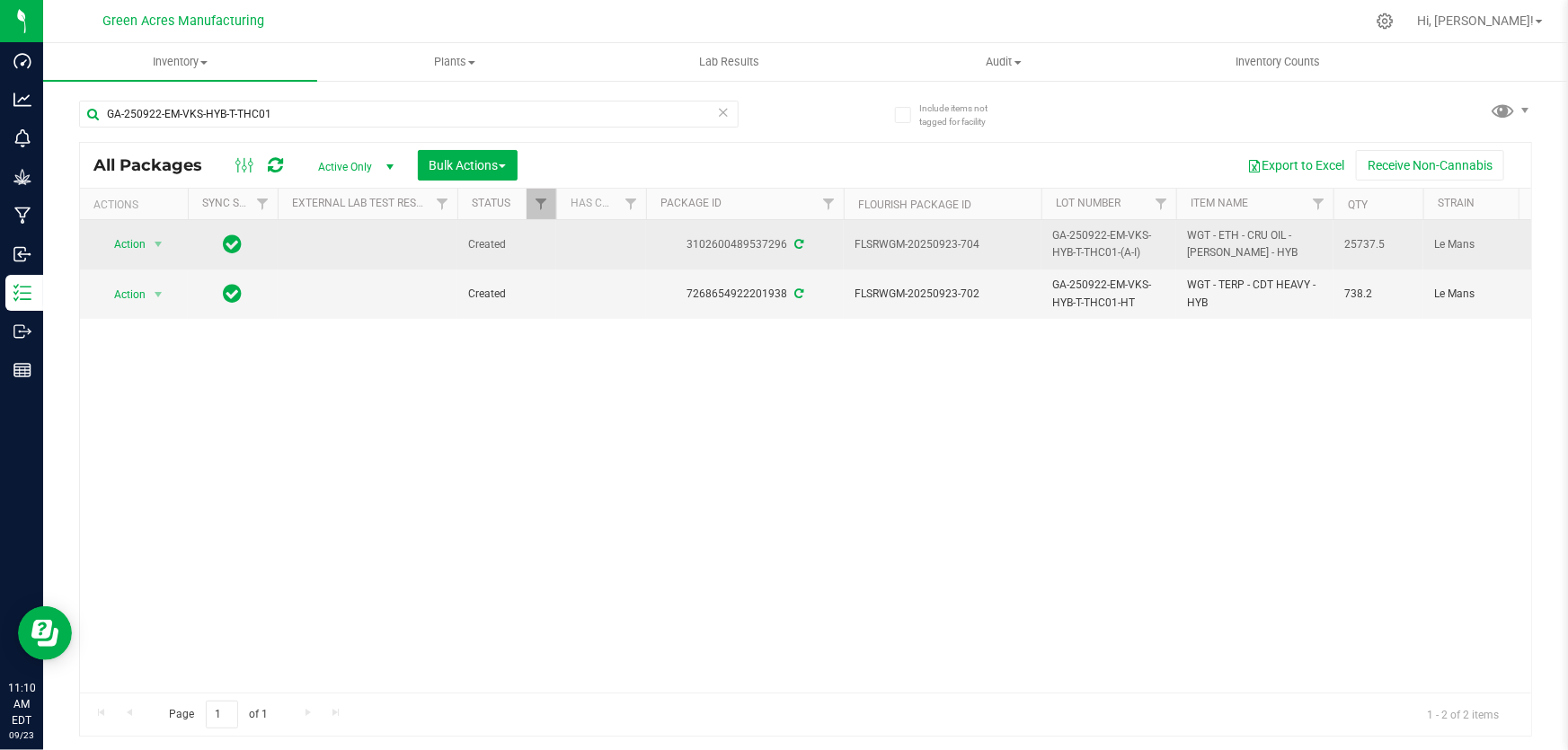
click at [1068, 250] on span "GA-250922-EM-VKS-HYB-T-THC01-(A-I)" at bounding box center [1109, 244] width 113 height 34
click at [1068, 250] on input "GA-250922-EM-VKS-HYB-T-THC01-(A-I)" at bounding box center [1104, 244] width 129 height 28
type input "GA-250923-EM-VKS-HYB-D-THC01"
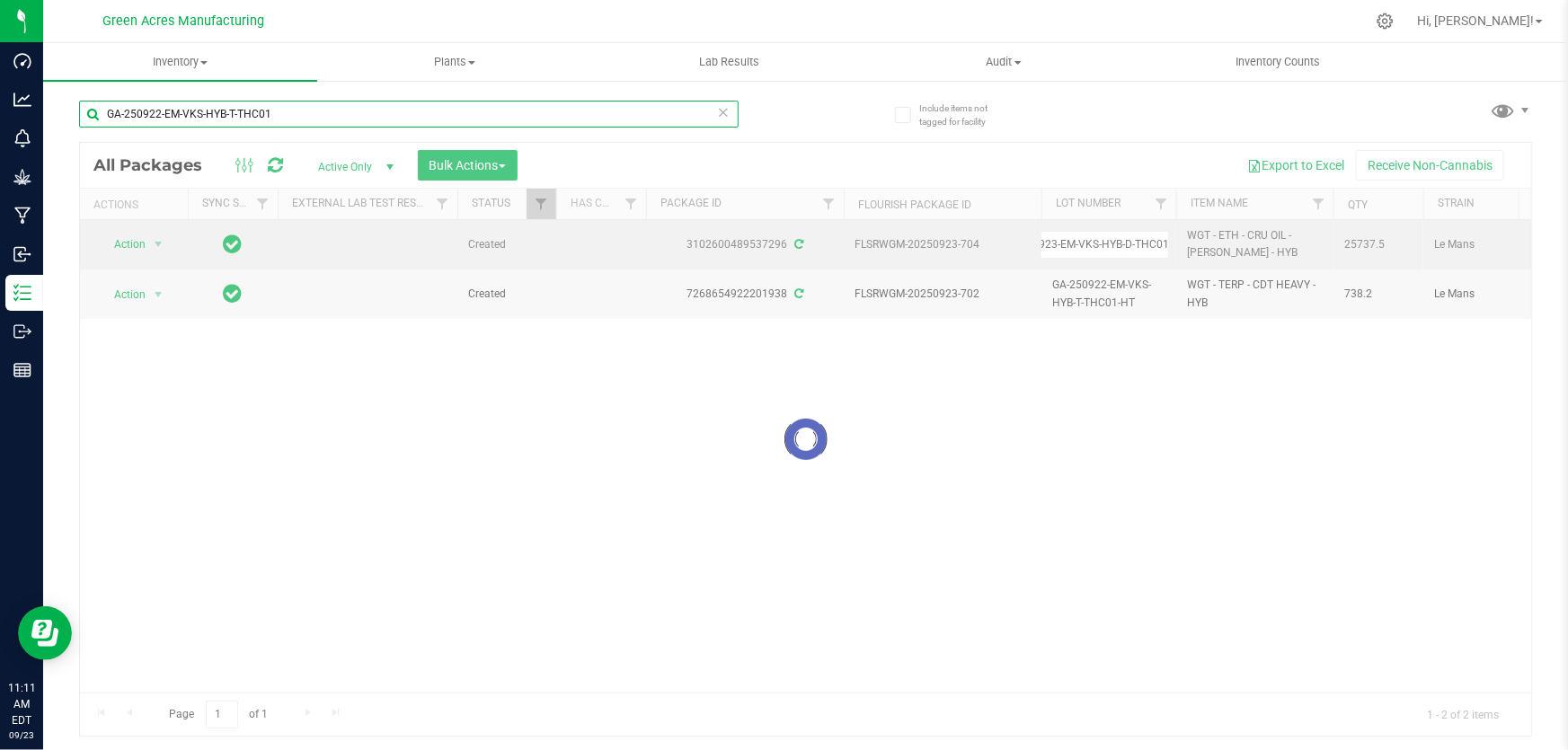
click at [611, 118] on input "GA-250922-EM-VKS-HYB-T-THC01" at bounding box center [408, 114] width 659 height 27
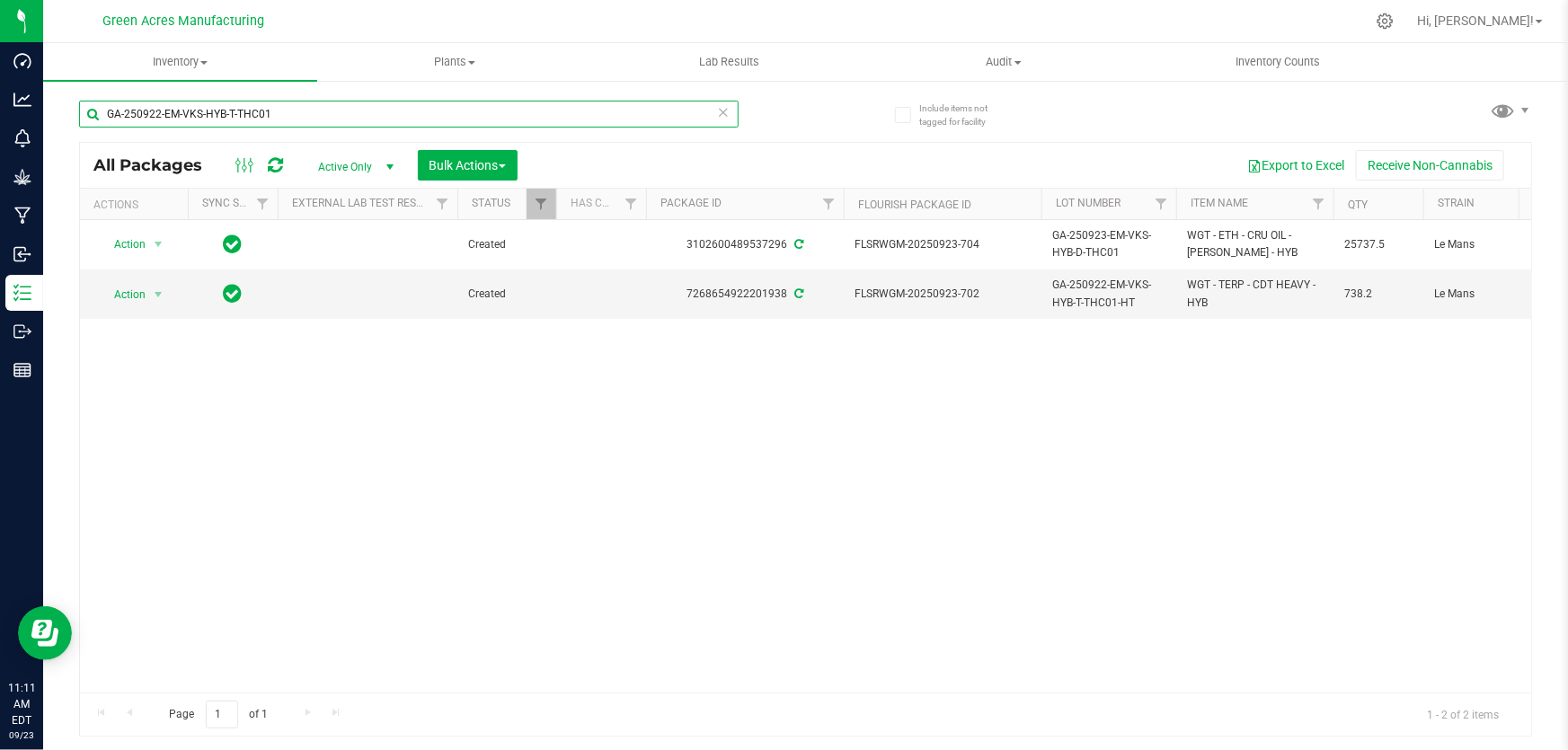
paste input "3-EM-VKS-HYB-D"
type input "GA-250923-EM-VKS-HYB-D-THC01"
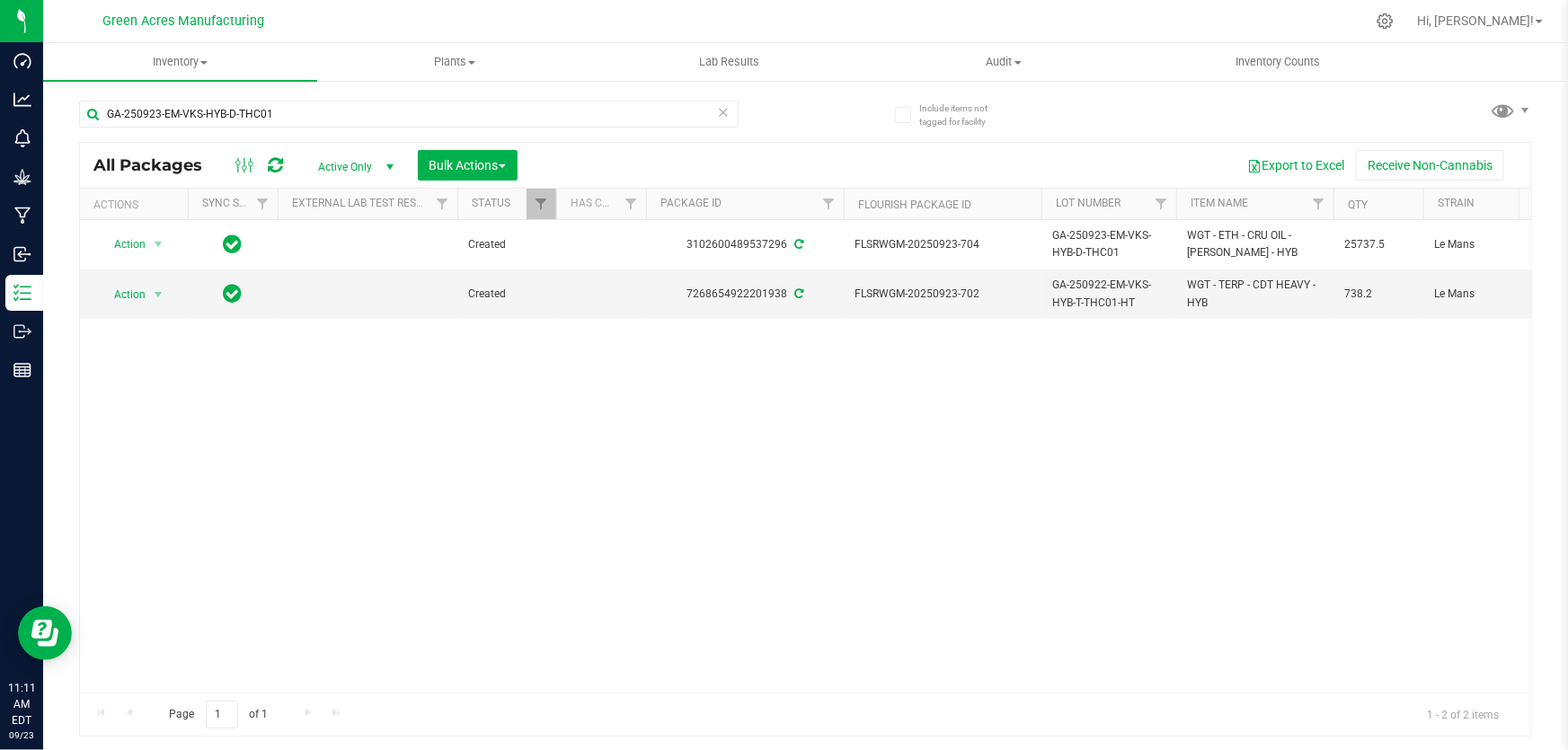
click at [592, 379] on div "Action Action Adjust qty Create package Edit attributes Global inventory Locate…" at bounding box center [805, 456] width 1450 height 472
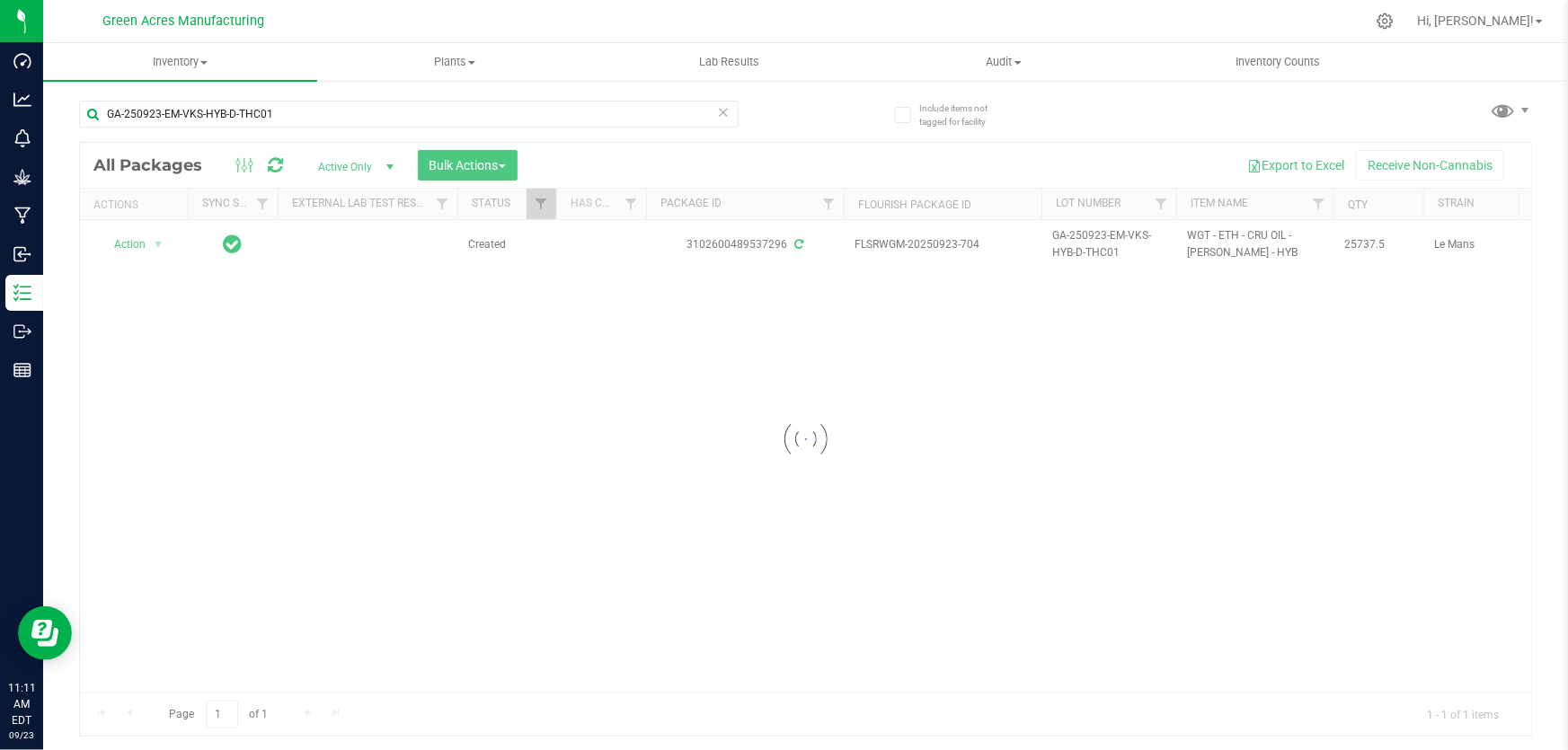
click at [296, 419] on div at bounding box center [805, 439] width 1450 height 593
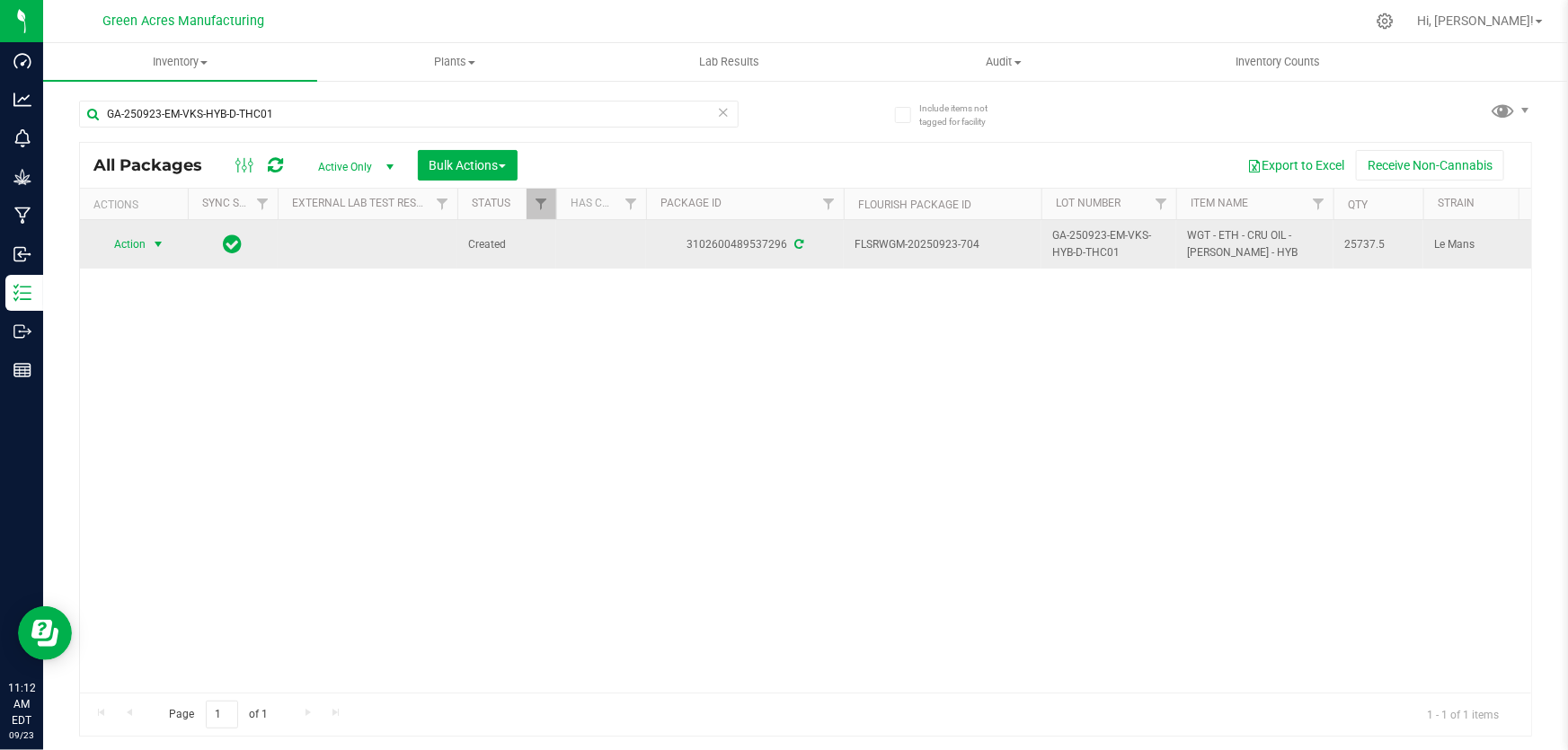
click at [107, 237] on span "Action" at bounding box center [122, 244] width 48 height 25
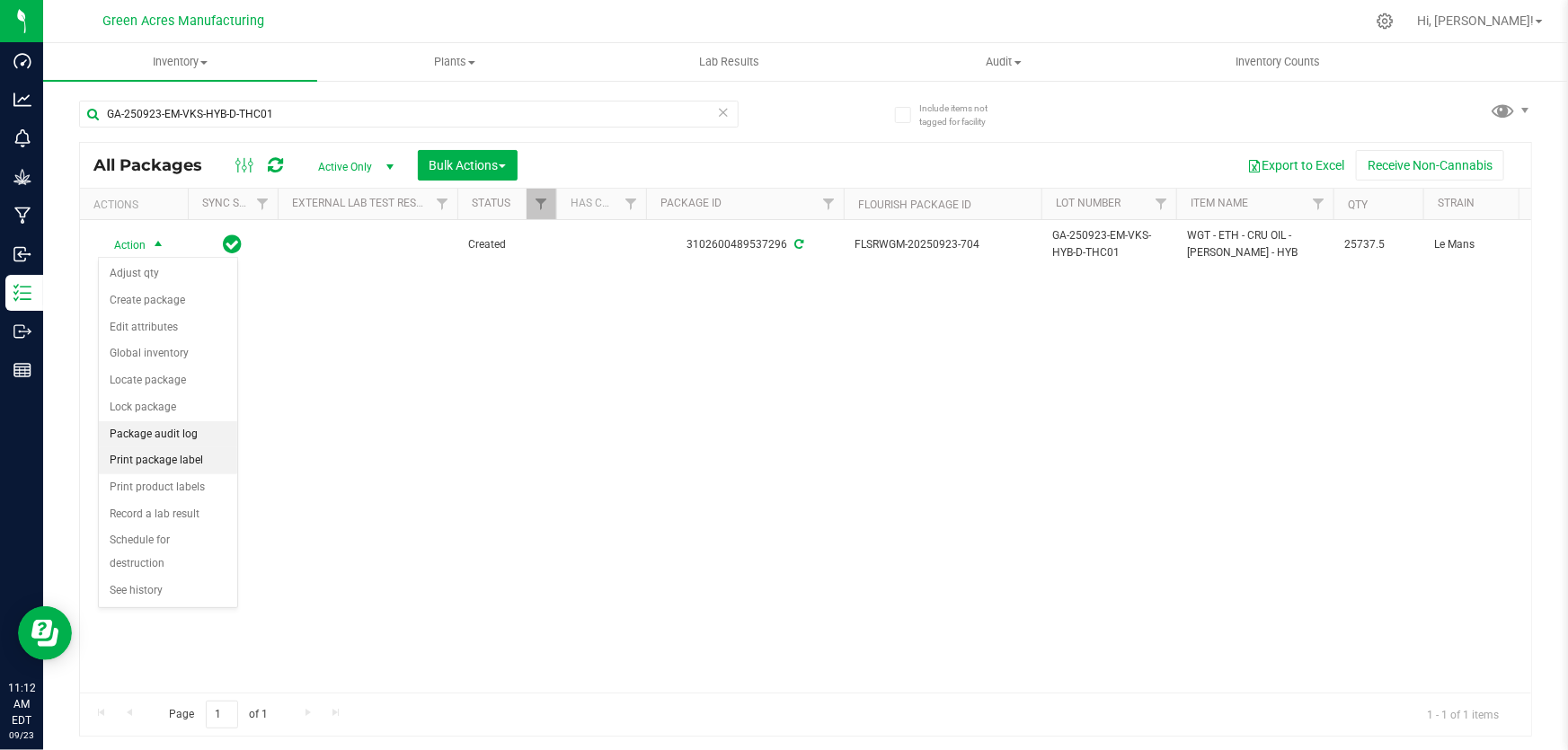
click at [164, 444] on li "Package audit log" at bounding box center [168, 434] width 138 height 27
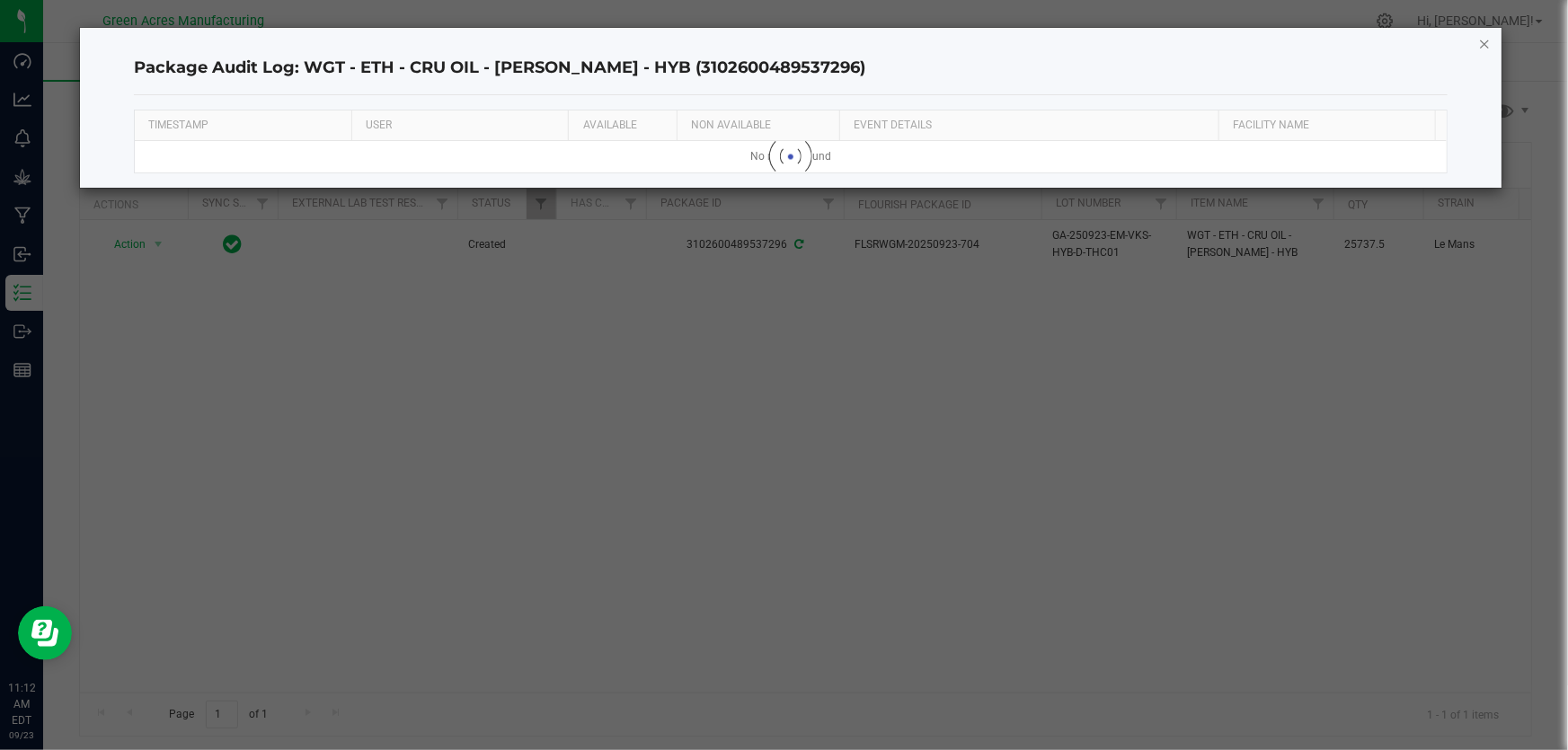
click at [1485, 38] on icon "button" at bounding box center [1485, 43] width 13 height 21
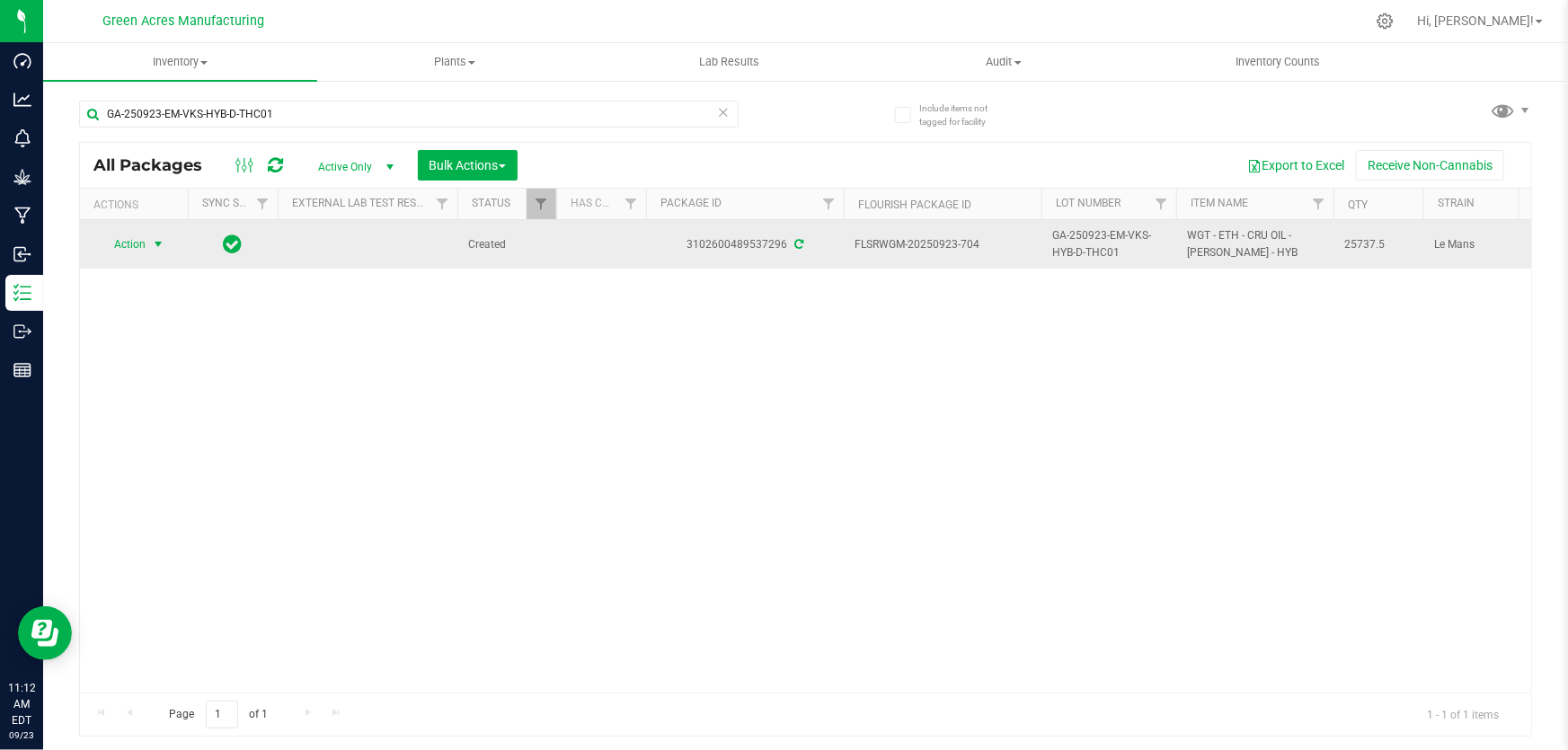
click at [132, 237] on span "Action" at bounding box center [122, 244] width 48 height 25
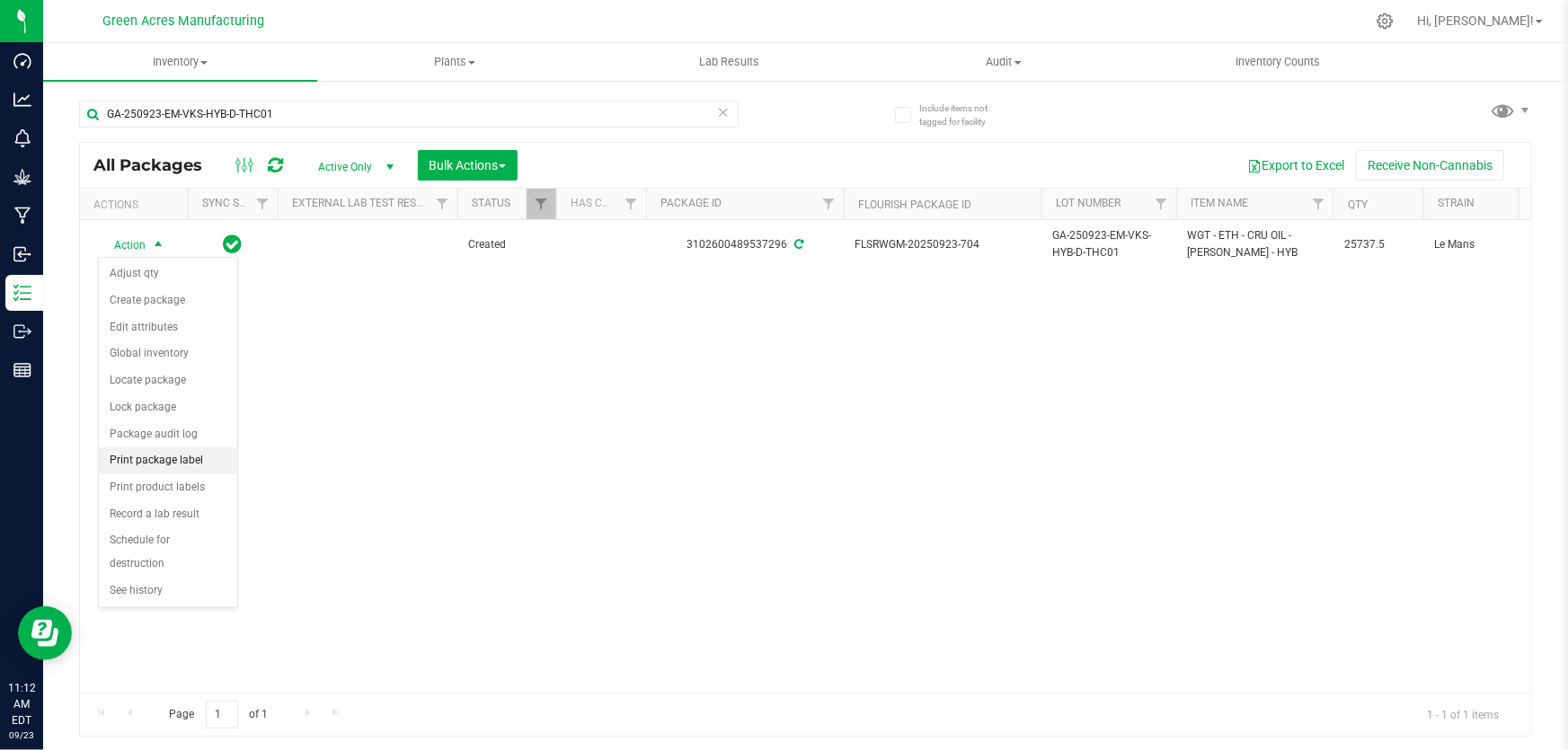
click at [142, 467] on li "Print package label" at bounding box center [168, 460] width 138 height 27
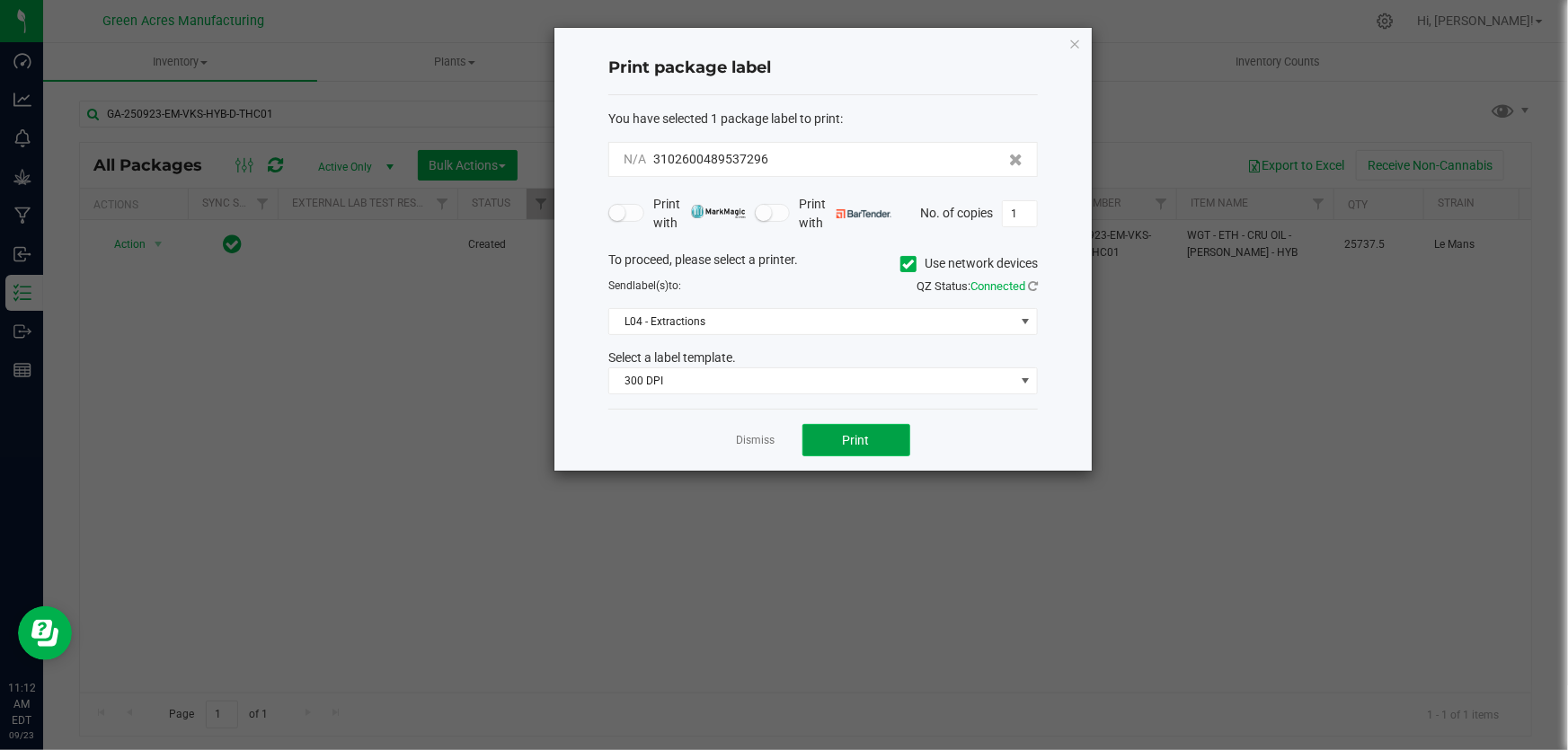
click at [851, 438] on span "Print" at bounding box center [856, 441] width 27 height 15
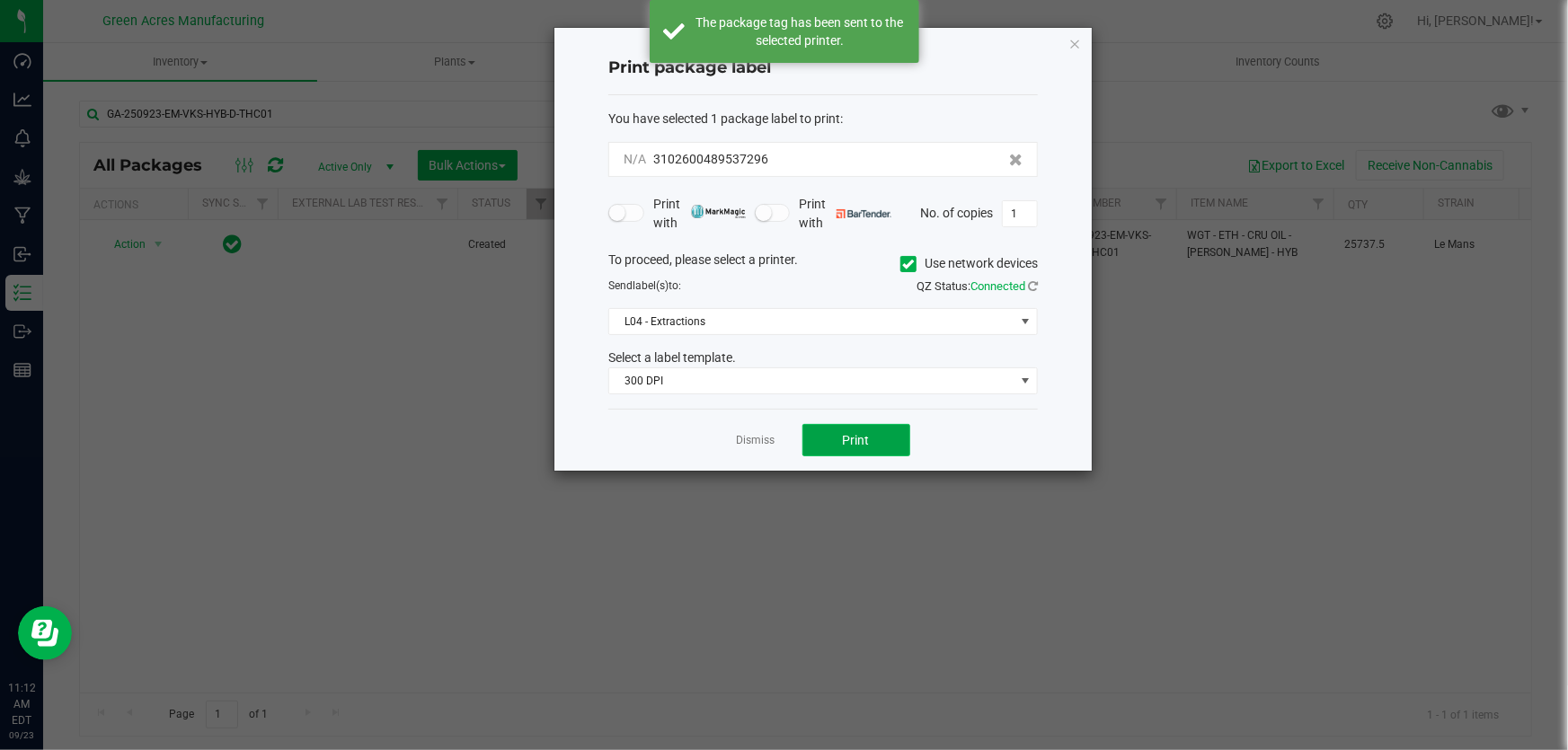
click at [851, 438] on span "Print" at bounding box center [856, 441] width 27 height 15
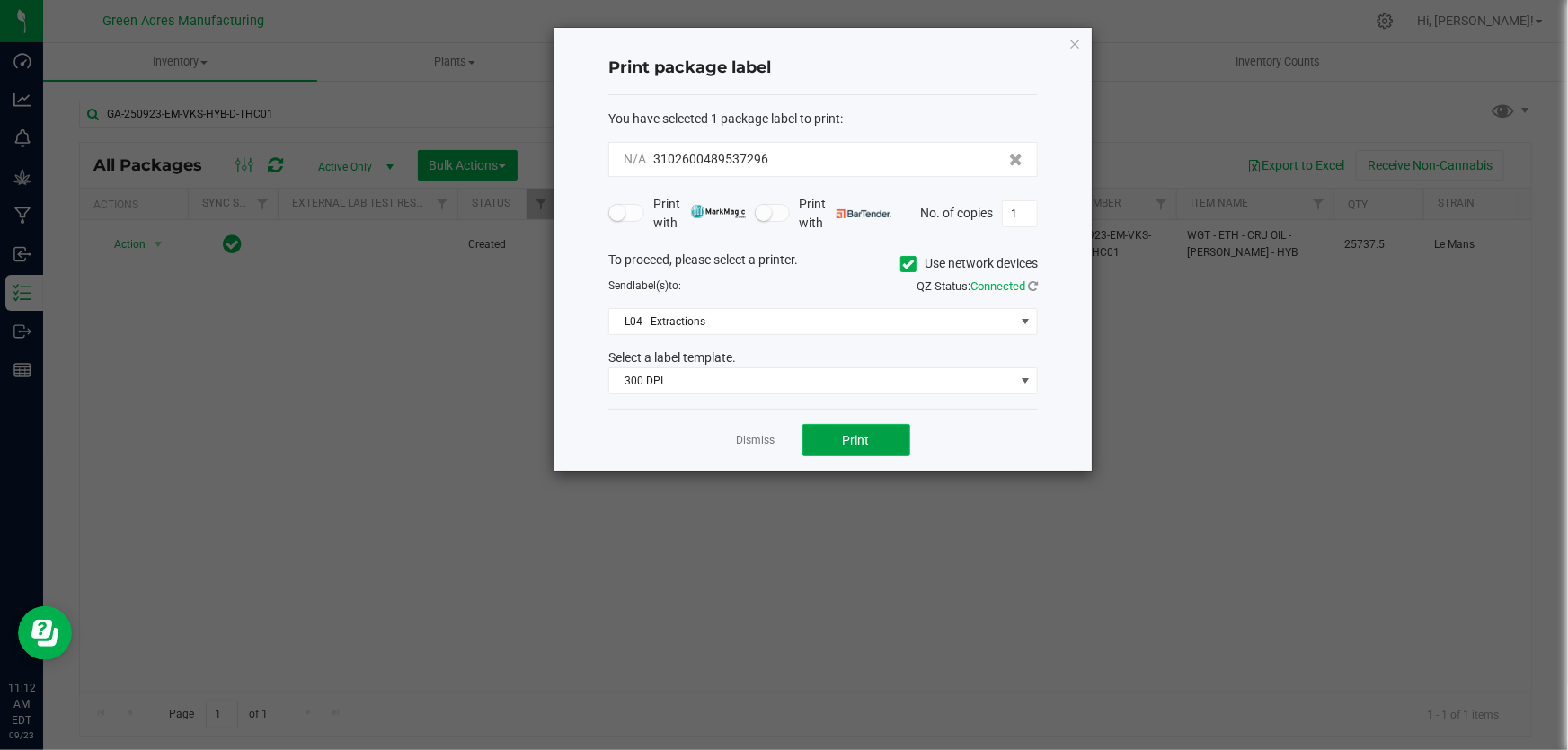
click at [851, 438] on span "Print" at bounding box center [856, 441] width 27 height 15
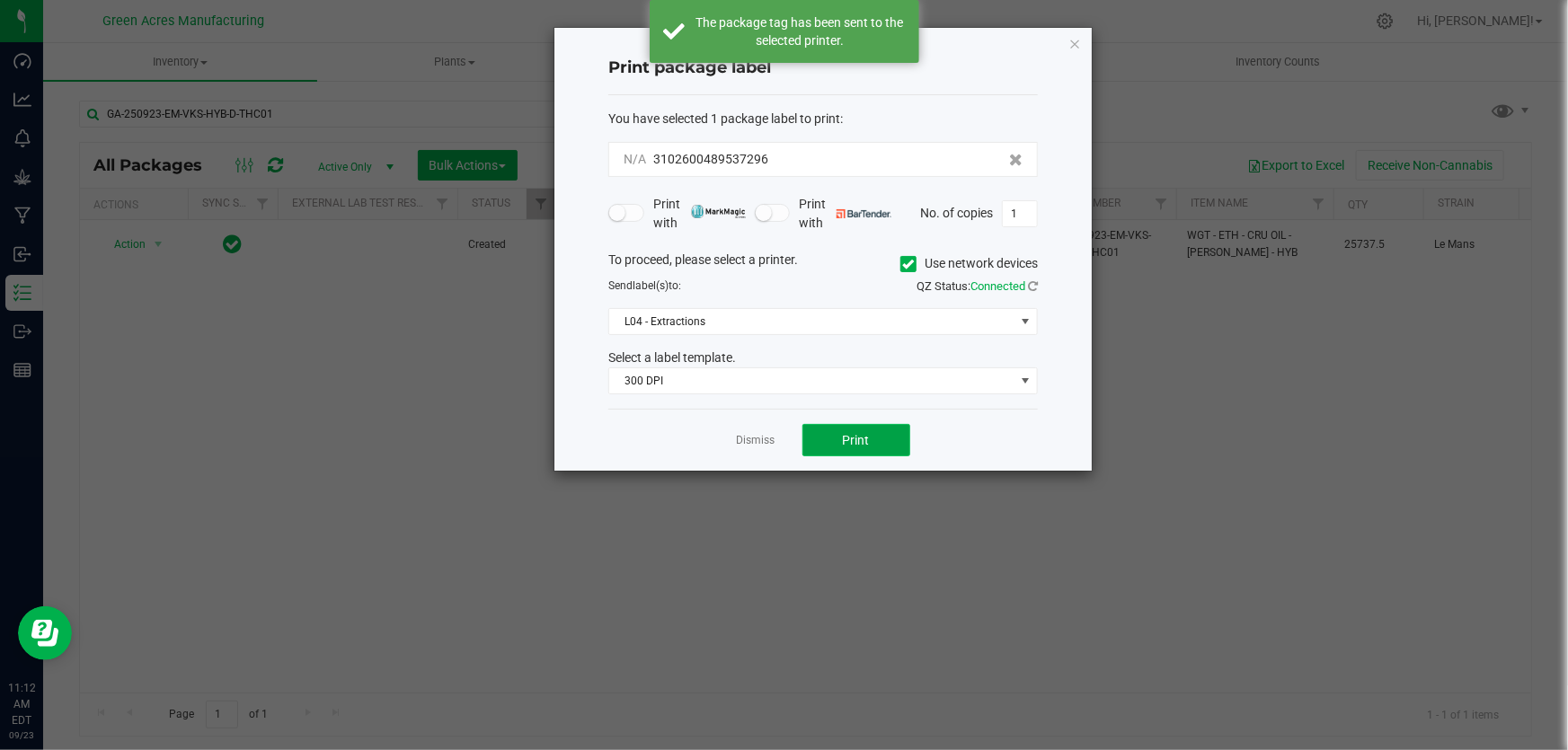
click at [851, 438] on span "Print" at bounding box center [856, 441] width 27 height 15
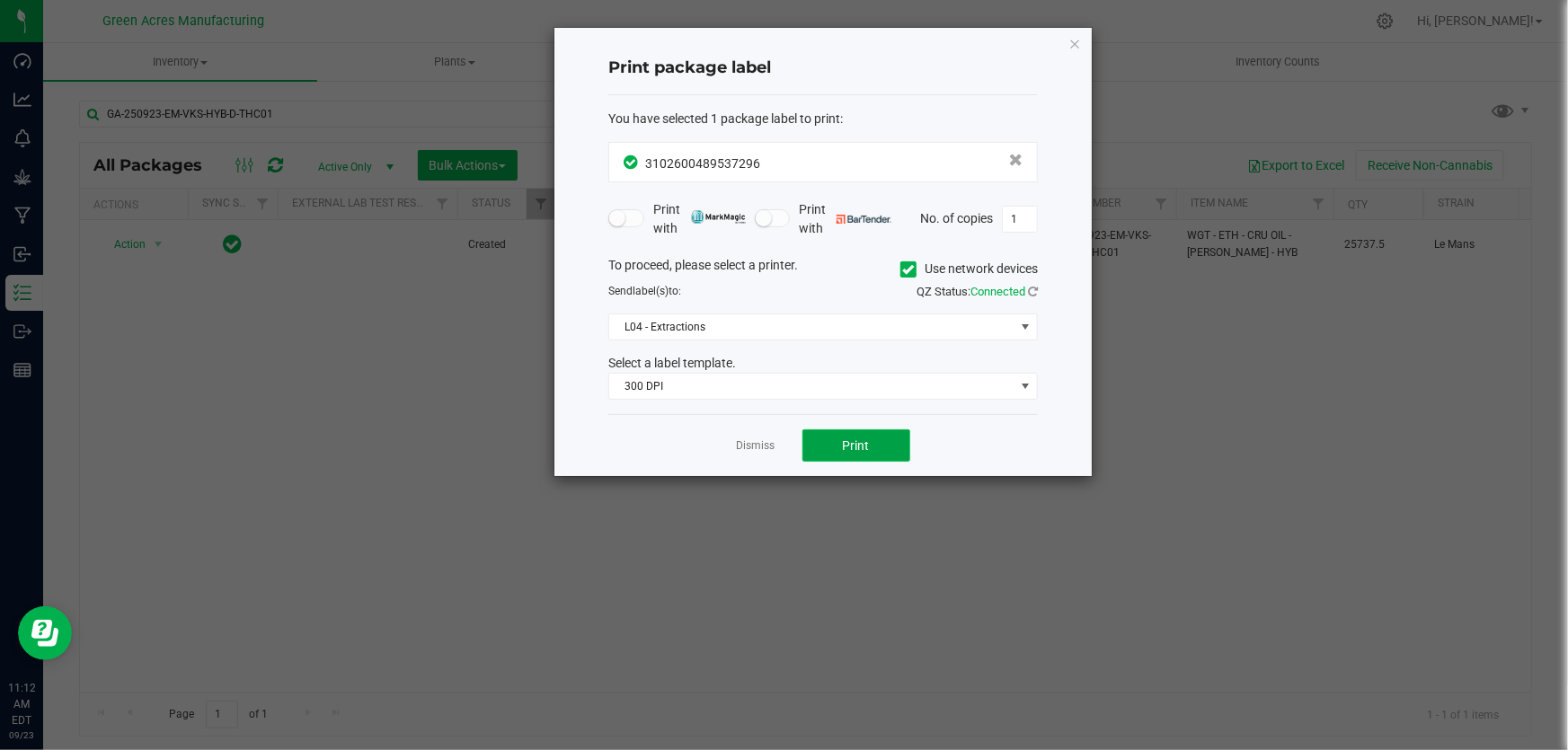
click at [851, 438] on span "Print" at bounding box center [856, 445] width 27 height 15
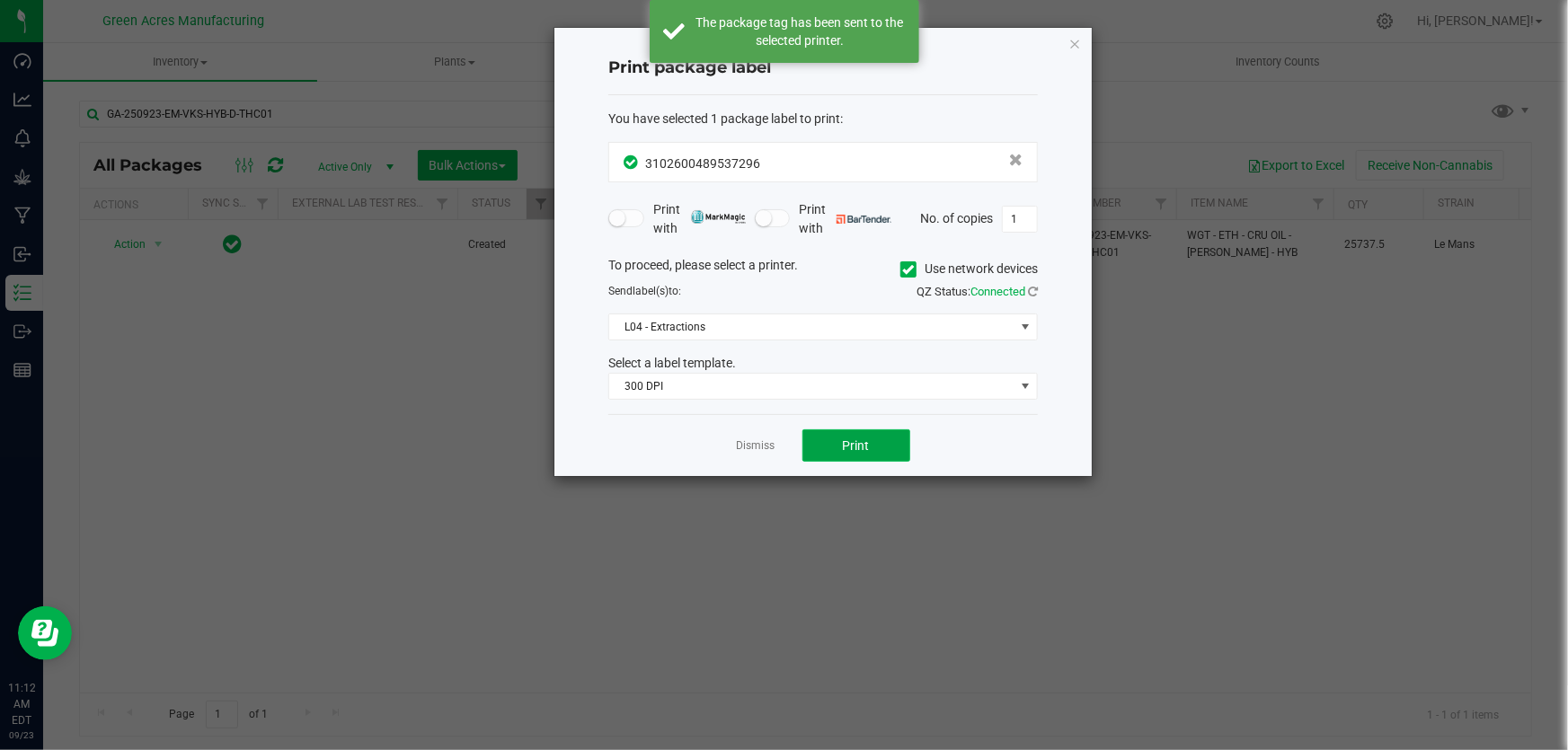
click at [851, 438] on span "Print" at bounding box center [856, 445] width 27 height 15
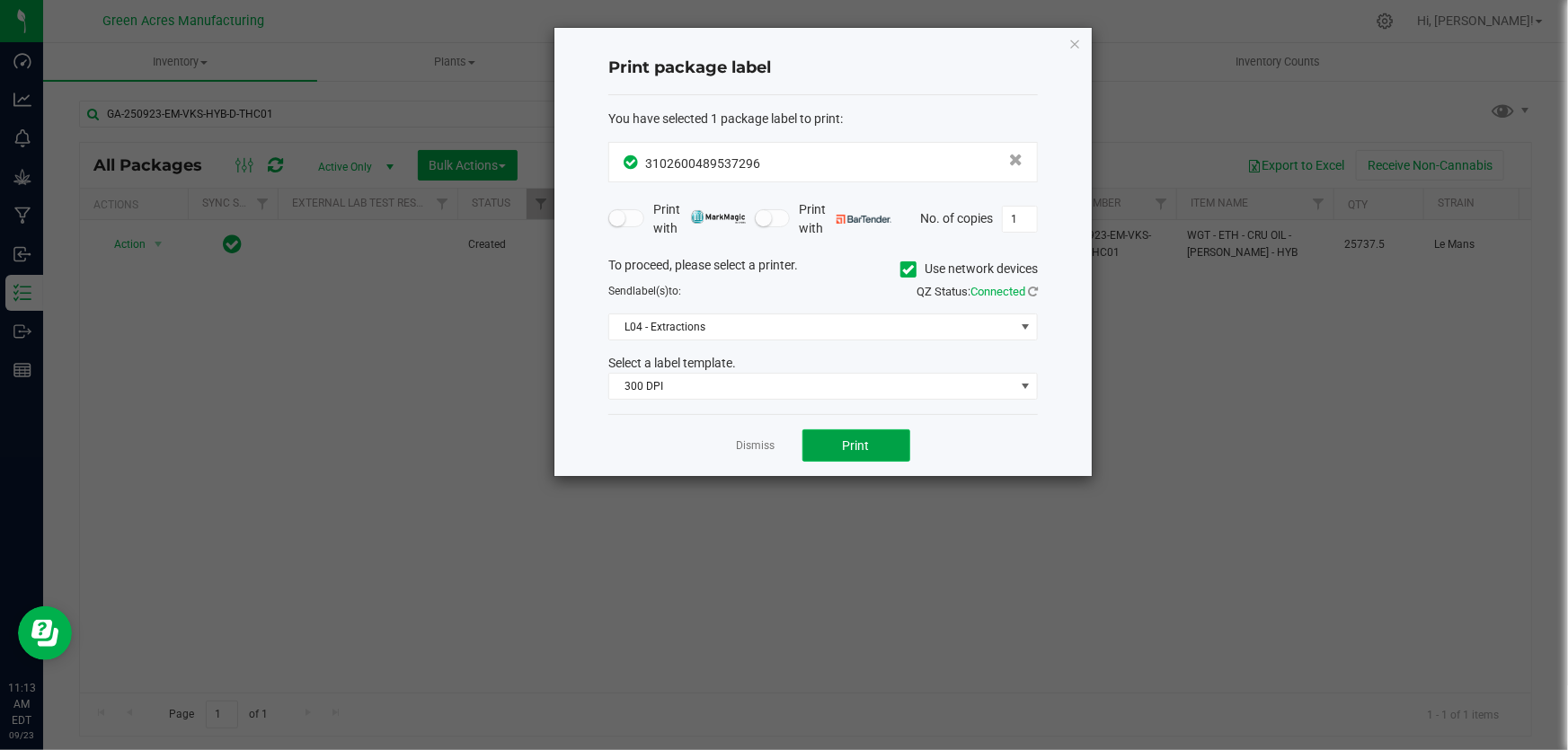
click at [856, 440] on span "Print" at bounding box center [856, 445] width 27 height 15
click at [856, 440] on span "Print" at bounding box center [863, 445] width 27 height 15
click at [757, 446] on link "Dismiss" at bounding box center [756, 445] width 39 height 15
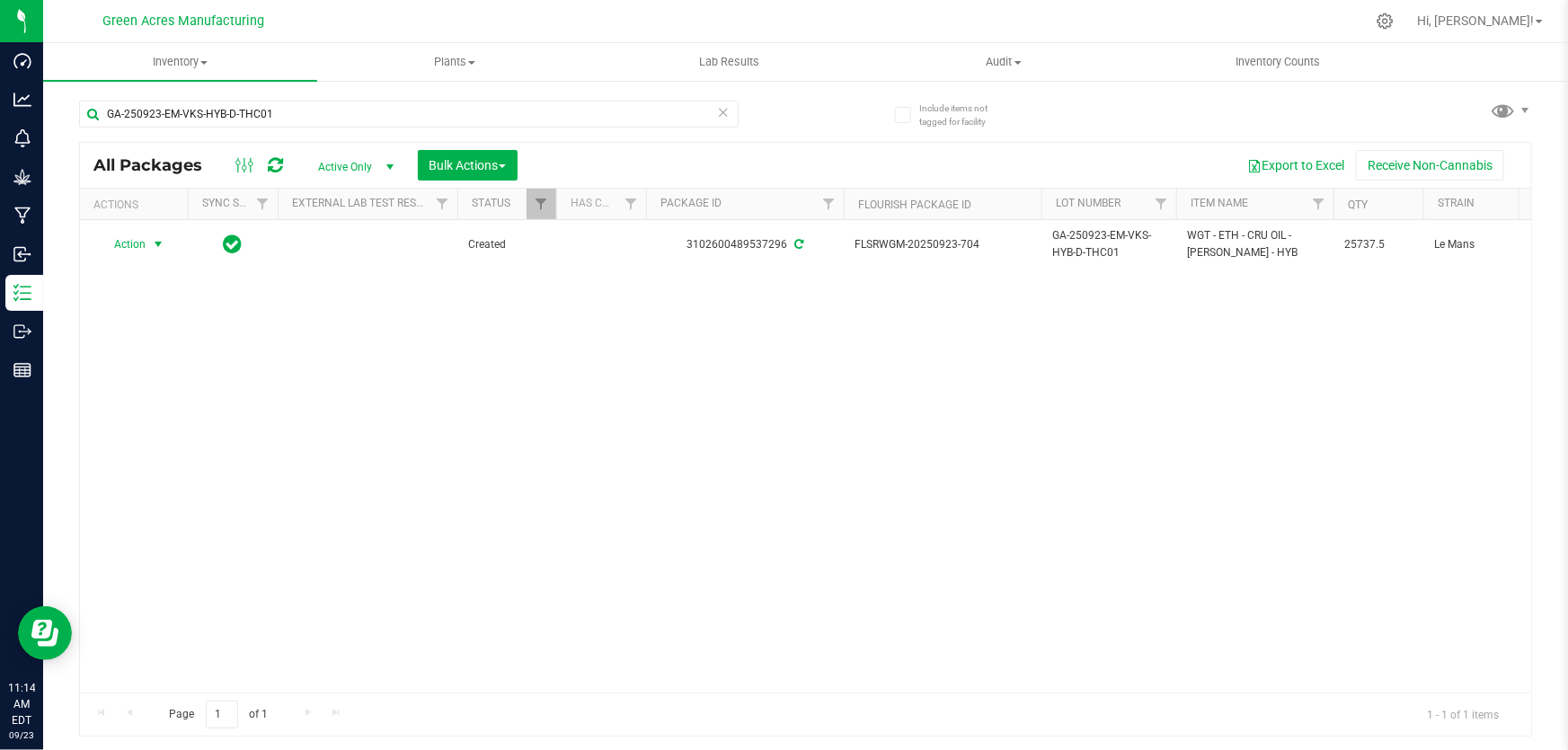
click at [765, 467] on div "Action Action Adjust qty Create package Edit attributes Global inventory Locate…" at bounding box center [805, 456] width 1450 height 472
